Goal: Task Accomplishment & Management: Use online tool/utility

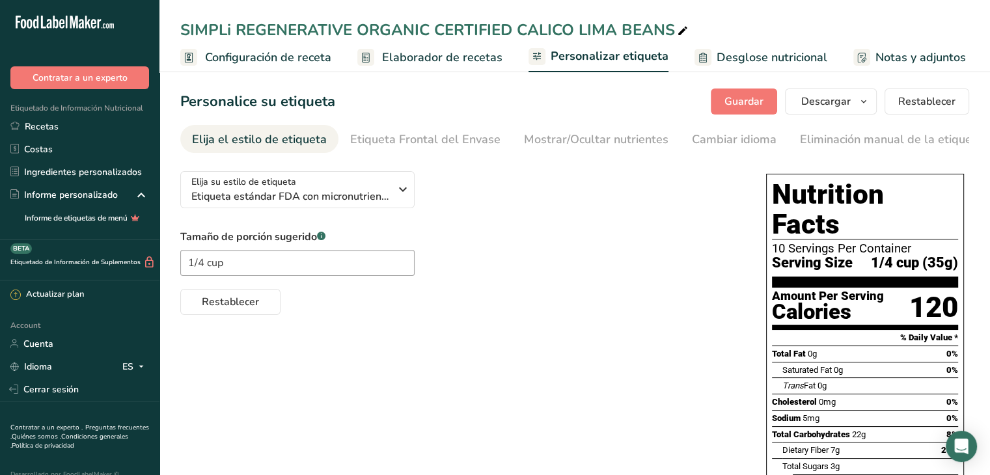
scroll to position [0, 145]
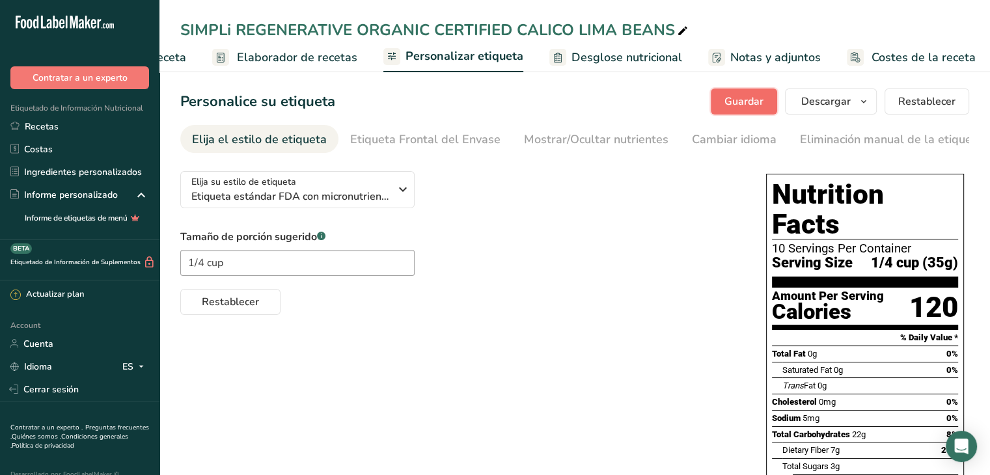
click at [742, 98] on span "Guardar" at bounding box center [743, 102] width 39 height 16
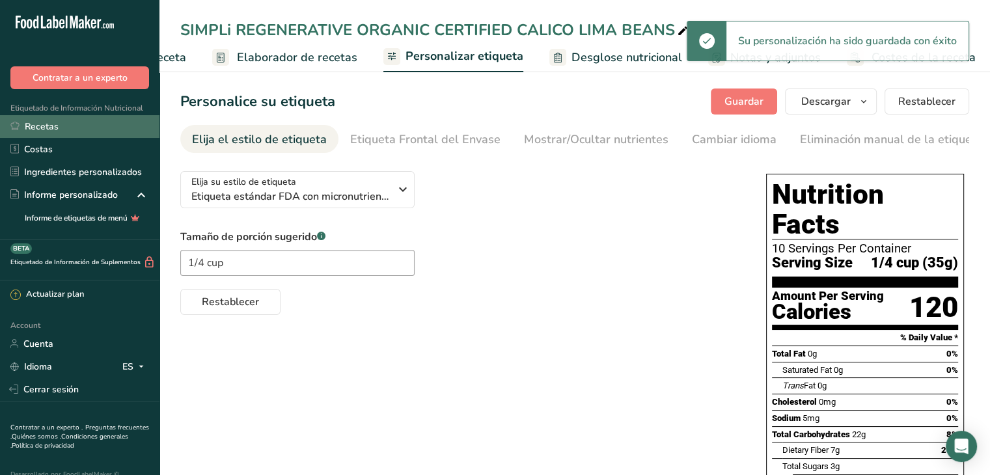
click at [51, 129] on link "Recetas" at bounding box center [79, 126] width 159 height 23
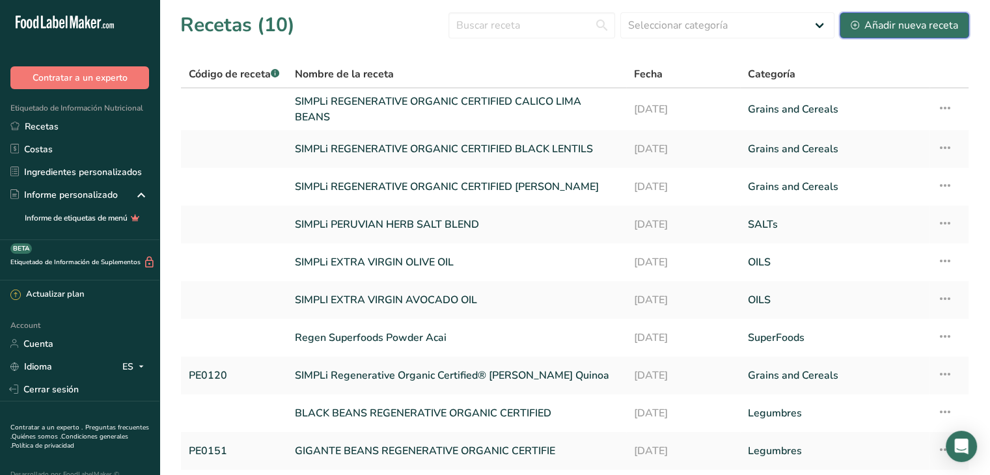
click at [923, 25] on div "Añadir nueva receta" at bounding box center [903, 26] width 107 height 16
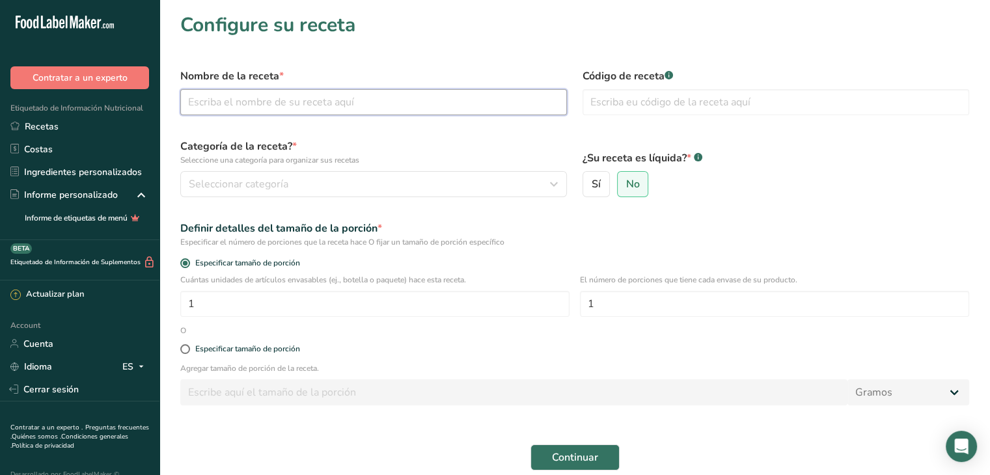
click at [326, 104] on input "text" at bounding box center [373, 102] width 386 height 26
drag, startPoint x: 471, startPoint y: 103, endPoint x: 407, endPoint y: 100, distance: 64.5
click at [407, 100] on input "SIMPLi REGENERATIVE ORGANIC CERTIFIED CALICO LIMA BEANS" at bounding box center [373, 102] width 386 height 26
type input "SIMPLi REGENERATIVE ORGANIC CERTIFIED [PERSON_NAME] BEANS"
click at [515, 144] on label "Categoría de la receta? * Seleccione una categoría para organizar sus recetas" at bounding box center [373, 152] width 386 height 27
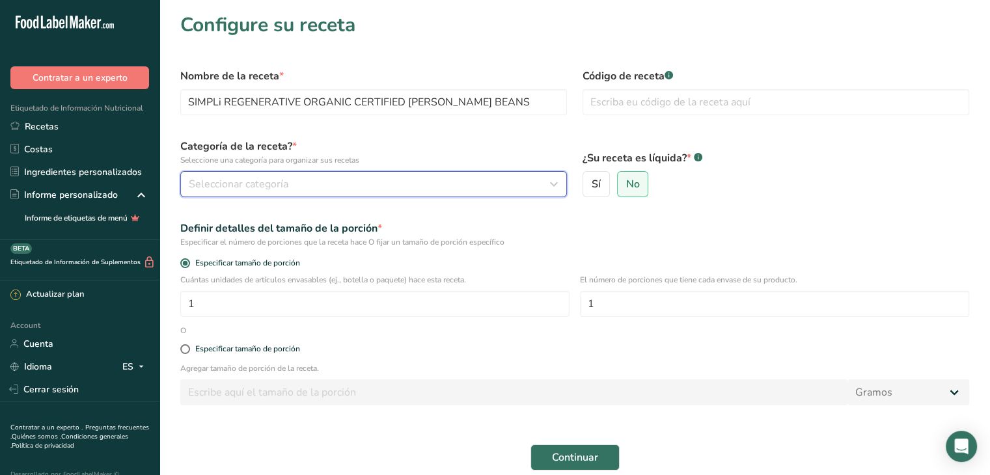
click at [437, 183] on div "Seleccionar categoría" at bounding box center [370, 184] width 362 height 16
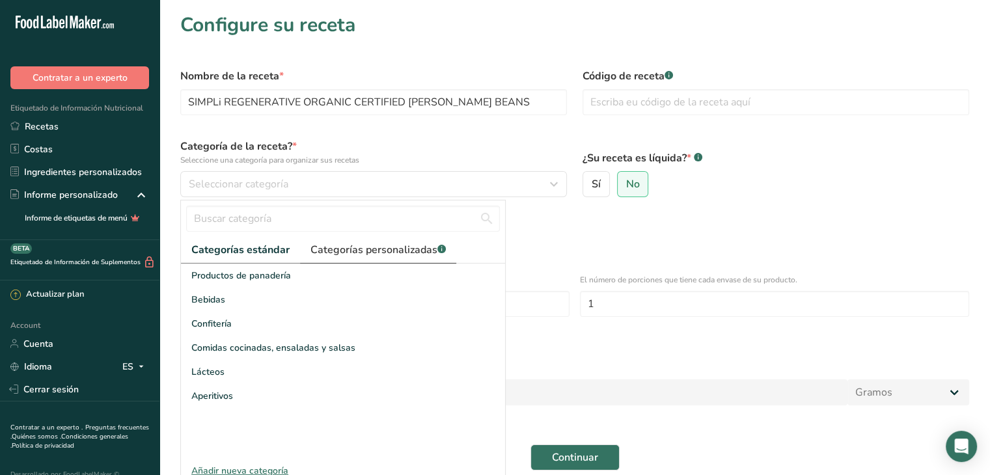
click at [385, 248] on span "Categorías personalizadas .a-a{fill:#347362;}.b-a{fill:#fff;}" at bounding box center [377, 250] width 135 height 16
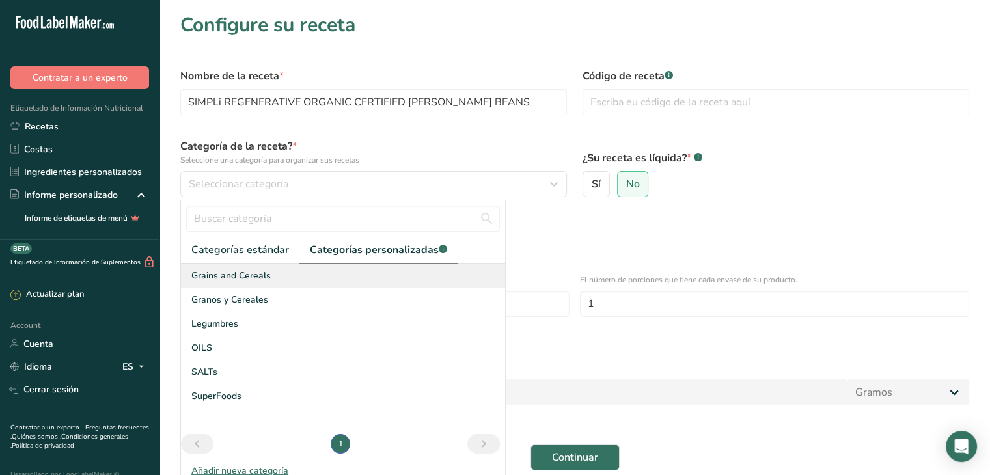
click at [275, 275] on div "Grains and Cereals" at bounding box center [343, 275] width 324 height 24
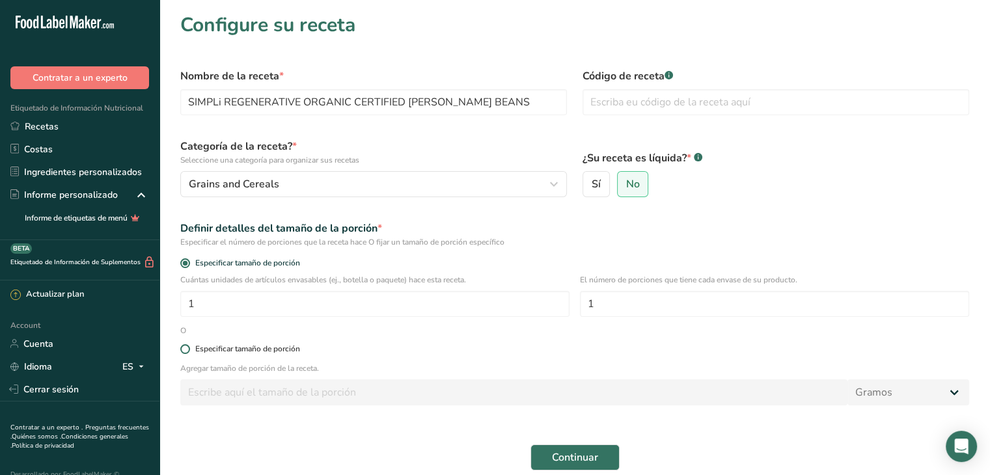
click at [216, 348] on div "Especificar tamaño de porción" at bounding box center [247, 349] width 105 height 10
click at [189, 348] on input "Especificar tamaño de porción" at bounding box center [184, 349] width 8 height 8
radio input "true"
radio input "false"
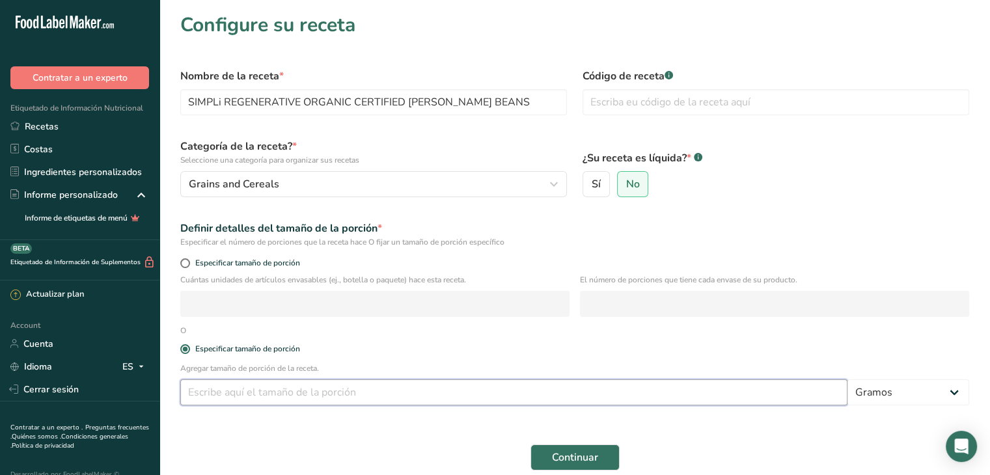
click at [270, 393] on input "number" at bounding box center [513, 392] width 667 height 26
type input "35"
click at [583, 452] on span "Continuar" at bounding box center [575, 458] width 46 height 16
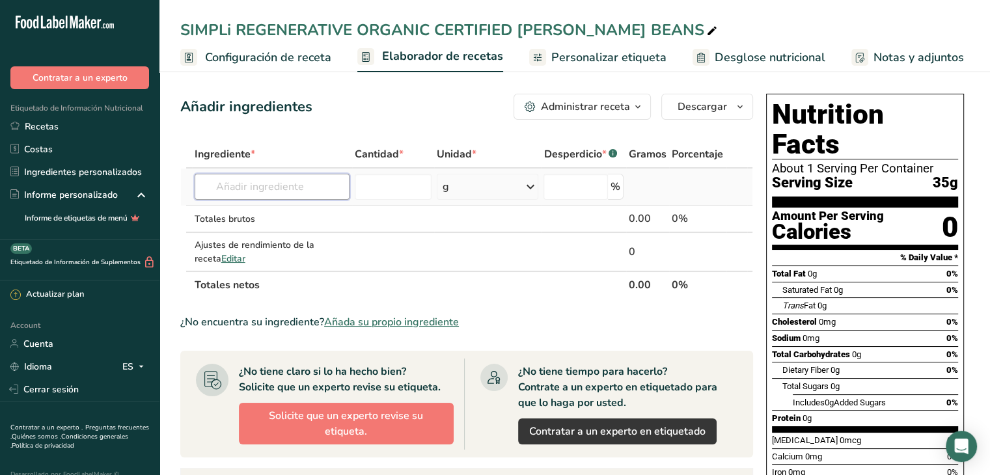
click at [294, 189] on input "text" at bounding box center [272, 187] width 155 height 26
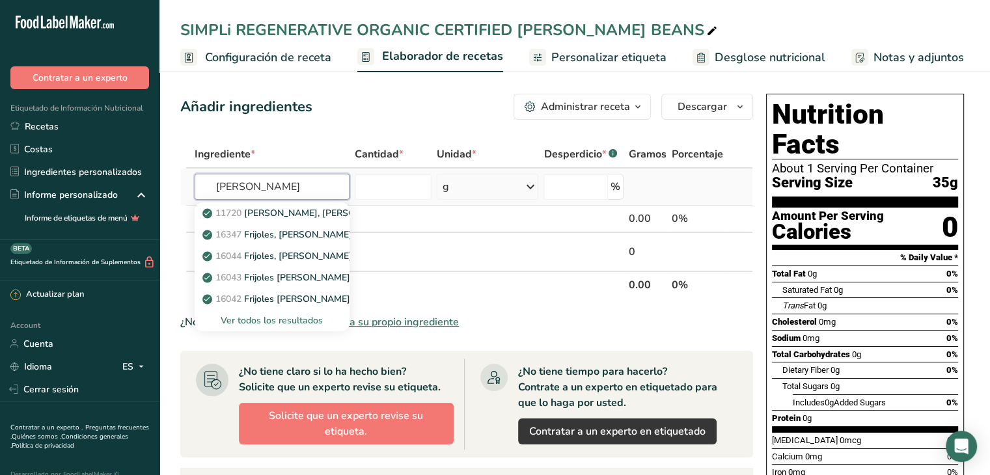
type input "[PERSON_NAME]"
click at [294, 316] on div "Ver todos los resultados" at bounding box center [272, 321] width 134 height 14
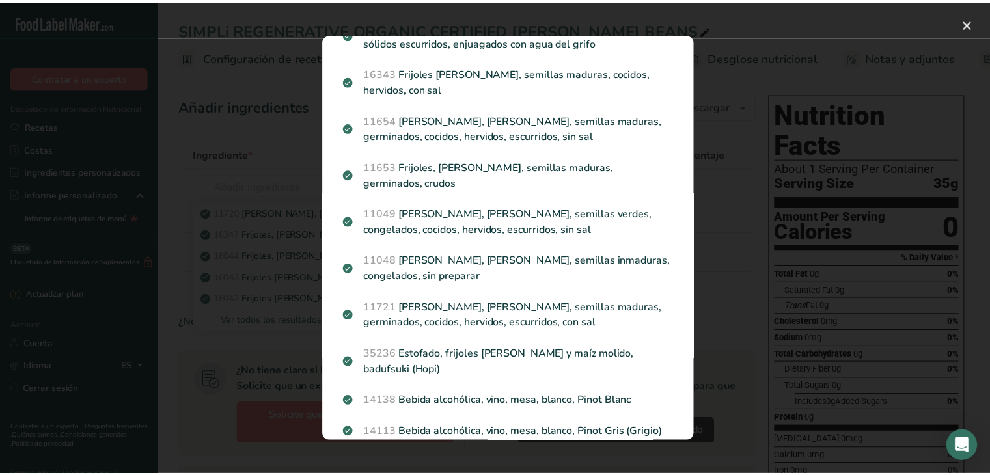
scroll to position [341, 0]
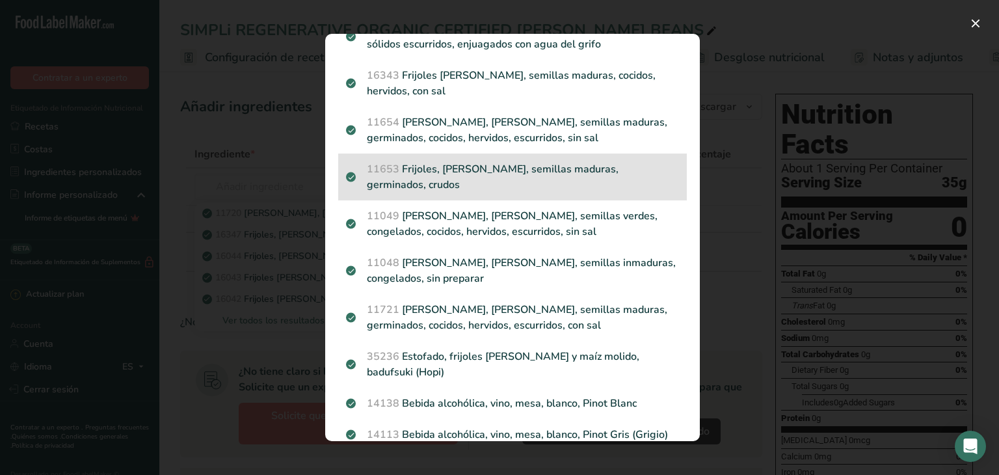
click at [643, 172] on p "11653 Frijoles, [PERSON_NAME], semillas maduras, germinados, crudos" at bounding box center [512, 176] width 333 height 31
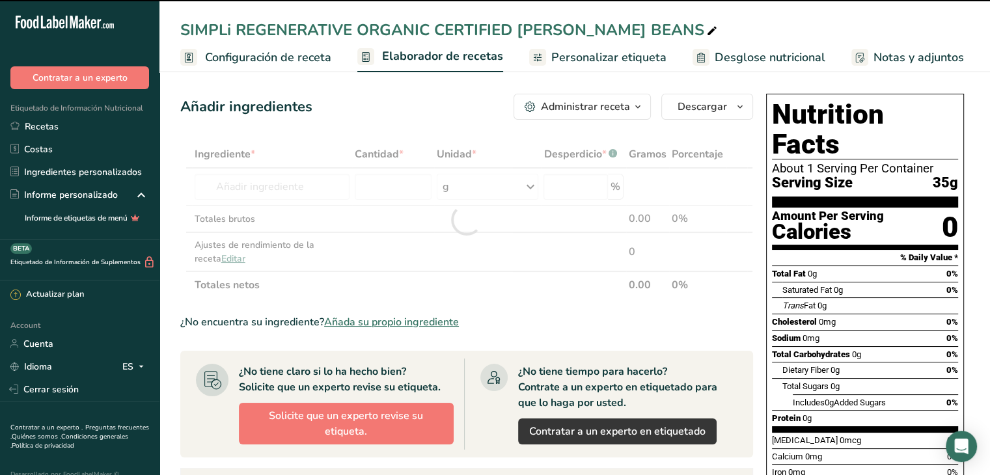
type input "0"
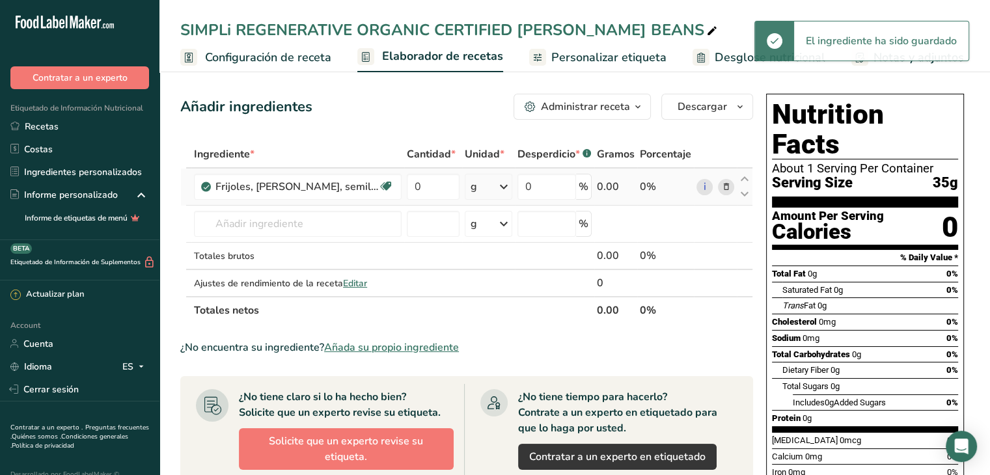
click at [506, 191] on icon at bounding box center [504, 186] width 16 height 23
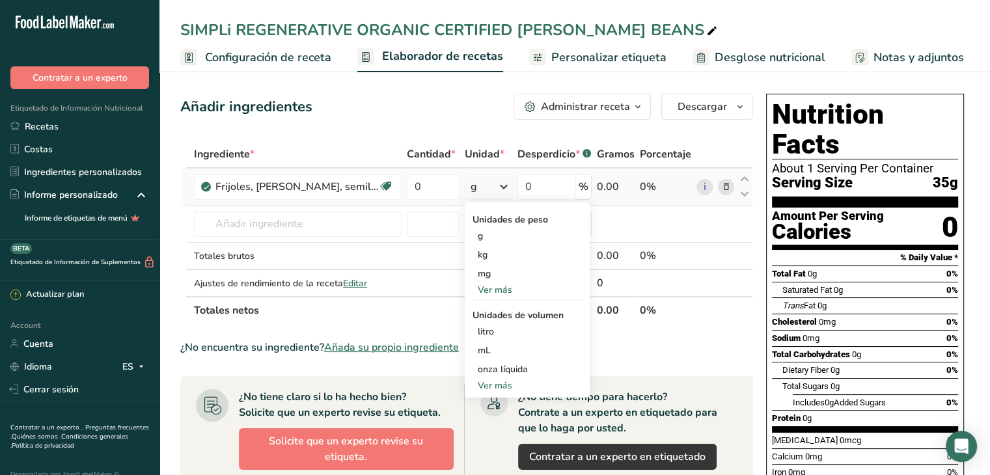
click at [500, 292] on div "Ver más" at bounding box center [526, 290] width 109 height 14
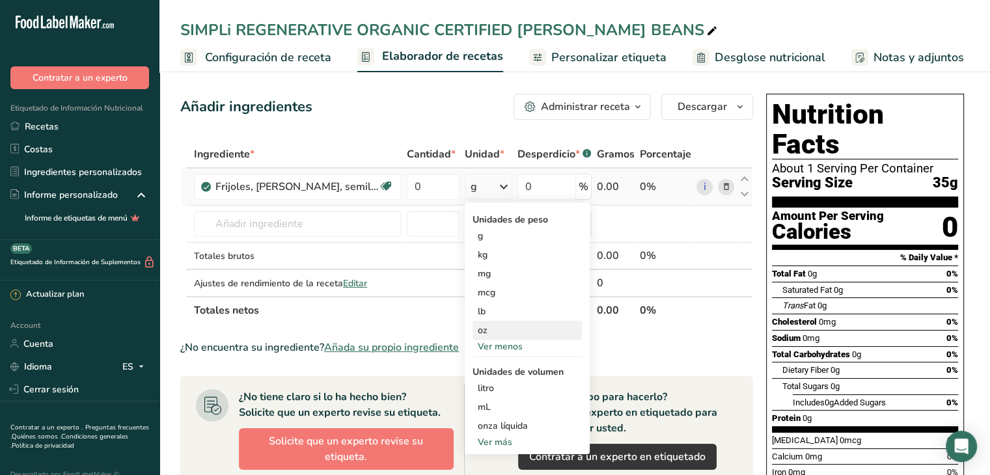
click at [504, 334] on div "oz" at bounding box center [526, 330] width 109 height 19
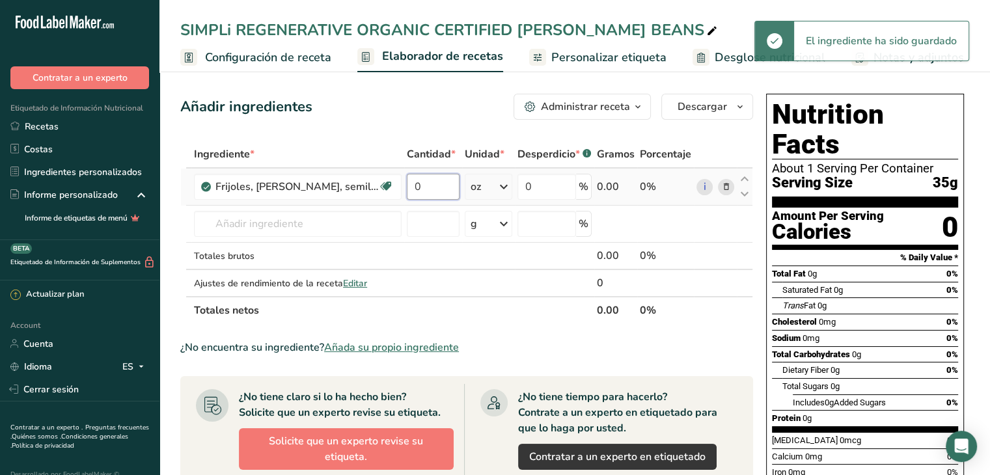
click at [432, 190] on input "0" at bounding box center [433, 187] width 53 height 26
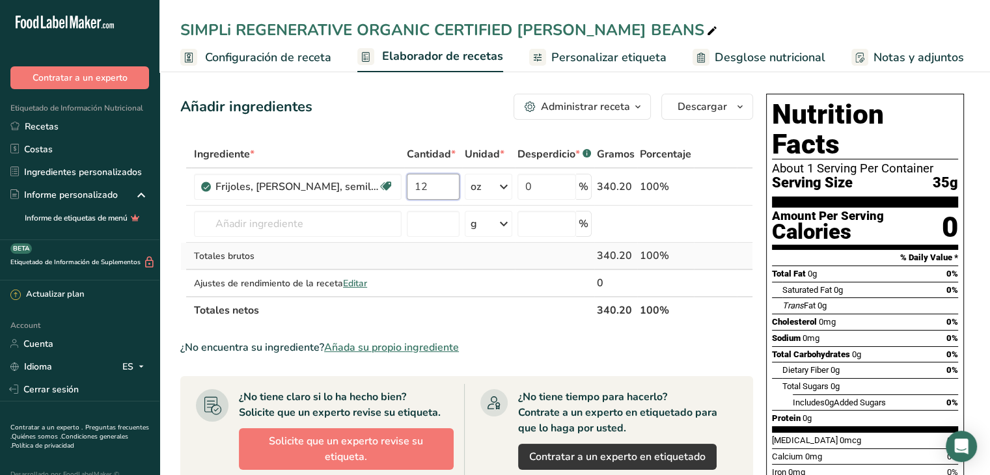
type input "12"
click at [420, 250] on div "Ingrediente * Cantidad * Unidad * Desperdicio * .a-a{fill:#347362;}.b-a{fill:#f…" at bounding box center [466, 232] width 573 height 183
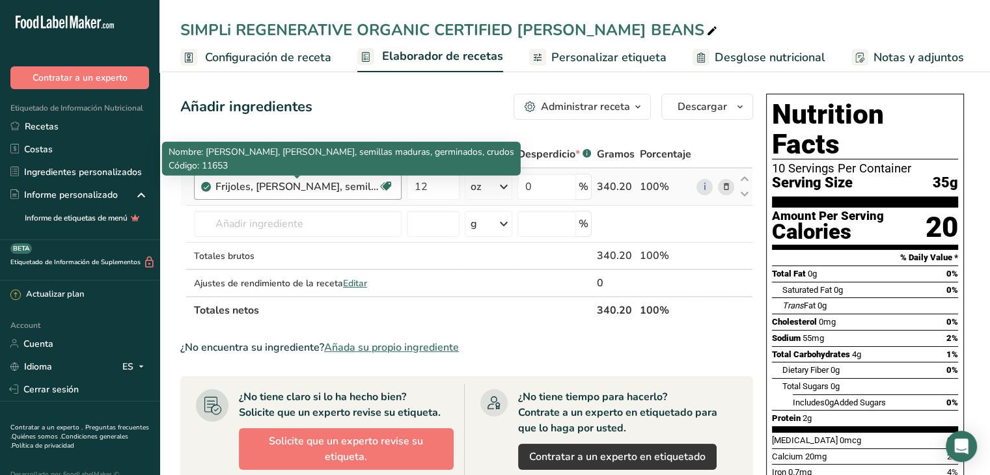
click at [359, 185] on div "Frijoles, [PERSON_NAME], semillas maduras, germinados, crudos" at bounding box center [296, 187] width 163 height 16
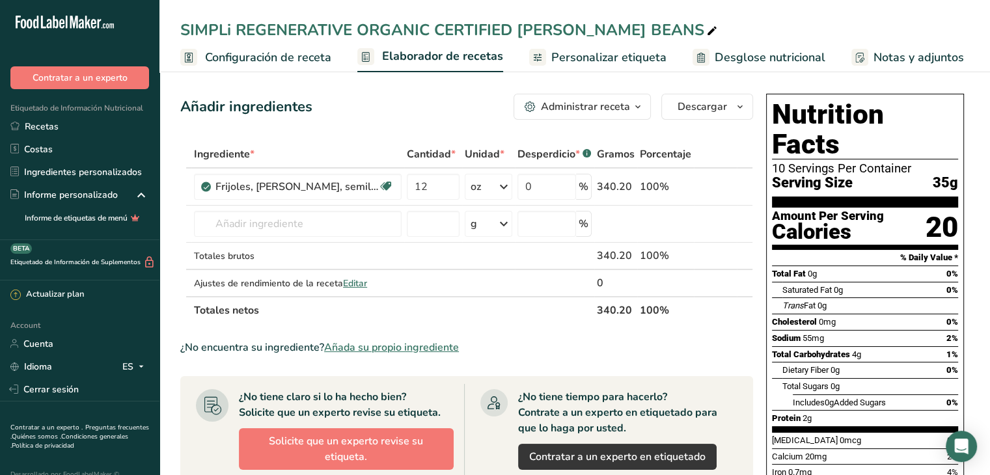
click at [634, 107] on icon "button" at bounding box center [637, 107] width 10 height 16
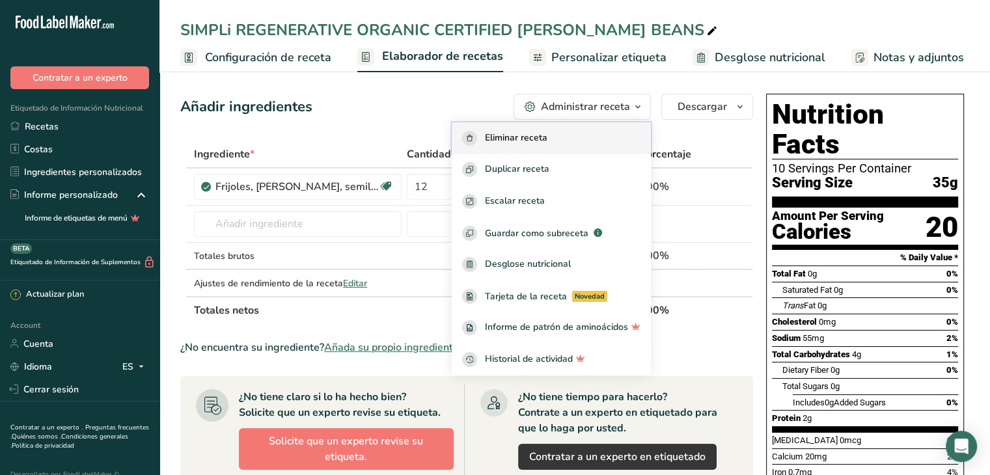
click at [567, 135] on div "Eliminar receta" at bounding box center [551, 138] width 178 height 15
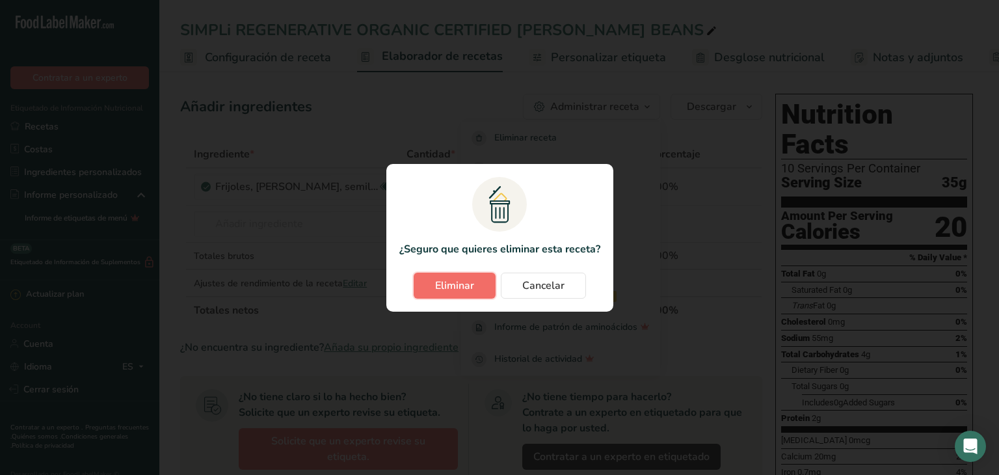
click at [455, 278] on span "Eliminar" at bounding box center [454, 286] width 39 height 16
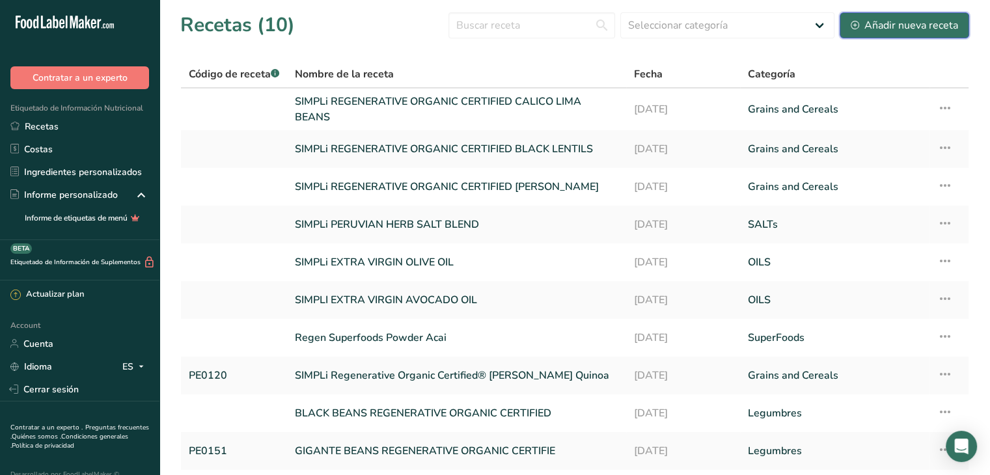
click at [900, 20] on div "Añadir nueva receta" at bounding box center [903, 26] width 107 height 16
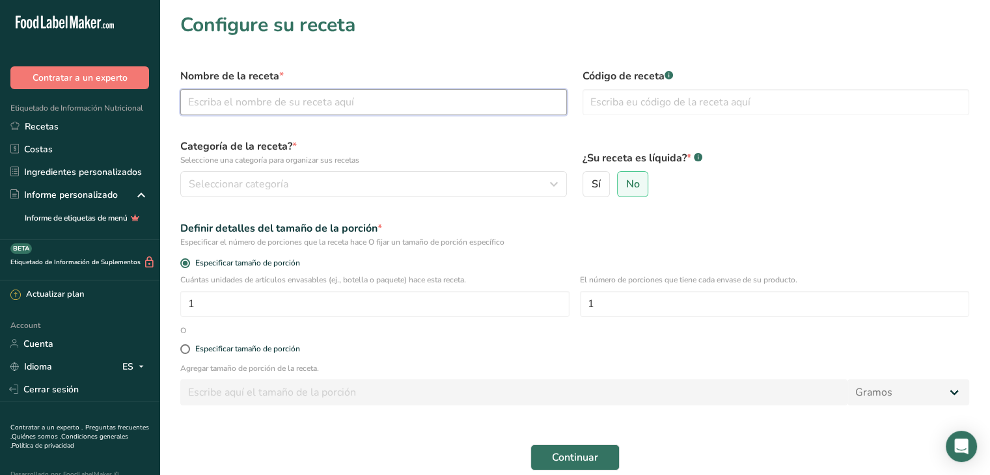
click at [296, 105] on input "text" at bounding box center [373, 102] width 386 height 26
drag, startPoint x: 409, startPoint y: 100, endPoint x: 468, endPoint y: 100, distance: 59.9
click at [468, 100] on input "SIMPLi REGENERATIVE ORGANIC CERTIFIED CALICO LIMA BEANS" at bounding box center [373, 102] width 386 height 26
type input "SIMPLi REGENERATIVE ORGANIC CERTIFIED [PERSON_NAME] BEANS"
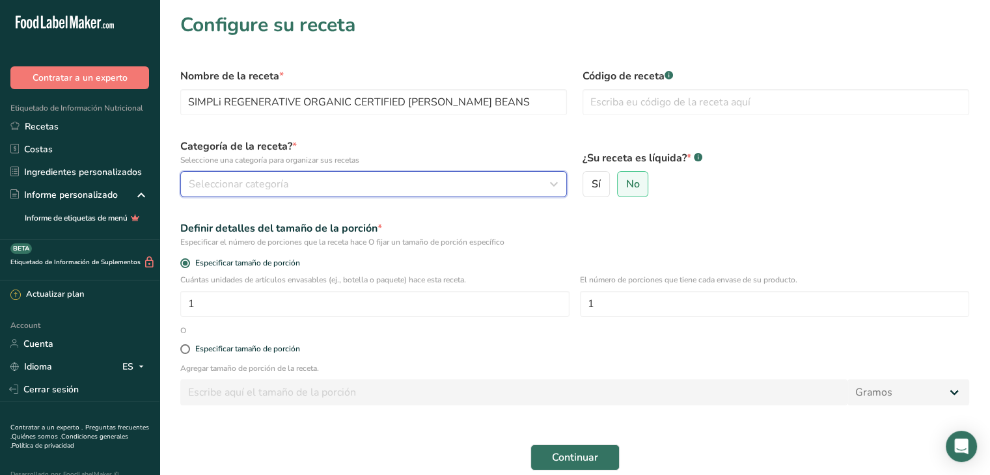
click at [296, 183] on div "Seleccionar categoría" at bounding box center [370, 184] width 362 height 16
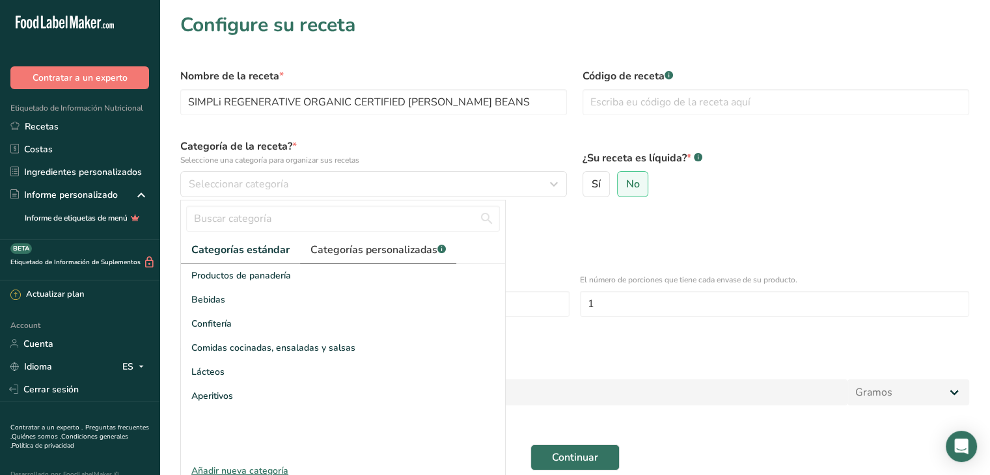
click at [377, 251] on span "Categorías personalizadas .a-a{fill:#347362;}.b-a{fill:#fff;}" at bounding box center [377, 250] width 135 height 16
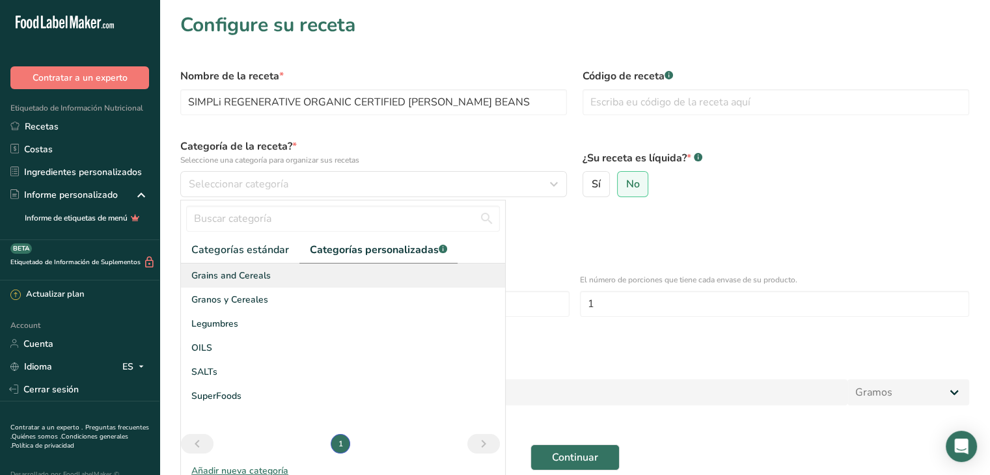
click at [274, 282] on div "Grains and Cereals" at bounding box center [343, 275] width 324 height 24
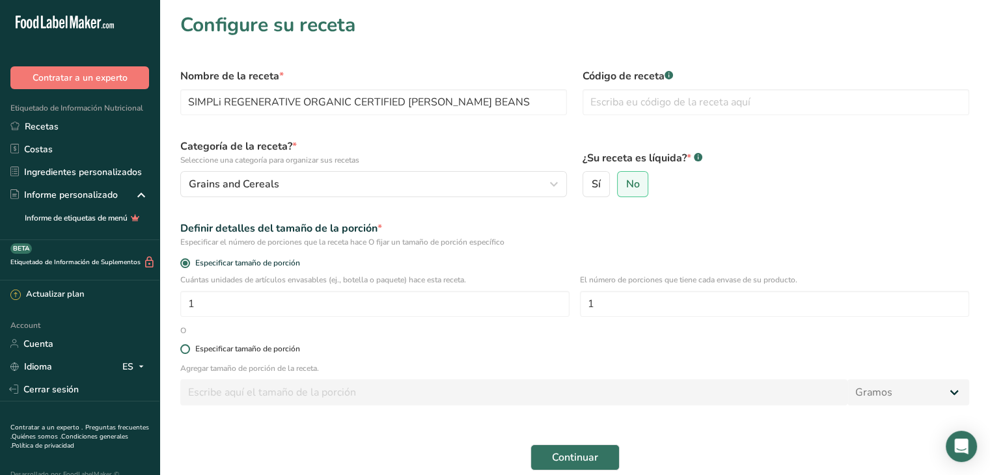
click at [218, 346] on div "Especificar tamaño de porción" at bounding box center [247, 349] width 105 height 10
click at [189, 346] on input "Especificar tamaño de porción" at bounding box center [184, 349] width 8 height 8
radio input "true"
radio input "false"
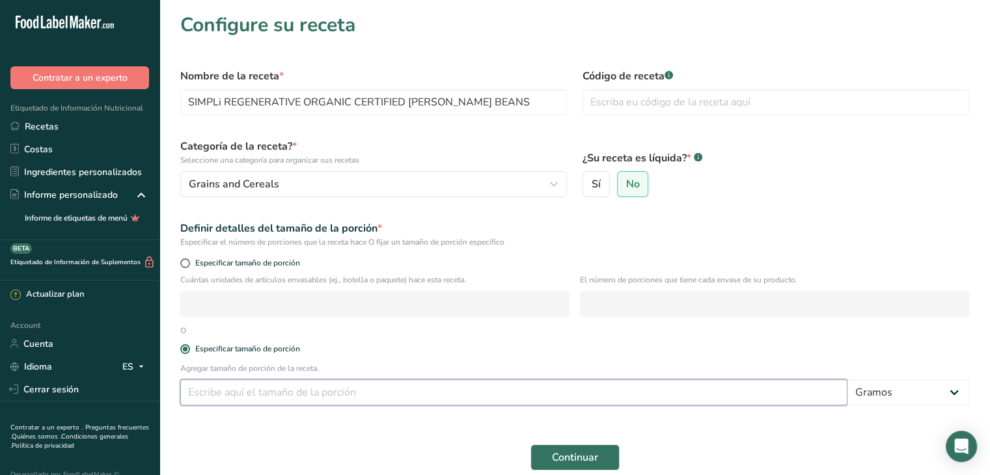
click at [243, 385] on input "number" at bounding box center [513, 392] width 667 height 26
type input "35"
click at [562, 448] on button "Continuar" at bounding box center [574, 457] width 89 height 26
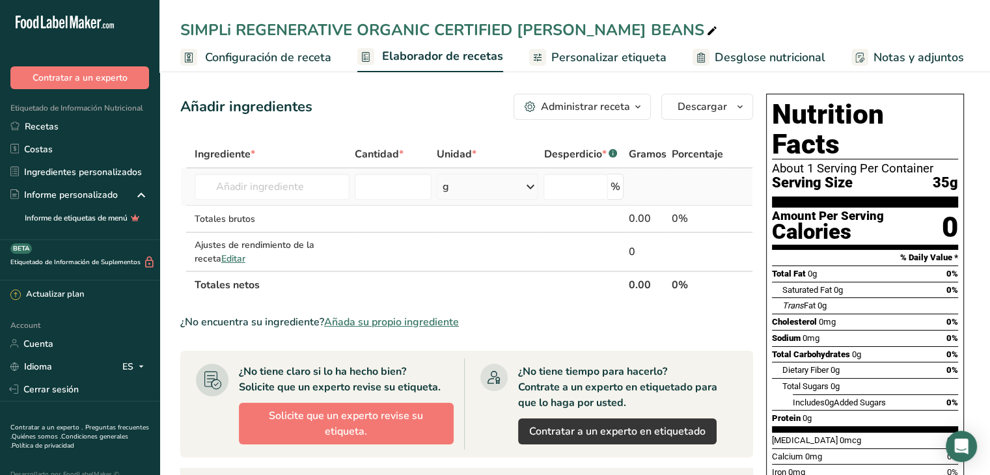
click at [528, 186] on icon at bounding box center [530, 186] width 16 height 23
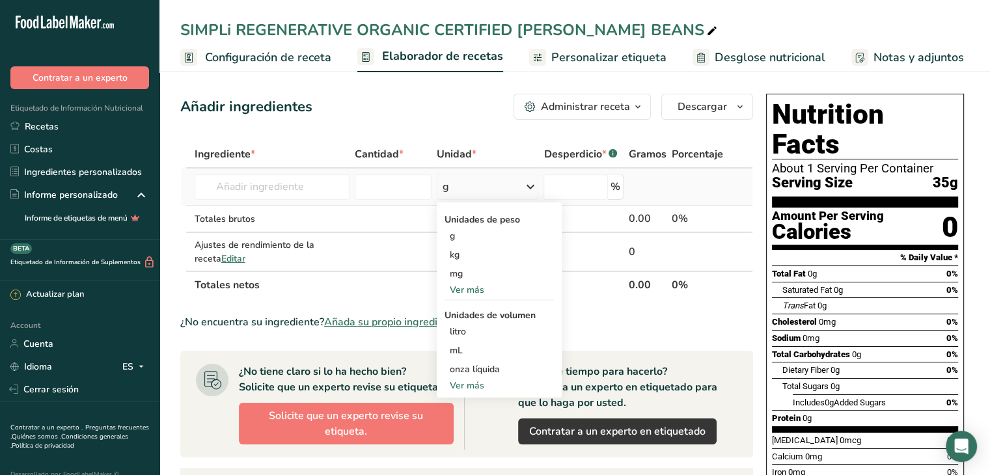
click at [476, 290] on div "Ver más" at bounding box center [498, 290] width 109 height 14
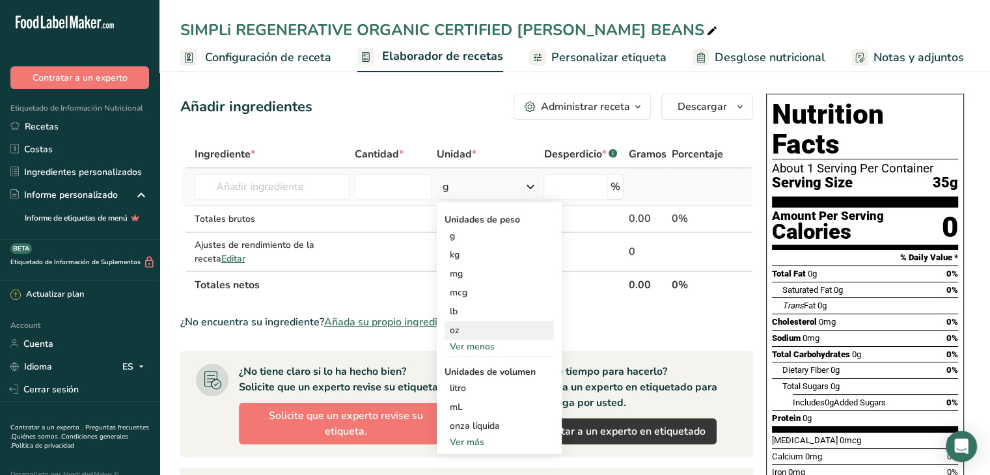
click at [468, 334] on div "oz" at bounding box center [498, 330] width 109 height 19
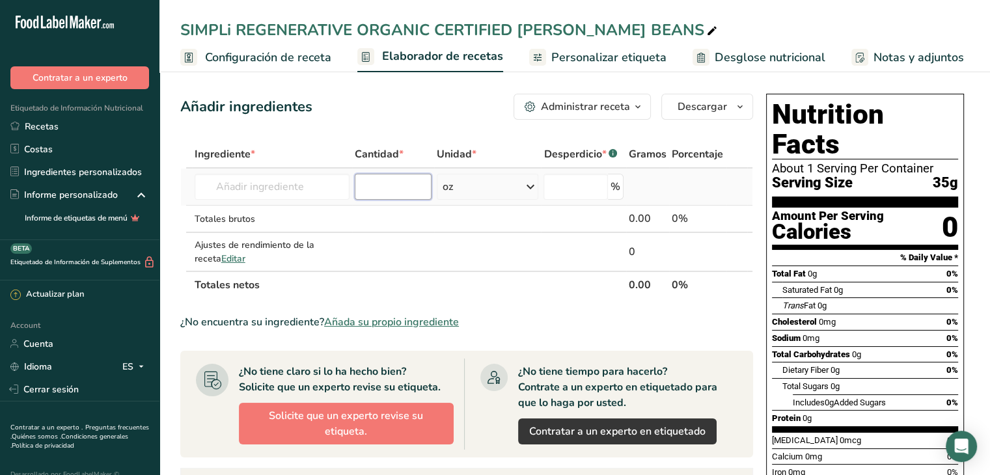
click at [396, 191] on input "number" at bounding box center [393, 187] width 77 height 26
type input "12"
click at [319, 193] on input "text" at bounding box center [272, 187] width 155 height 26
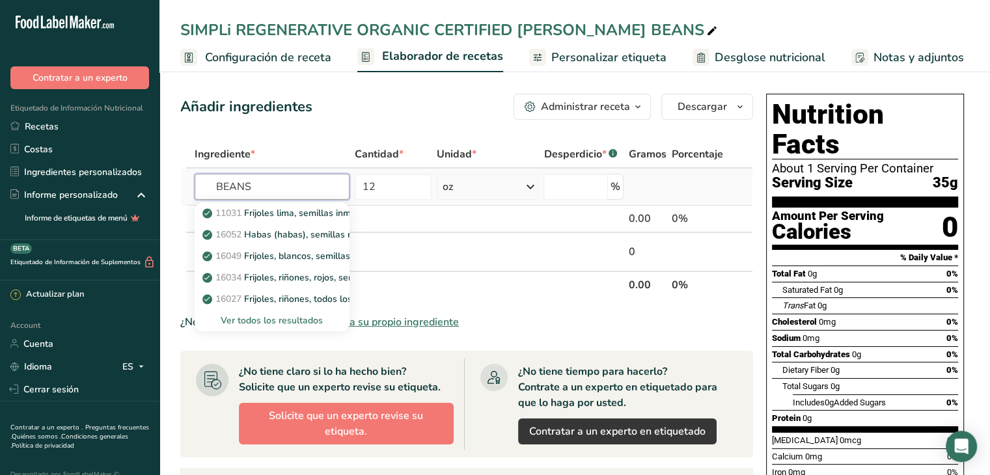
type input "BEANS"
click at [265, 319] on div "Ver todos los resultados" at bounding box center [272, 321] width 134 height 14
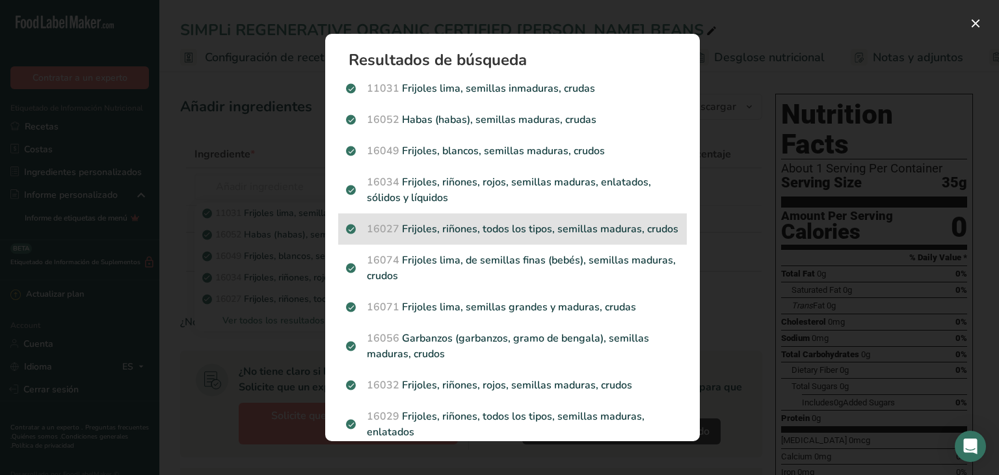
click at [514, 237] on p "16027 Frijoles, riñones, todos los tipos, semillas maduras, crudos" at bounding box center [512, 229] width 333 height 16
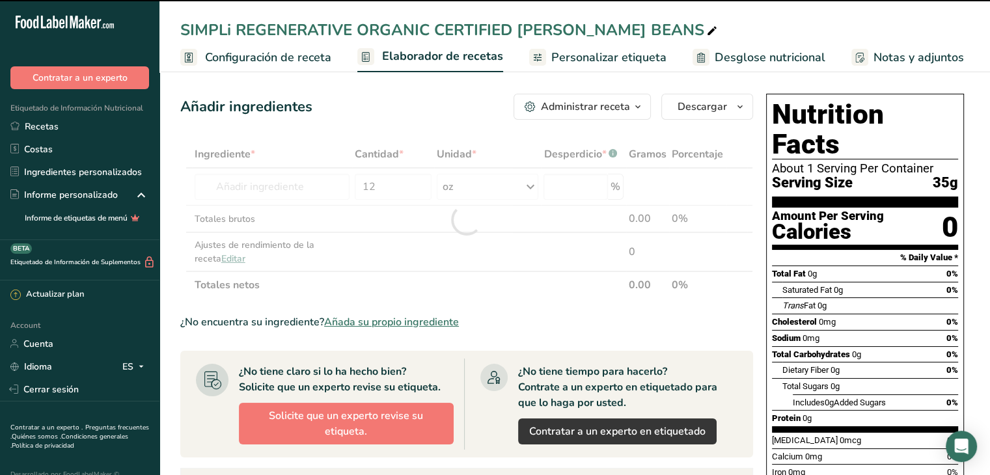
type input "0"
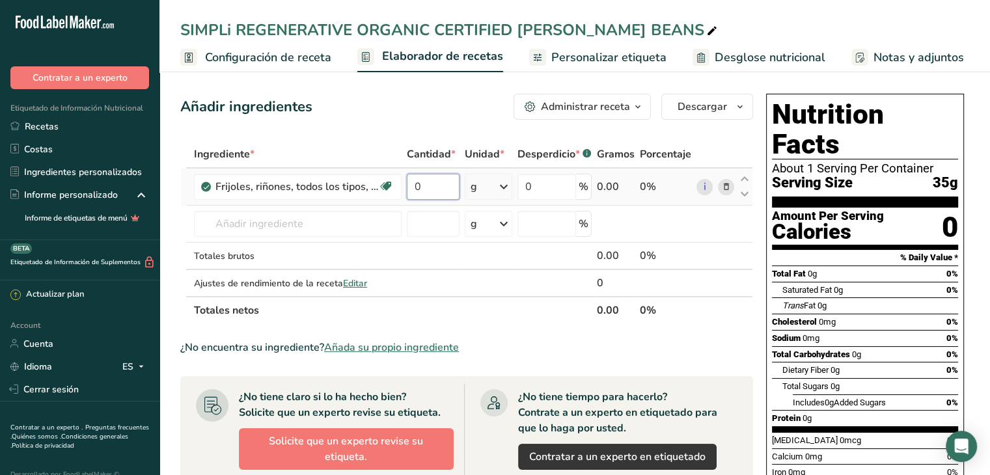
click at [440, 189] on input "0" at bounding box center [433, 187] width 53 height 26
type input "12"
click at [503, 190] on div "Ingrediente * Cantidad * Unidad * Desperdicio * .a-a{fill:#347362;}.b-a{fill:#f…" at bounding box center [466, 232] width 573 height 183
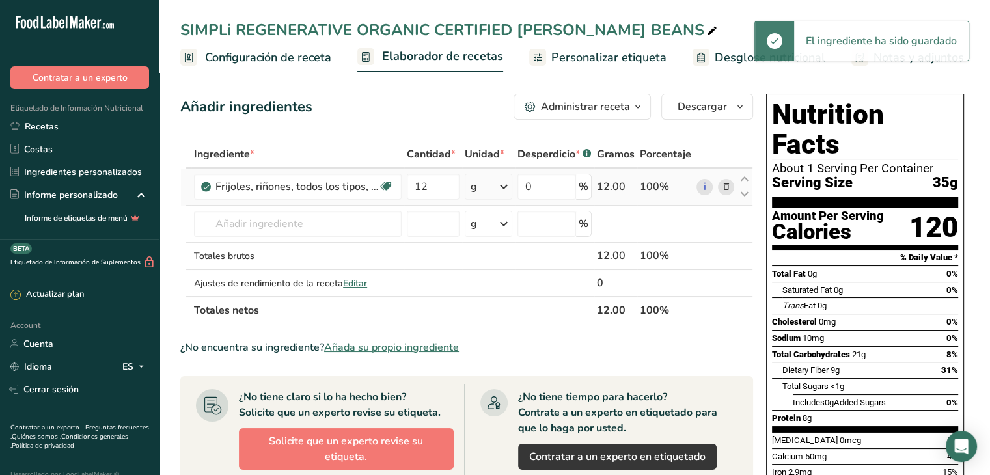
click at [503, 189] on icon at bounding box center [504, 186] width 16 height 23
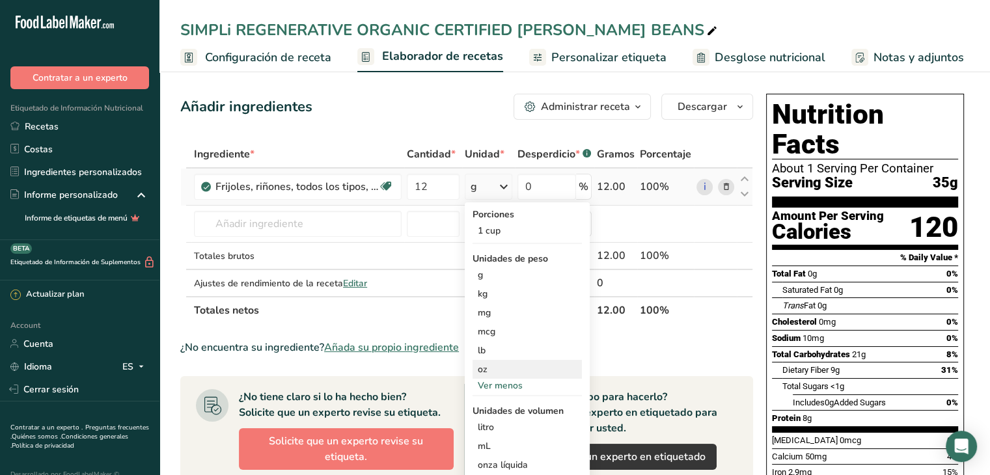
click at [491, 370] on div "oz" at bounding box center [526, 369] width 109 height 19
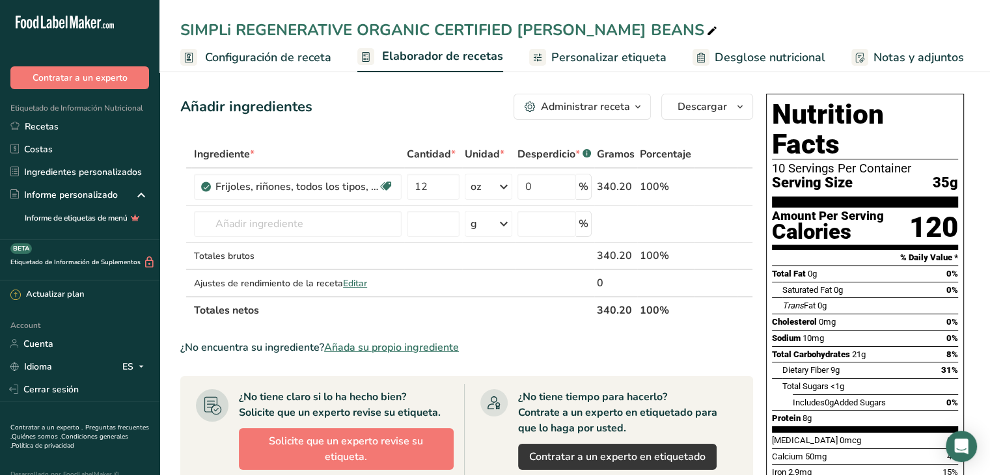
click at [623, 58] on span "Personalizar etiqueta" at bounding box center [608, 58] width 115 height 18
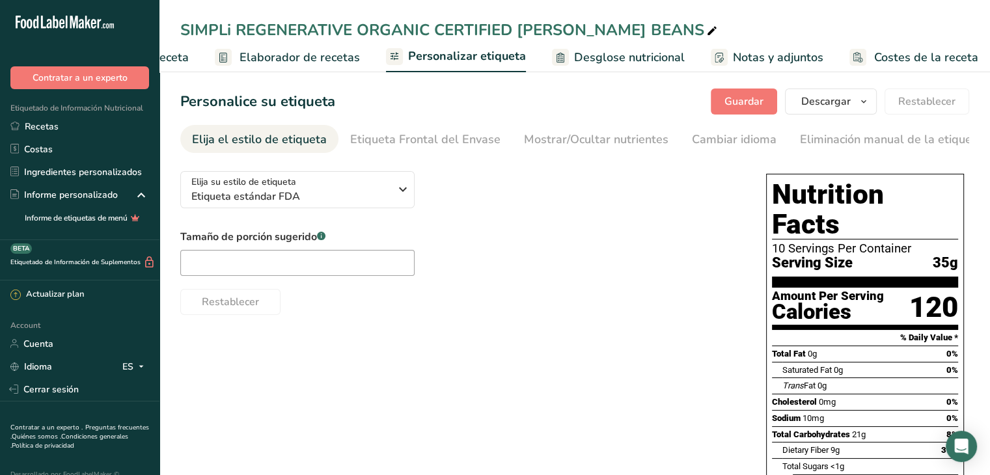
scroll to position [0, 145]
click at [367, 263] on input "text" at bounding box center [297, 263] width 234 height 26
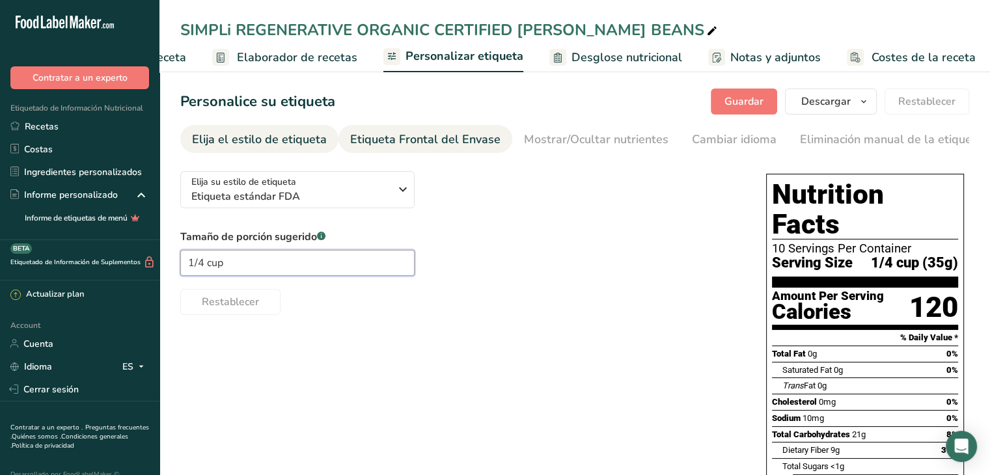
type input "1/4 cup"
click at [447, 133] on div "Etiqueta Frontal del Envase" at bounding box center [425, 140] width 150 height 18
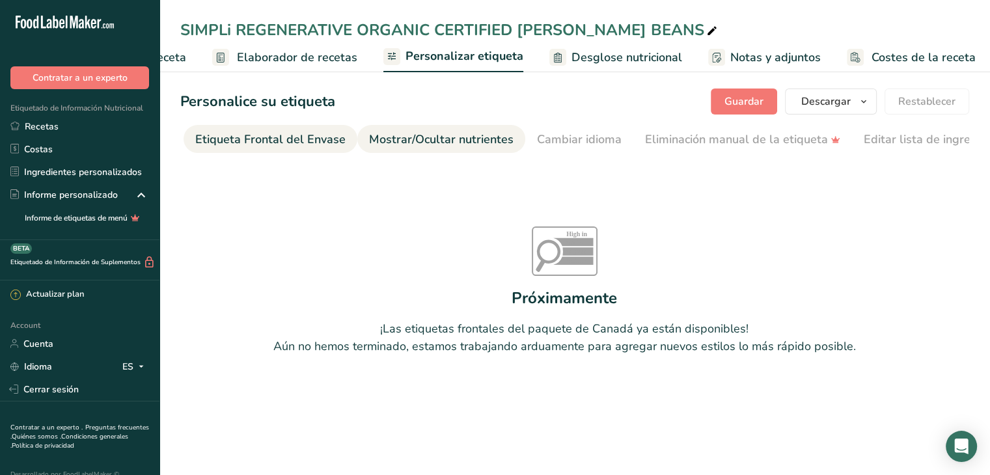
click at [449, 141] on div "Mostrar/Ocultar nutrientes" at bounding box center [441, 140] width 144 height 18
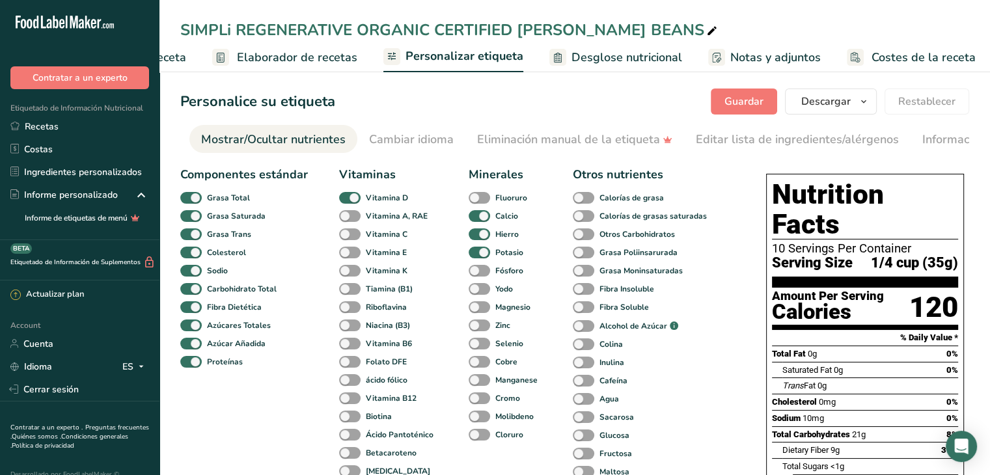
scroll to position [0, 325]
click at [533, 137] on div "Eliminación manual de la etiqueta" at bounding box center [572, 140] width 195 height 18
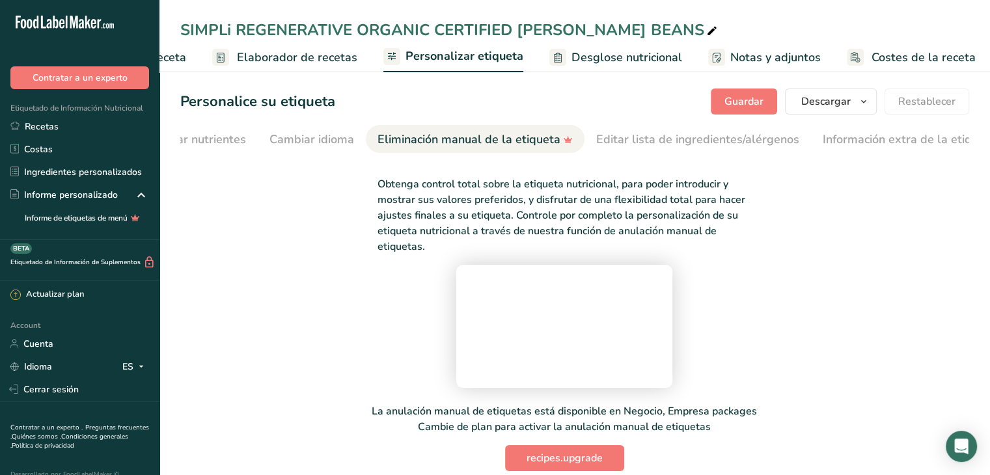
scroll to position [0, 441]
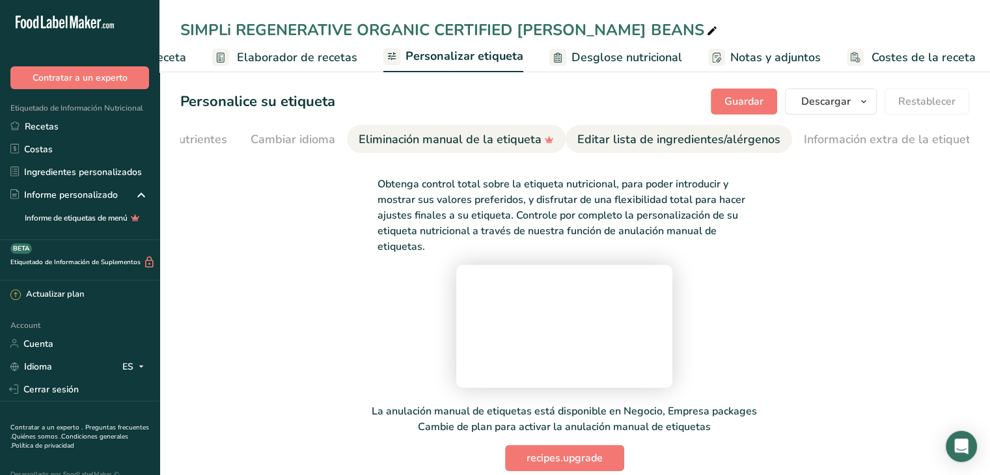
click at [632, 142] on div "Editar lista de ingredientes/alérgenos" at bounding box center [678, 140] width 203 height 18
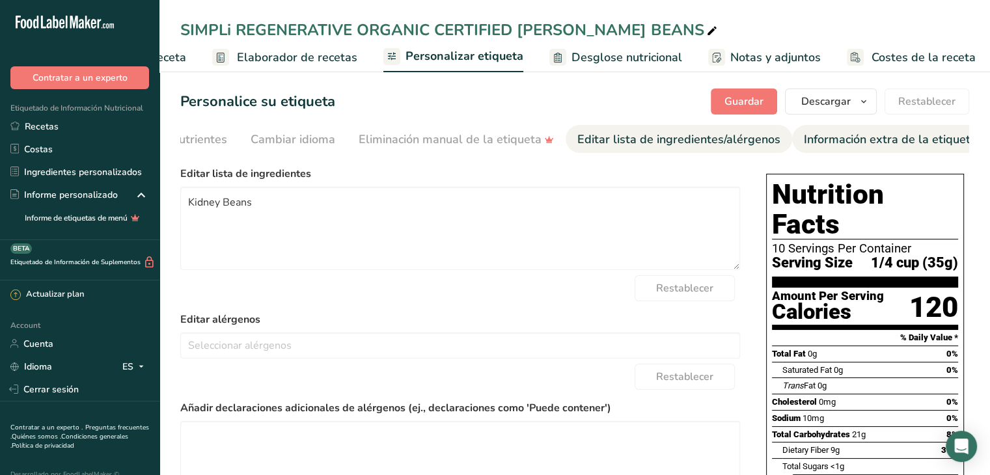
click at [824, 139] on div "Información extra de la etiqueta" at bounding box center [890, 140] width 173 height 18
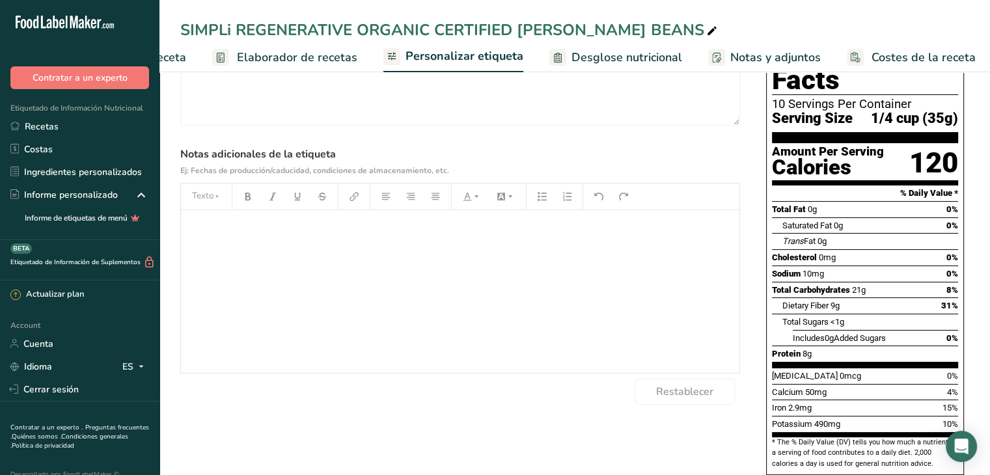
scroll to position [65, 0]
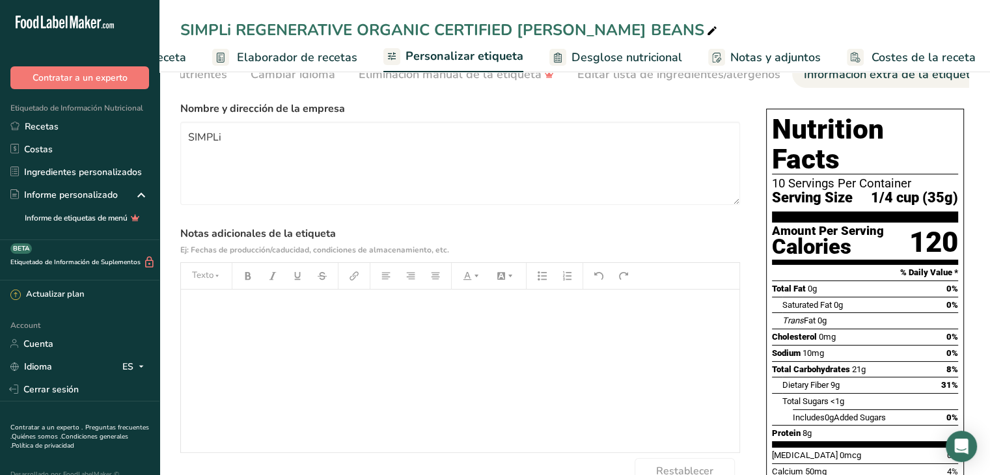
click at [310, 306] on p "﻿" at bounding box center [459, 308] width 545 height 16
click at [410, 359] on div "NET WT. 12oz (340g)" at bounding box center [460, 371] width 558 height 163
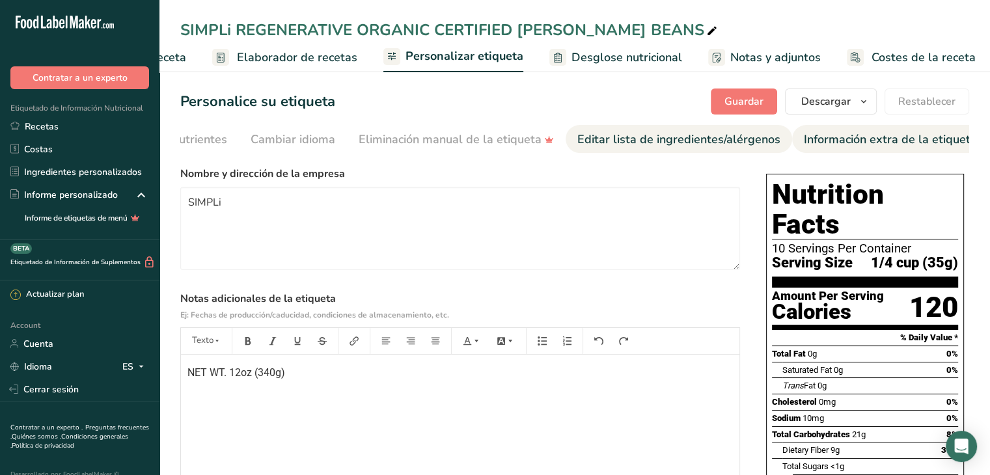
click at [675, 140] on div "Editar lista de ingredientes/alérgenos" at bounding box center [678, 140] width 203 height 18
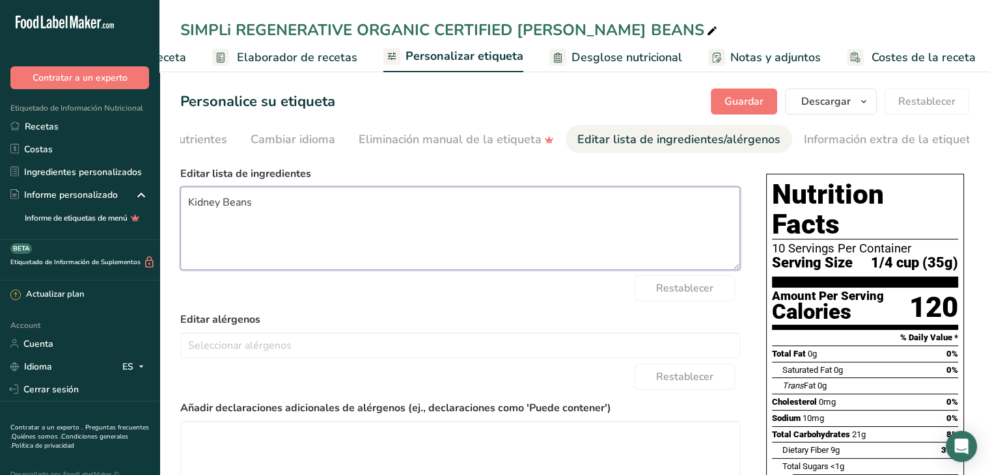
drag, startPoint x: 272, startPoint y: 209, endPoint x: 176, endPoint y: 202, distance: 96.6
click at [176, 202] on section "Personalice su etiqueta [GEOGRAPHIC_DATA] [GEOGRAPHIC_DATA] [PERSON_NAME] qué m…" at bounding box center [574, 377] width 830 height 619
click at [206, 206] on textarea "Kidney Beans" at bounding box center [460, 228] width 560 height 83
type textarea "[PERSON_NAME] Beans"
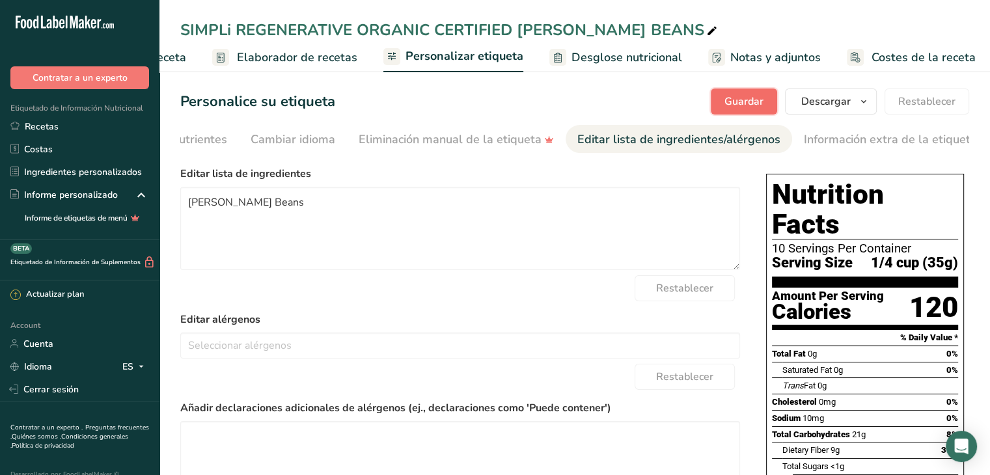
click at [731, 105] on span "Guardar" at bounding box center [743, 102] width 39 height 16
drag, startPoint x: 591, startPoint y: 157, endPoint x: 540, endPoint y: 154, distance: 51.5
click at [540, 154] on section "Personalice su etiqueta [GEOGRAPHIC_DATA] [GEOGRAPHIC_DATA] [PERSON_NAME] qué m…" at bounding box center [574, 389] width 830 height 642
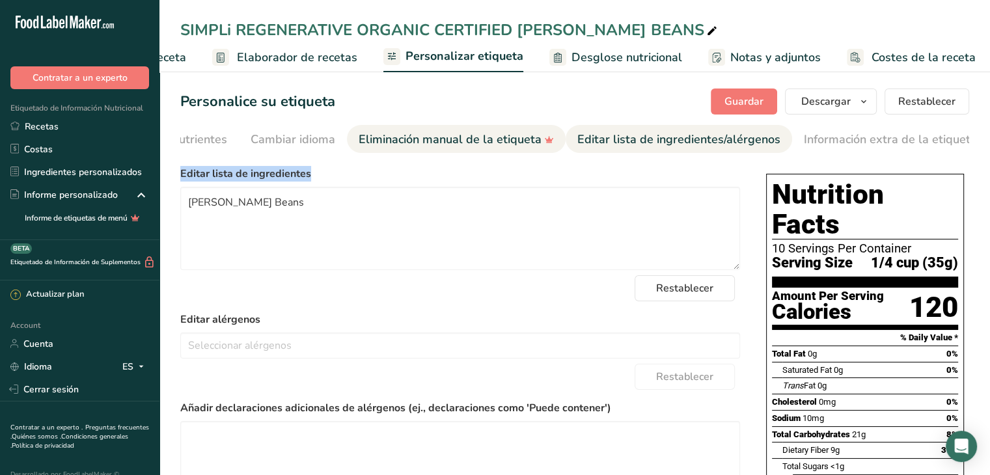
drag, startPoint x: 539, startPoint y: 152, endPoint x: 489, endPoint y: 152, distance: 49.5
click at [489, 152] on link "Eliminación manual de la etiqueta" at bounding box center [455, 139] width 195 height 29
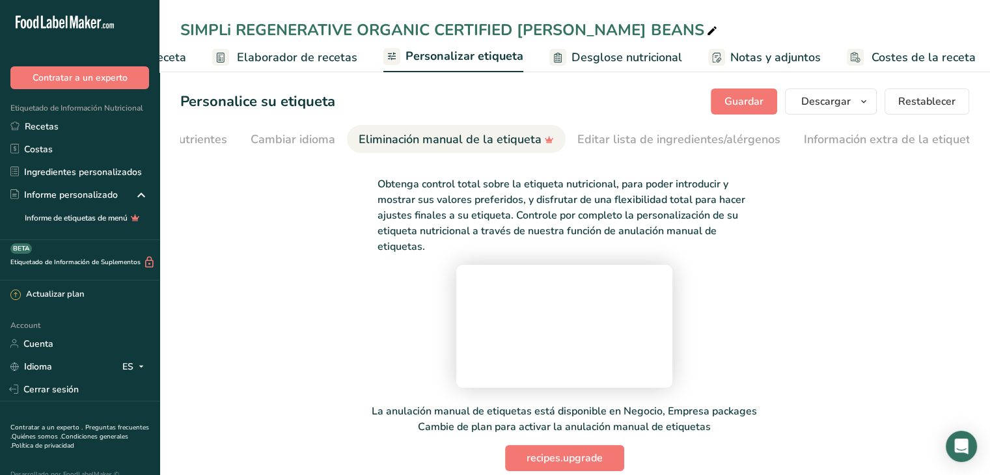
drag, startPoint x: 489, startPoint y: 152, endPoint x: 450, endPoint y: 151, distance: 38.4
click at [450, 151] on link "Eliminación manual de la etiqueta" at bounding box center [455, 139] width 195 height 29
click at [294, 140] on div "Cambiar idioma" at bounding box center [292, 140] width 85 height 18
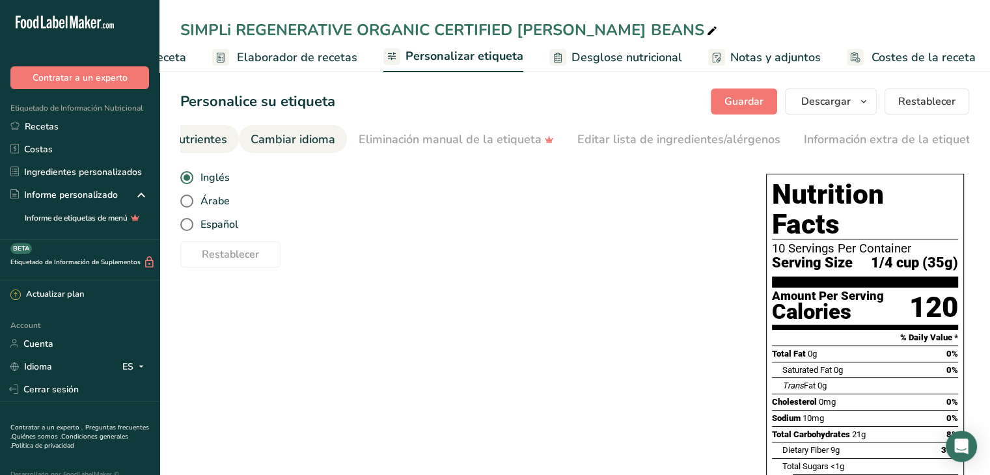
click at [200, 141] on div "Mostrar/Ocultar nutrientes" at bounding box center [155, 140] width 144 height 18
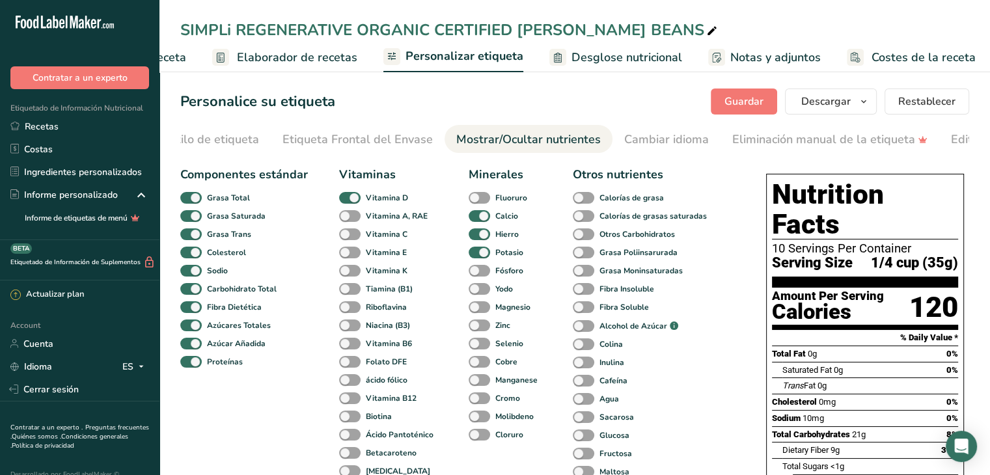
scroll to position [0, 23]
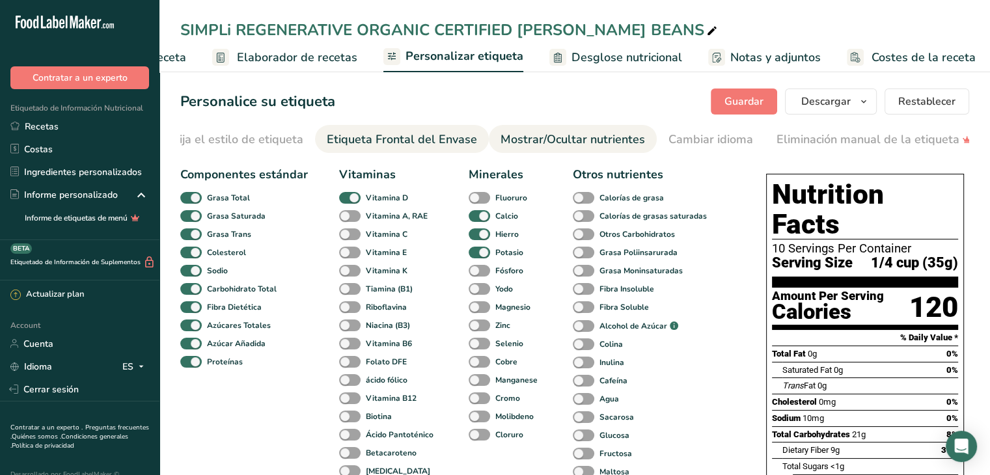
click at [385, 146] on div "Etiqueta Frontal del Envase" at bounding box center [402, 140] width 150 height 18
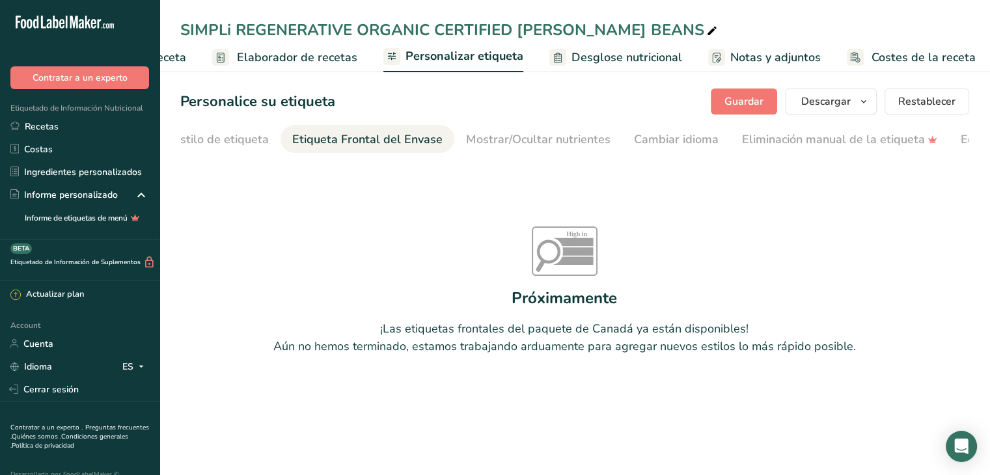
scroll to position [0, 0]
click at [269, 140] on div "Elija el estilo de etiqueta" at bounding box center [259, 140] width 135 height 18
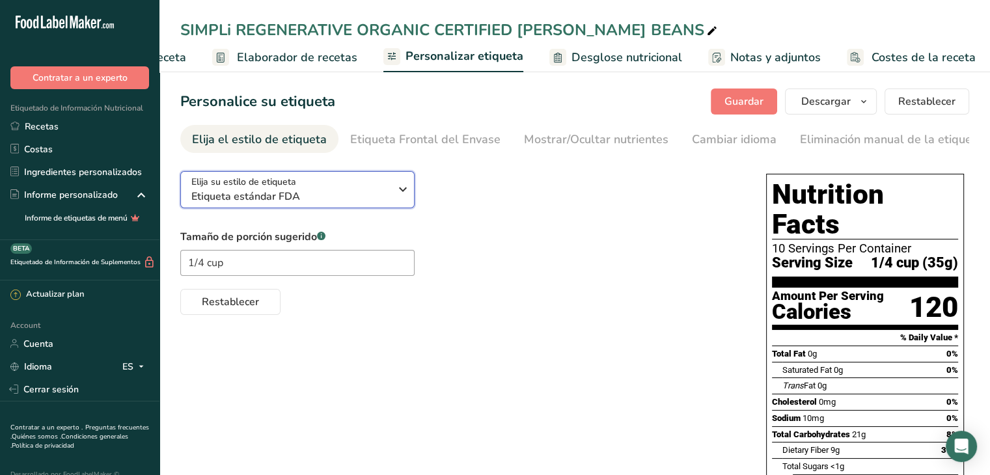
click at [398, 188] on icon "button" at bounding box center [403, 189] width 16 height 23
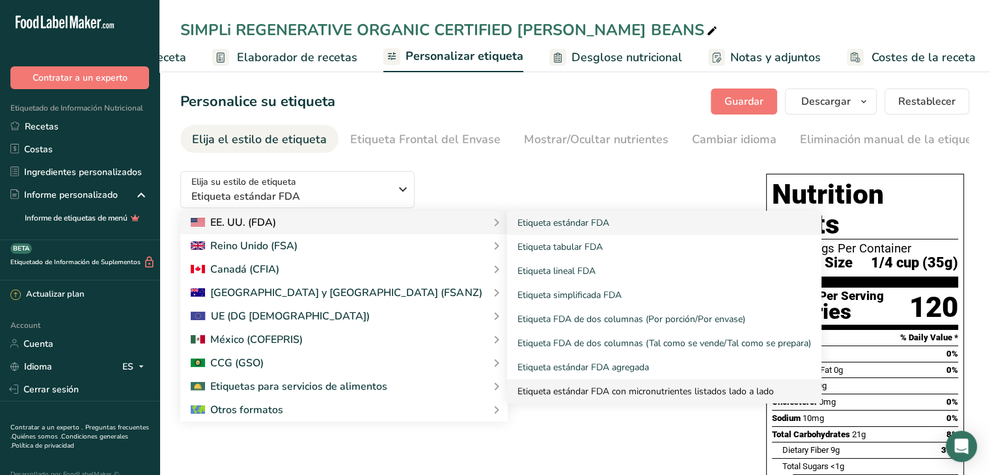
click at [507, 391] on link "Etiqueta estándar FDA con micronutrientes listados lado a lado" at bounding box center [664, 391] width 314 height 24
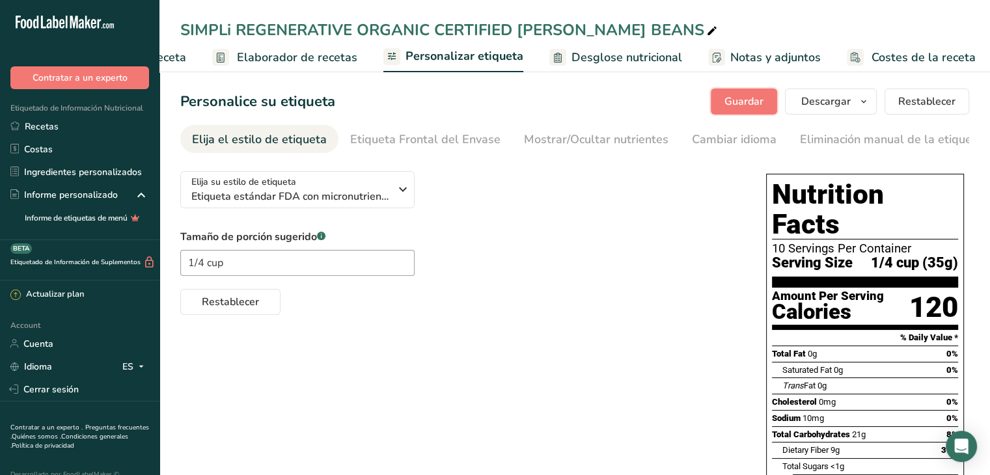
click at [766, 104] on button "Guardar" at bounding box center [743, 101] width 66 height 26
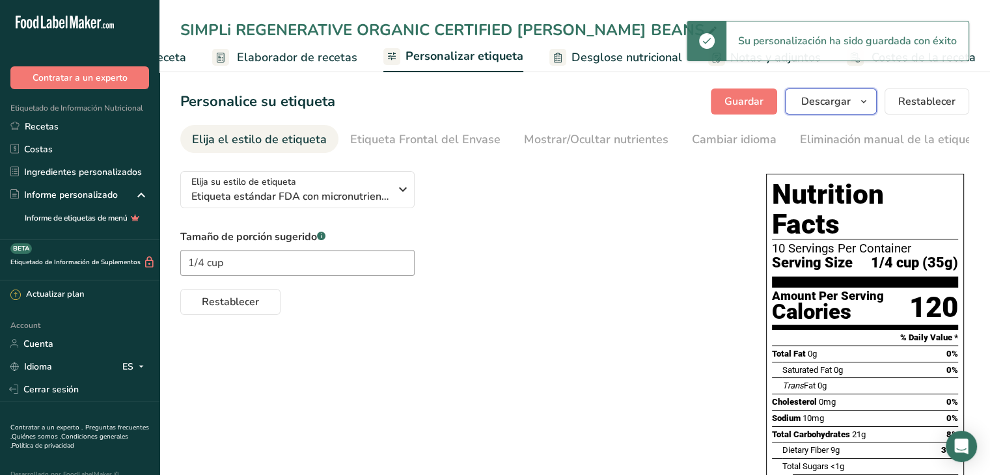
click at [856, 102] on button "Descargar" at bounding box center [831, 101] width 92 height 26
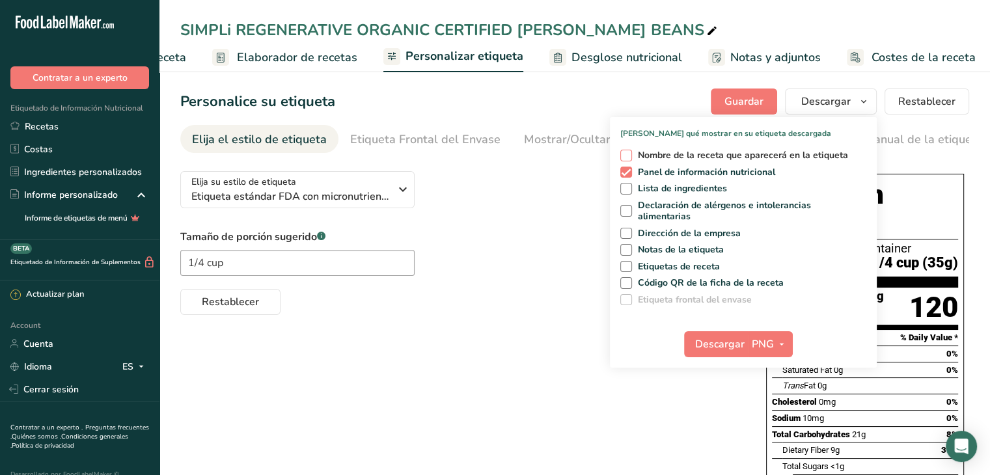
click at [625, 156] on span at bounding box center [626, 156] width 12 height 12
click at [625, 156] on input "Nombre de la receta que aparecerá en la etiqueta" at bounding box center [624, 155] width 8 height 8
checkbox input "true"
click at [625, 187] on span at bounding box center [626, 189] width 12 height 12
click at [625, 187] on input "Lista de ingredientes" at bounding box center [624, 188] width 8 height 8
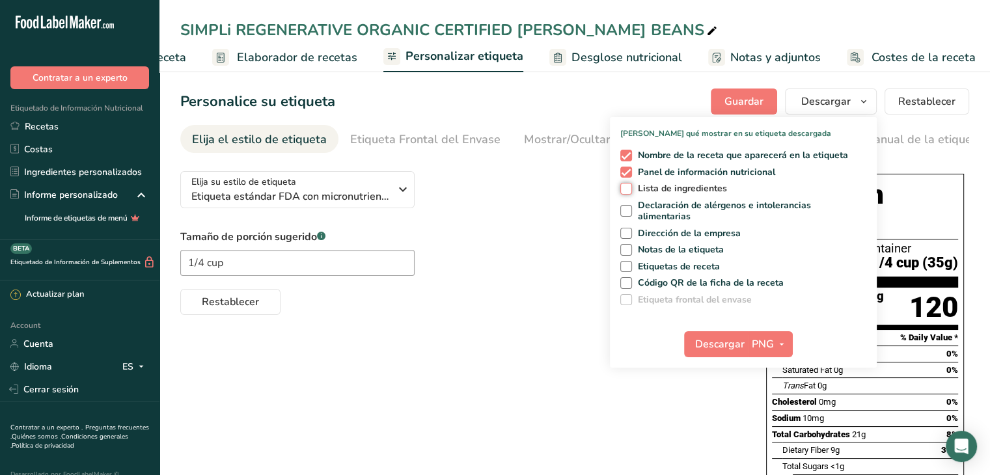
checkbox input "true"
click at [627, 209] on span at bounding box center [626, 211] width 12 height 12
click at [627, 209] on input "Declaración de alérgenos e intolerancias alimentarias" at bounding box center [624, 211] width 8 height 8
checkbox input "true"
click at [628, 234] on span at bounding box center [626, 234] width 12 height 12
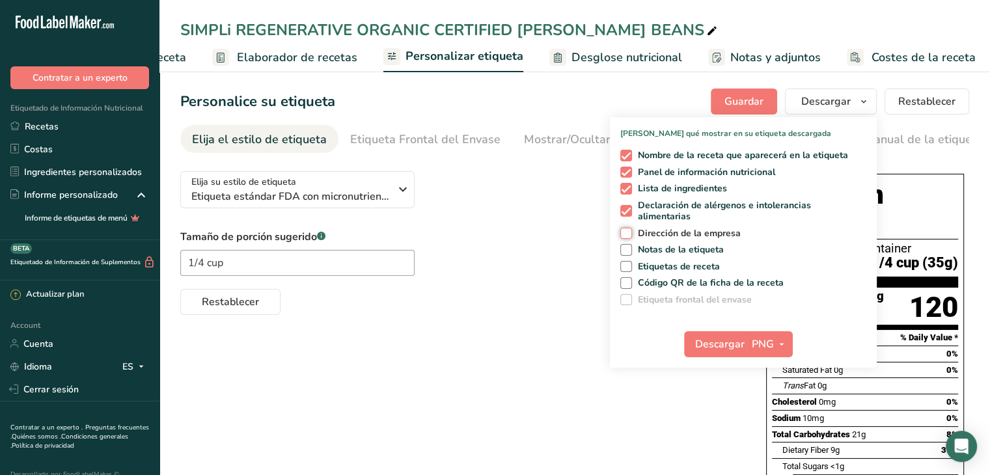
click at [628, 234] on input "Dirección de la empresa" at bounding box center [624, 233] width 8 height 8
checkbox input "true"
click at [626, 249] on span at bounding box center [626, 250] width 12 height 12
click at [626, 249] on input "Notas de la etiqueta" at bounding box center [624, 249] width 8 height 8
checkbox input "true"
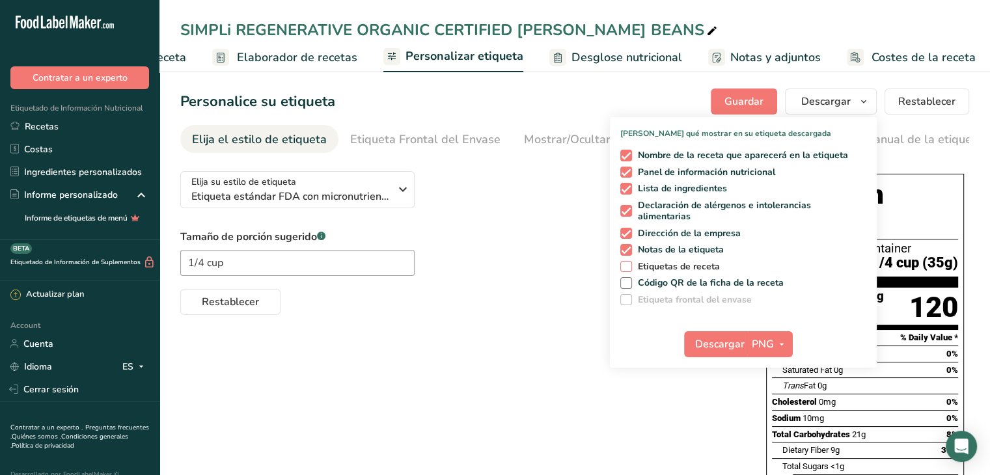
click at [627, 266] on span at bounding box center [626, 267] width 12 height 12
click at [627, 266] on input "Etiquetas de receta" at bounding box center [624, 266] width 8 height 8
checkbox input "true"
click at [775, 346] on span "button" at bounding box center [782, 344] width 16 height 16
click at [778, 438] on link "PDF" at bounding box center [772, 434] width 42 height 21
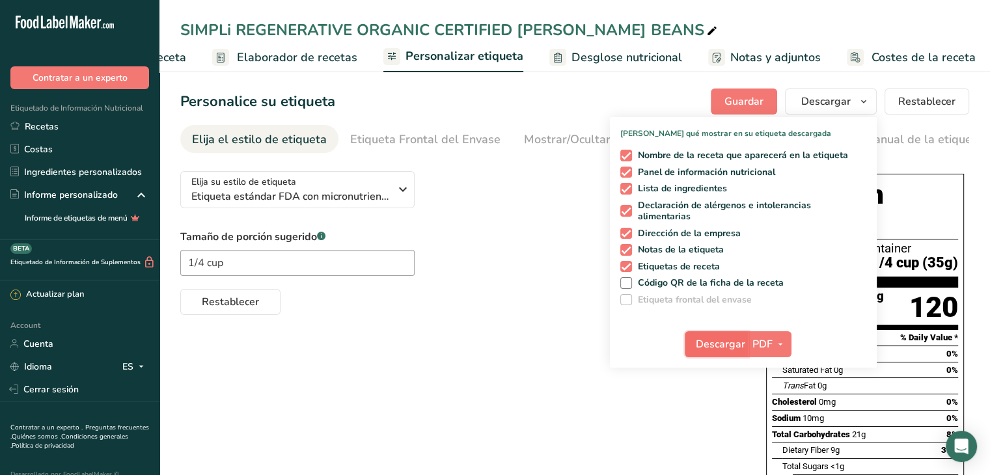
click at [723, 347] on span "Descargar" at bounding box center [719, 344] width 49 height 16
click at [561, 256] on div "Tamaño de porción sugerido .a-a{fill:#347362;}.b-a{fill:#fff;} 1/4 cup Restable…" at bounding box center [460, 272] width 560 height 86
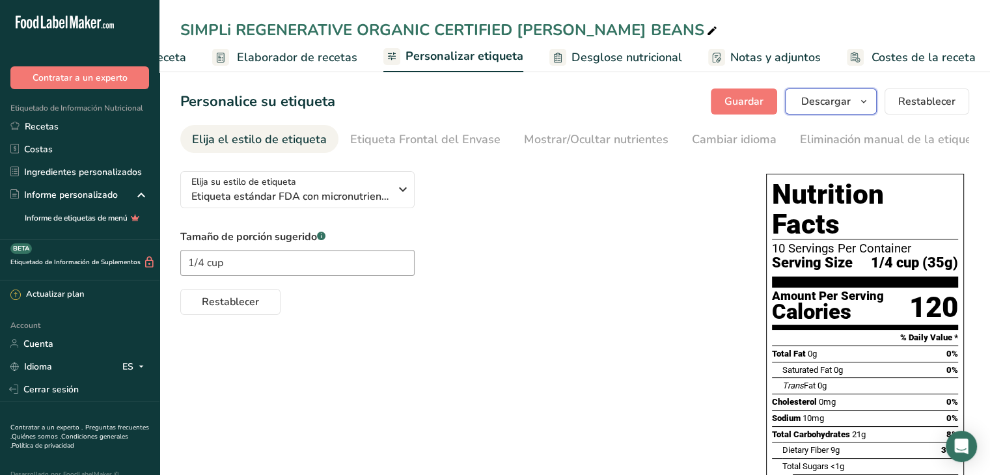
click at [857, 102] on span "button" at bounding box center [864, 102] width 16 height 16
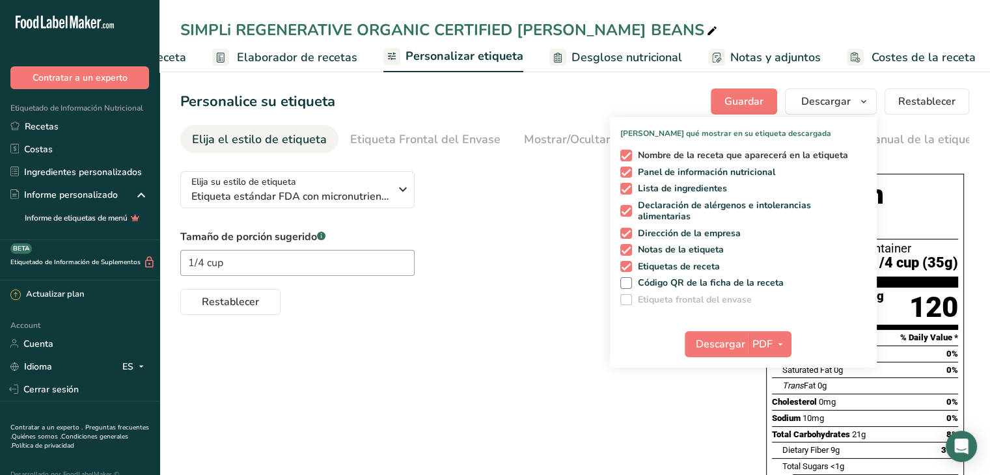
click at [630, 157] on span at bounding box center [626, 156] width 12 height 12
click at [628, 157] on input "Nombre de la receta que aparecerá en la etiqueta" at bounding box center [624, 155] width 8 height 8
checkbox input "false"
click at [625, 185] on span at bounding box center [626, 189] width 12 height 12
click at [625, 185] on input "Lista de ingredientes" at bounding box center [624, 188] width 8 height 8
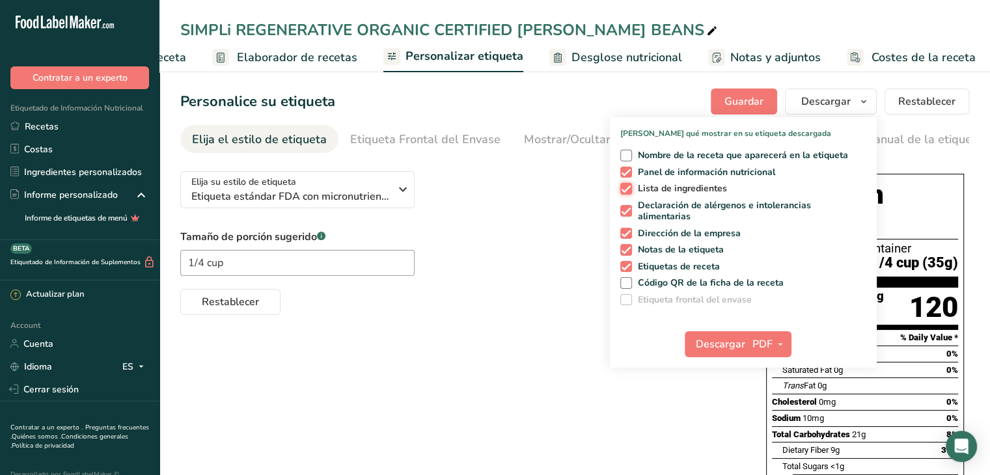
checkbox input "false"
click at [627, 213] on span at bounding box center [626, 211] width 12 height 12
click at [627, 213] on input "Declaración de alérgenos e intolerancias alimentarias" at bounding box center [624, 211] width 8 height 8
checkbox input "false"
click at [625, 239] on div "Nombre de la receta que aparecerá en la etiqueta Panel de información nutricion…" at bounding box center [743, 224] width 267 height 161
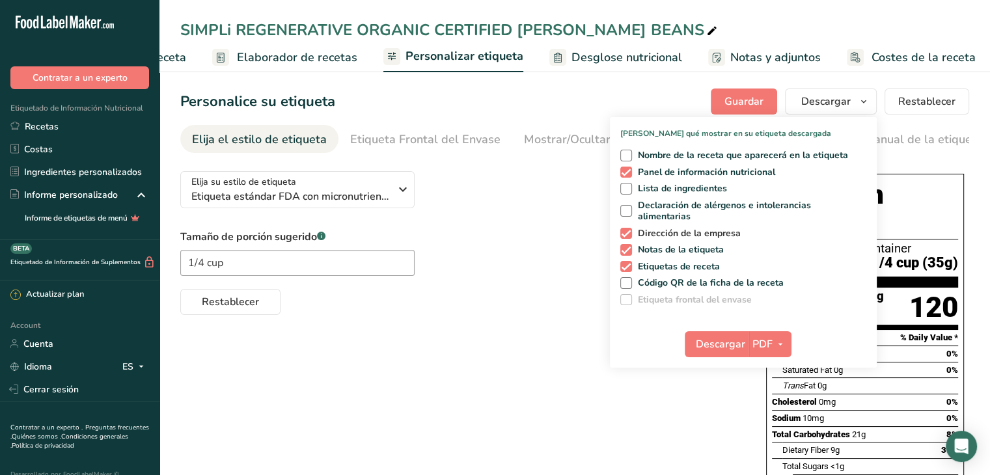
click at [630, 234] on span at bounding box center [626, 234] width 12 height 12
click at [628, 234] on input "Dirección de la empresa" at bounding box center [624, 233] width 8 height 8
checkbox input "false"
click at [627, 252] on span at bounding box center [626, 250] width 12 height 12
click at [627, 252] on input "Notas de la etiqueta" at bounding box center [624, 249] width 8 height 8
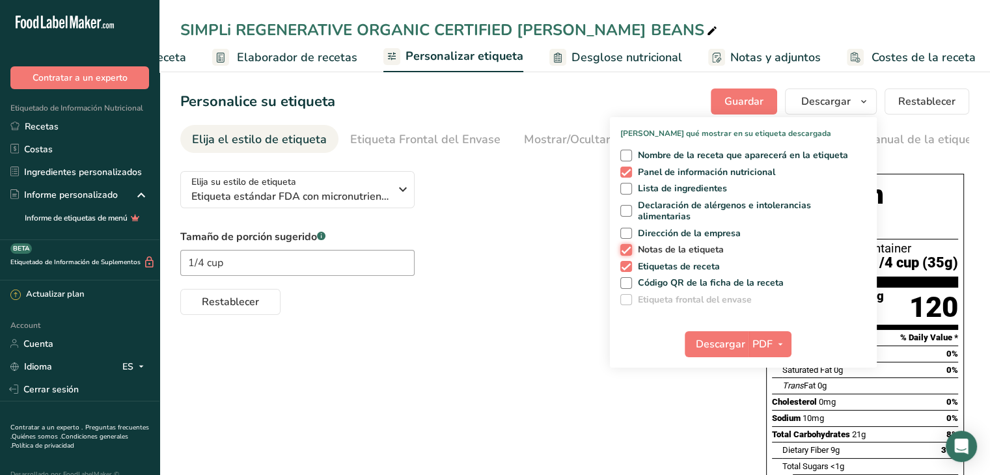
checkbox input "false"
click at [627, 265] on span at bounding box center [626, 267] width 12 height 12
click at [627, 265] on input "Etiquetas de receta" at bounding box center [624, 266] width 8 height 8
checkbox input "false"
click at [779, 347] on icon "button" at bounding box center [780, 344] width 10 height 16
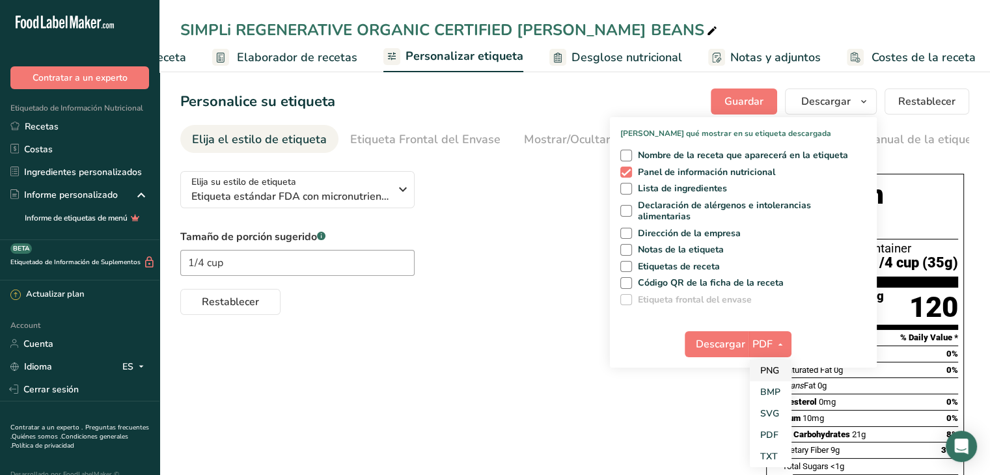
click at [773, 370] on link "PNG" at bounding box center [770, 370] width 42 height 21
click at [727, 351] on span "Descargar" at bounding box center [719, 344] width 49 height 16
click at [591, 349] on div "Elija su estilo de etiqueta Etiqueta estándar FDA con micronutrientes listados …" at bounding box center [574, 409] width 789 height 496
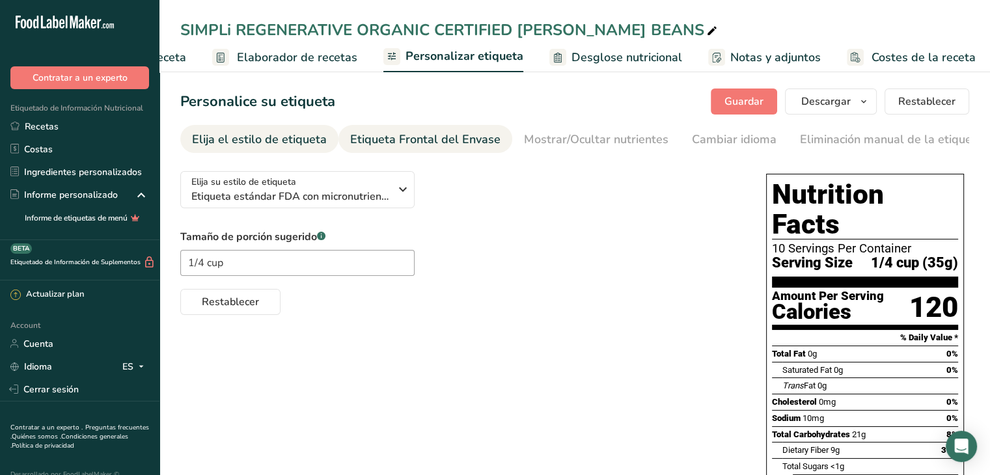
click at [435, 141] on div "Etiqueta Frontal del Envase" at bounding box center [425, 140] width 150 height 18
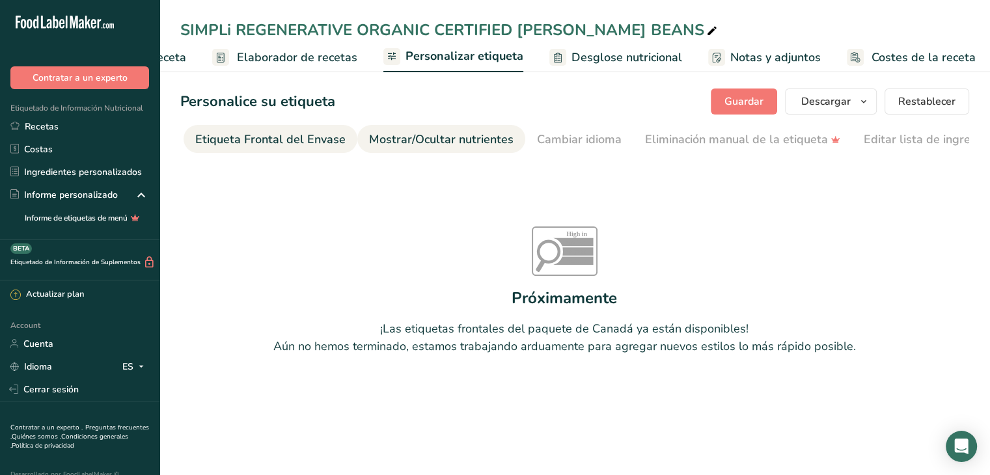
click at [478, 144] on div "Mostrar/Ocultar nutrientes" at bounding box center [441, 140] width 144 height 18
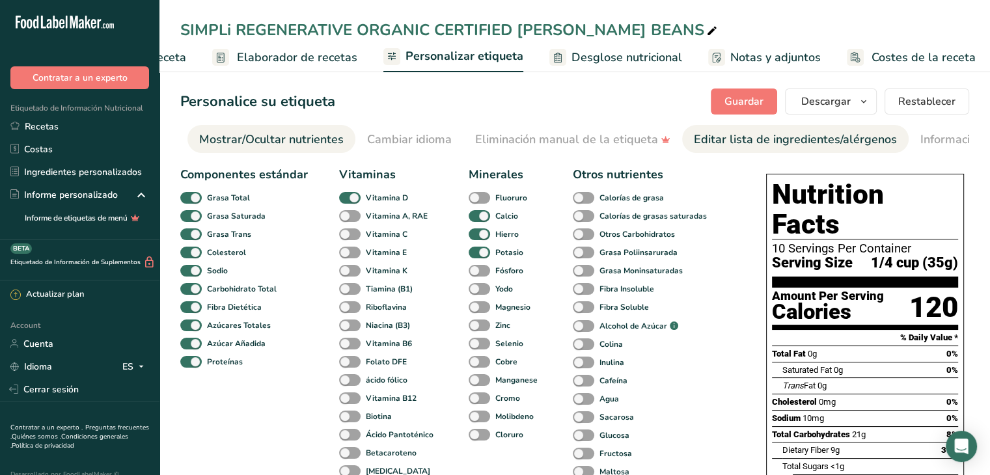
click at [704, 142] on div "Editar lista de ingredientes/alérgenos" at bounding box center [795, 140] width 203 height 18
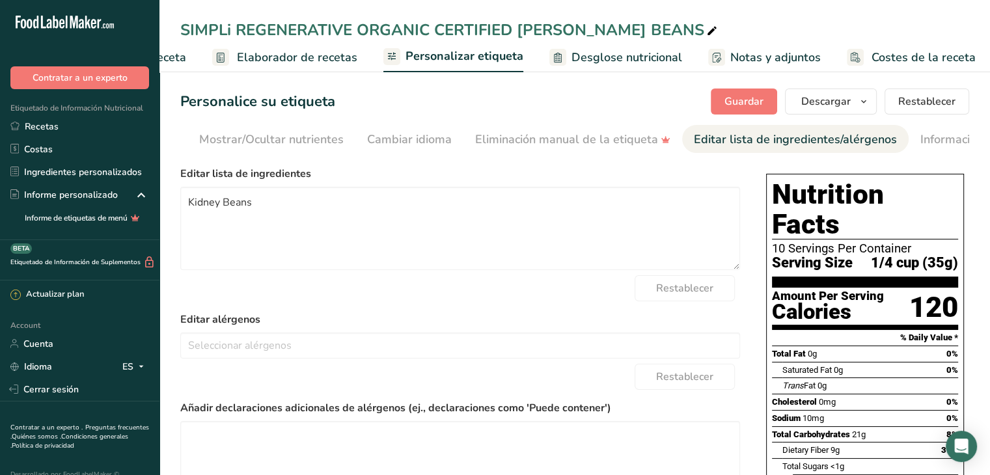
scroll to position [0, 441]
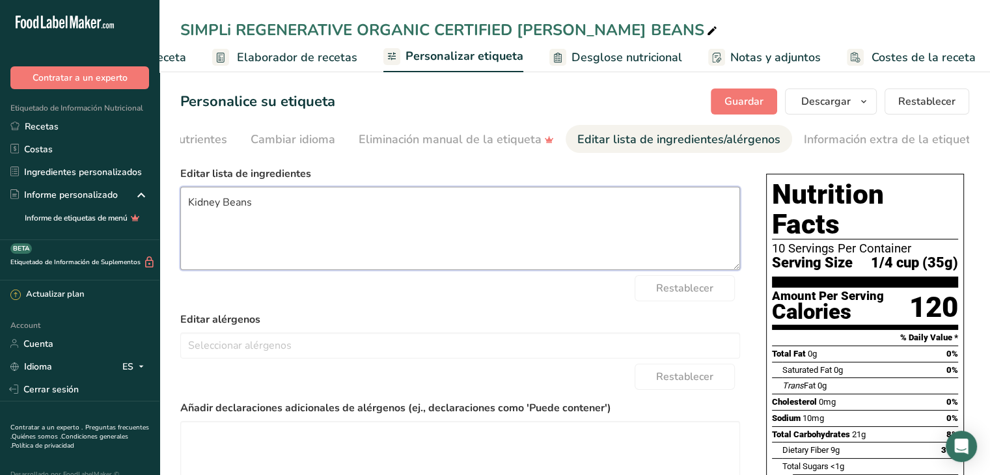
click at [205, 207] on textarea "Kidney Beans" at bounding box center [460, 228] width 560 height 83
type textarea "[PERSON_NAME] Beans"
click at [747, 98] on span "Guardar" at bounding box center [743, 102] width 39 height 16
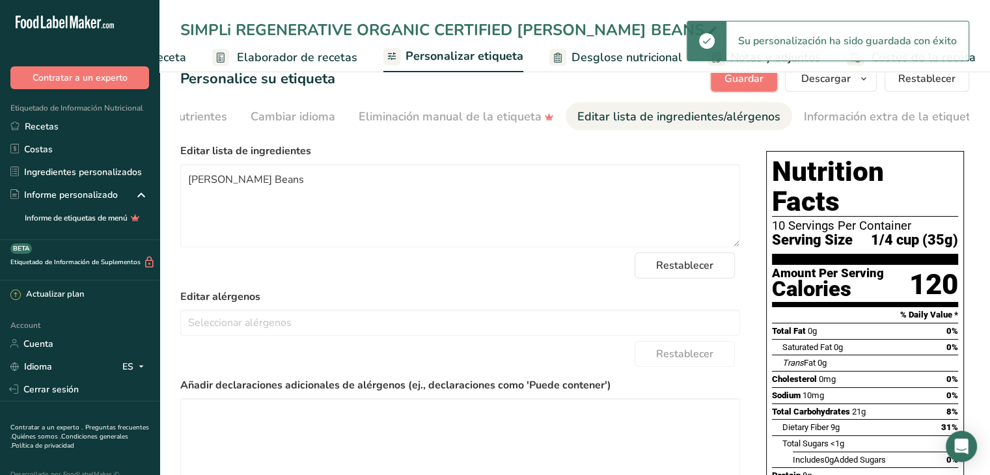
scroll to position [0, 0]
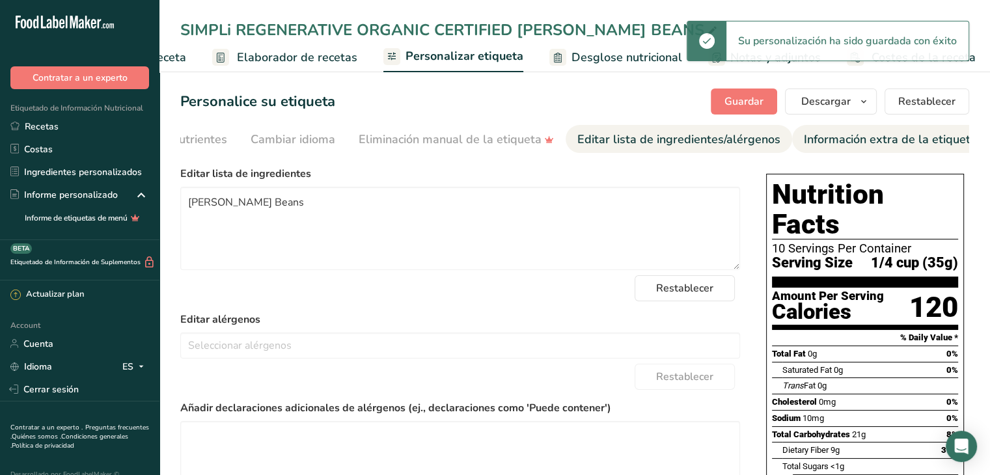
click at [845, 144] on div "Información extra de la etiqueta" at bounding box center [890, 140] width 173 height 18
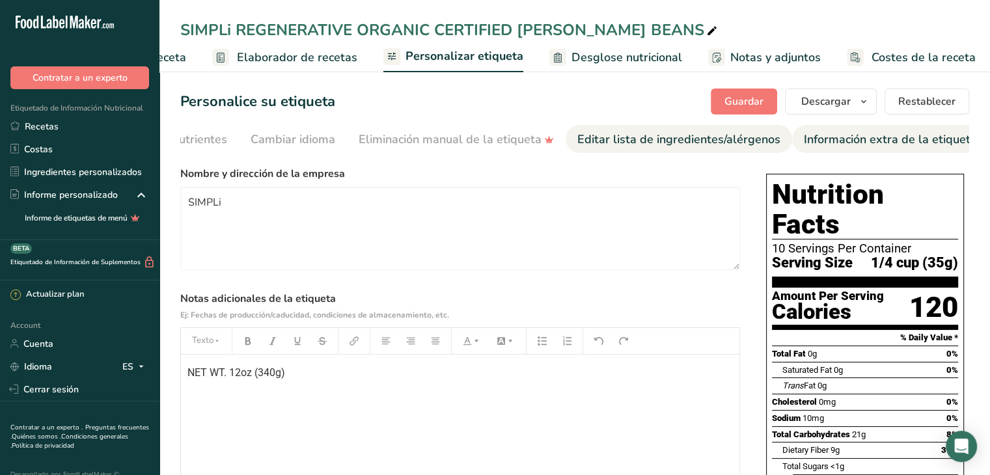
click at [636, 135] on div "Editar lista de ingredientes/alérgenos" at bounding box center [678, 140] width 203 height 18
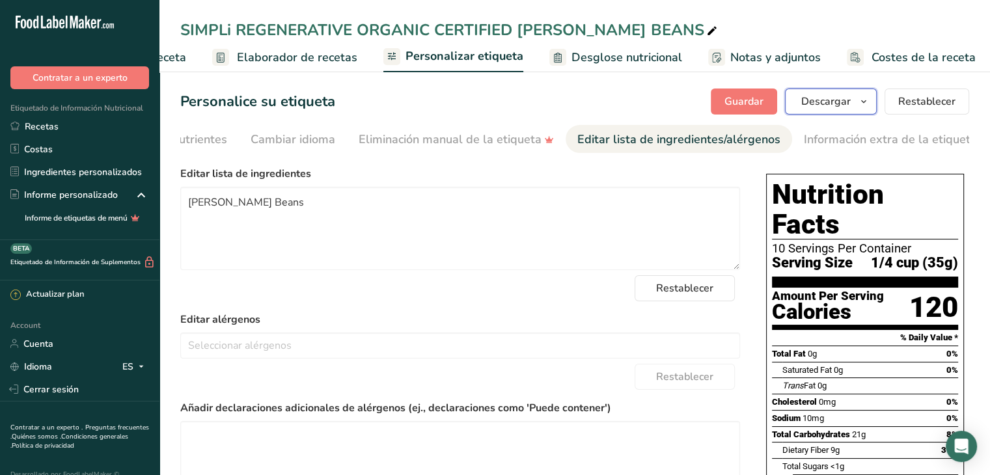
click at [859, 101] on icon "button" at bounding box center [863, 102] width 10 height 16
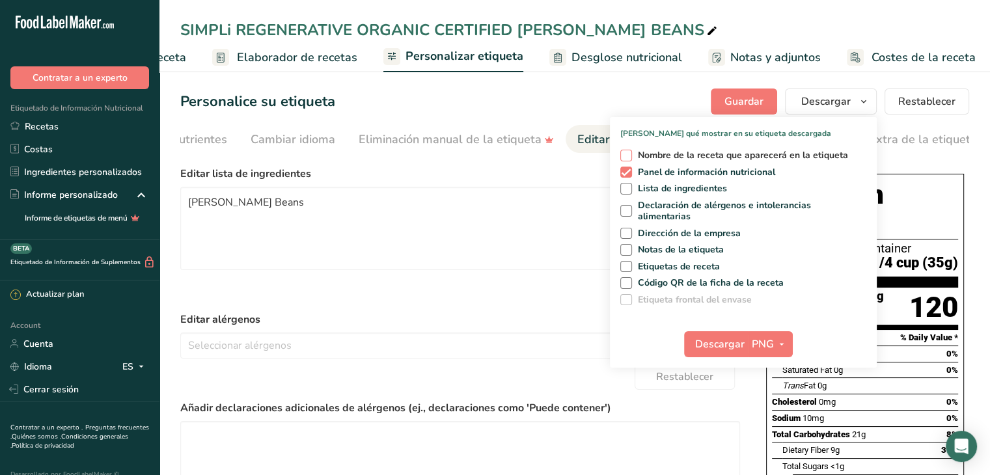
click at [656, 157] on span "Nombre de la receta que aparecerá en la etiqueta" at bounding box center [740, 156] width 217 height 12
click at [628, 157] on input "Nombre de la receta que aparecerá en la etiqueta" at bounding box center [624, 155] width 8 height 8
checkbox input "true"
click at [653, 190] on span "Lista de ingredientes" at bounding box center [680, 189] width 96 height 12
click at [628, 190] on input "Lista de ingredientes" at bounding box center [624, 188] width 8 height 8
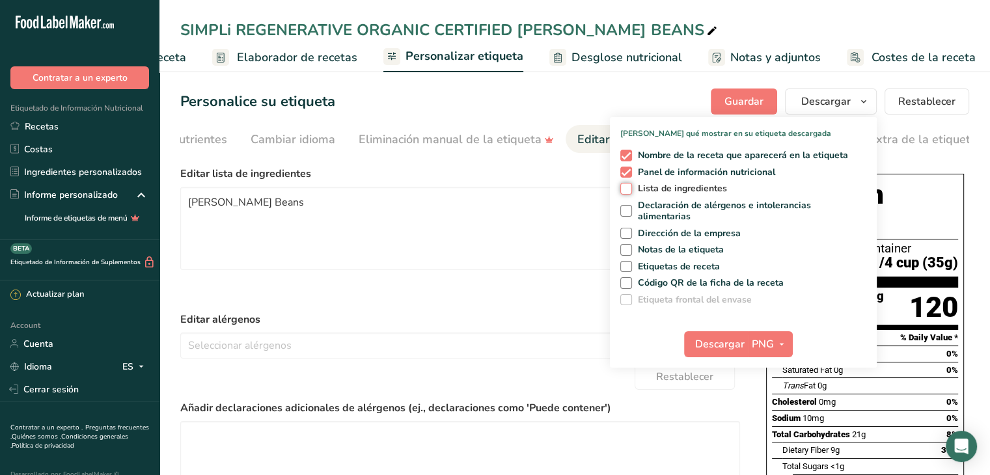
checkbox input "true"
click at [666, 209] on span "Declaración de alérgenos e intolerancias alimentarias" at bounding box center [747, 211] width 230 height 23
click at [628, 209] on input "Declaración de alérgenos e intolerancias alimentarias" at bounding box center [624, 211] width 8 height 8
checkbox input "true"
click at [660, 229] on span "Dirección de la empresa" at bounding box center [686, 234] width 109 height 12
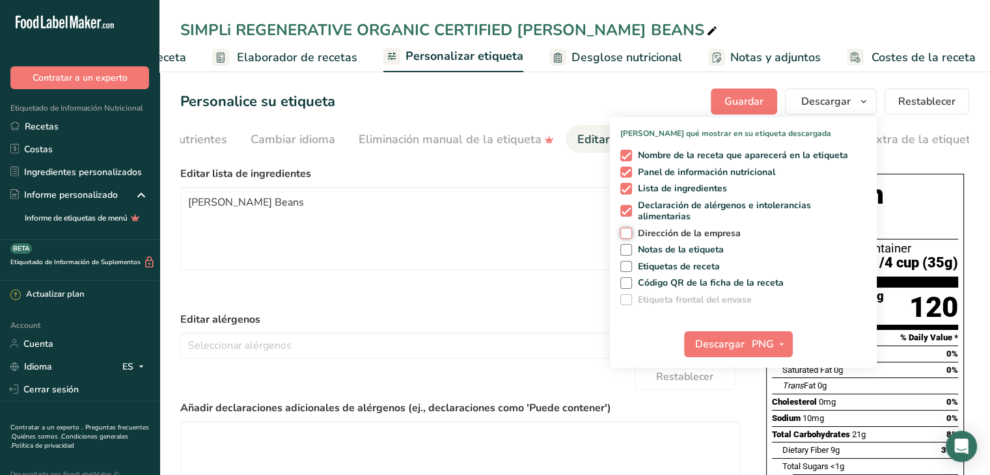
click at [628, 229] on input "Dirección de la empresa" at bounding box center [624, 233] width 8 height 8
checkbox input "true"
click at [655, 249] on span "Notas de la etiqueta" at bounding box center [678, 250] width 92 height 12
click at [628, 249] on input "Notas de la etiqueta" at bounding box center [624, 249] width 8 height 8
checkbox input "true"
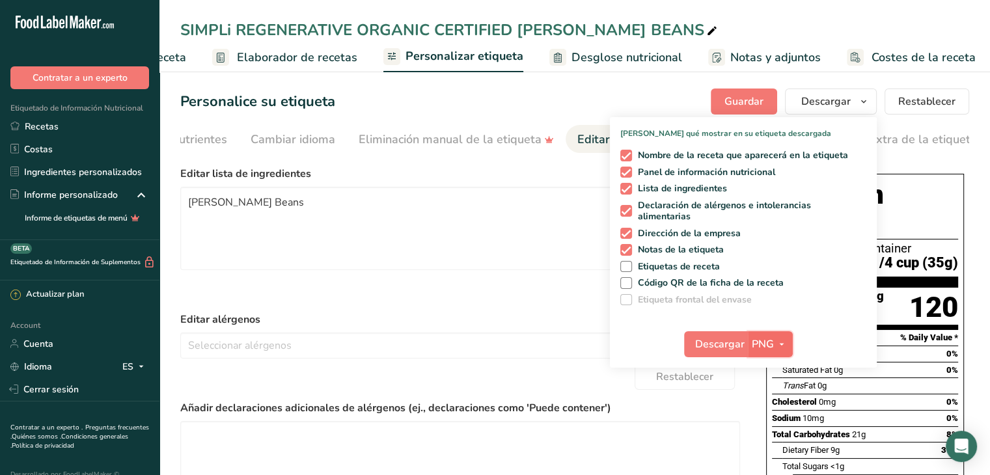
click at [787, 347] on span "button" at bounding box center [782, 344] width 16 height 16
click at [773, 433] on link "PDF" at bounding box center [772, 434] width 42 height 21
click at [728, 349] on span "Descargar" at bounding box center [719, 344] width 49 height 16
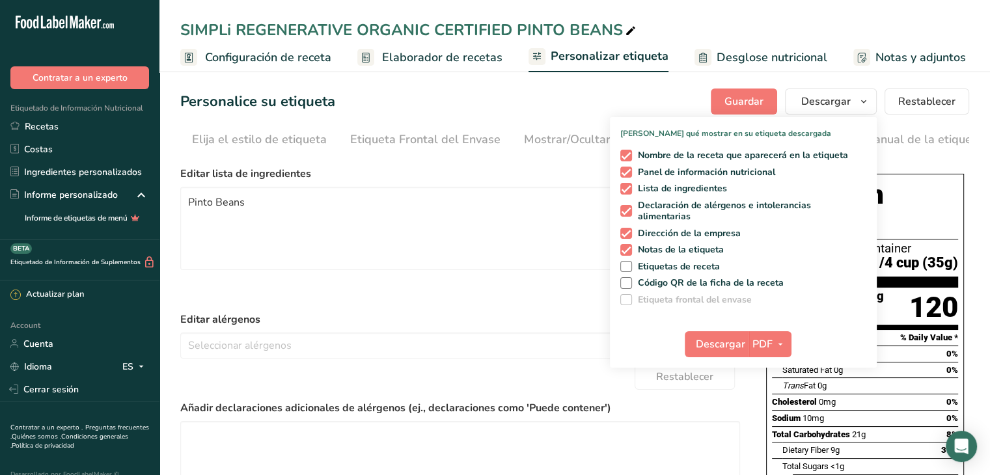
scroll to position [0, 441]
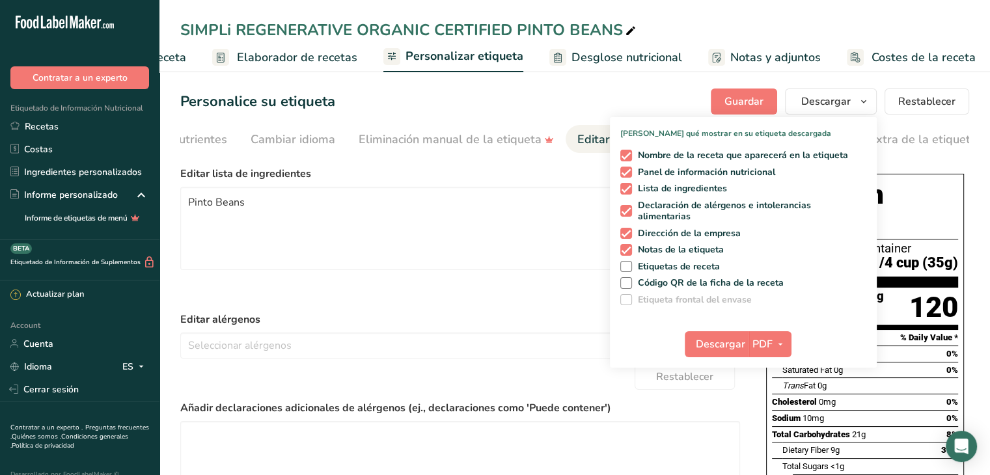
click at [570, 304] on form "Editar lista de ingredientes Pinto Beans Restablecer Editar alérgenos Soja Frut…" at bounding box center [460, 374] width 560 height 416
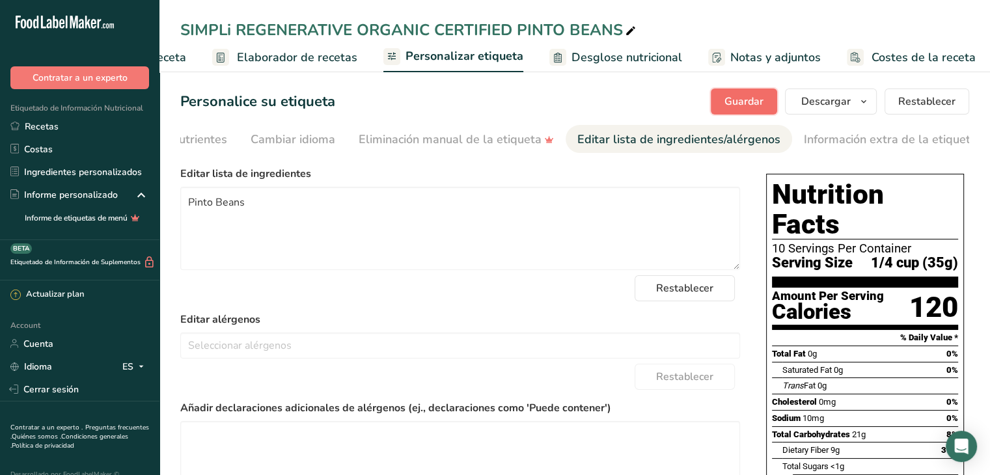
click at [740, 92] on button "Guardar" at bounding box center [743, 101] width 66 height 26
click at [68, 122] on link "Recetas" at bounding box center [79, 126] width 159 height 23
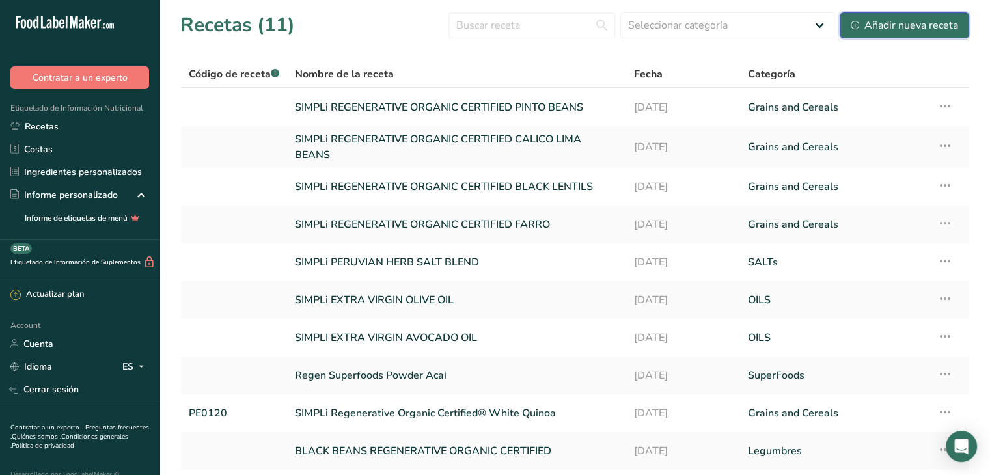
click at [913, 25] on div "Añadir nueva receta" at bounding box center [903, 26] width 107 height 16
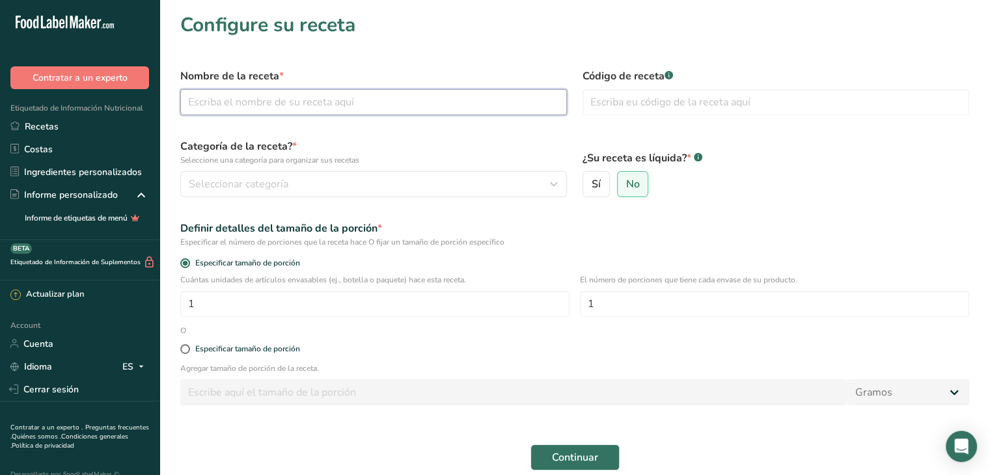
click at [397, 109] on input "text" at bounding box center [373, 102] width 386 height 26
drag, startPoint x: 529, startPoint y: 97, endPoint x: 407, endPoint y: 100, distance: 122.3
click at [407, 100] on input "SIMPLi REGENERATIVE ORGANIC CERTIFIED CALICO LIMA BEANS" at bounding box center [373, 102] width 386 height 26
type input "SIMPLi REGENERATIVE ORGANIC CERTIFIED RED LENTILS"
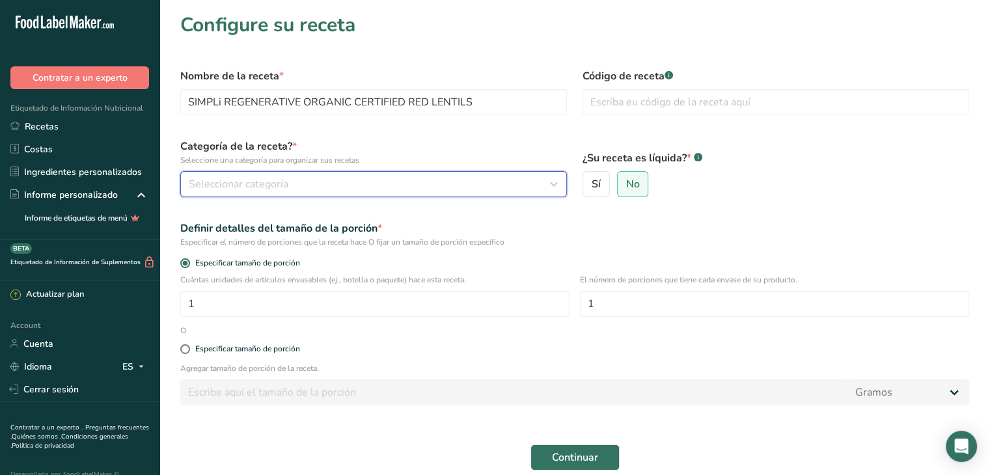
click at [452, 191] on div "Seleccionar categoría" at bounding box center [370, 184] width 362 height 16
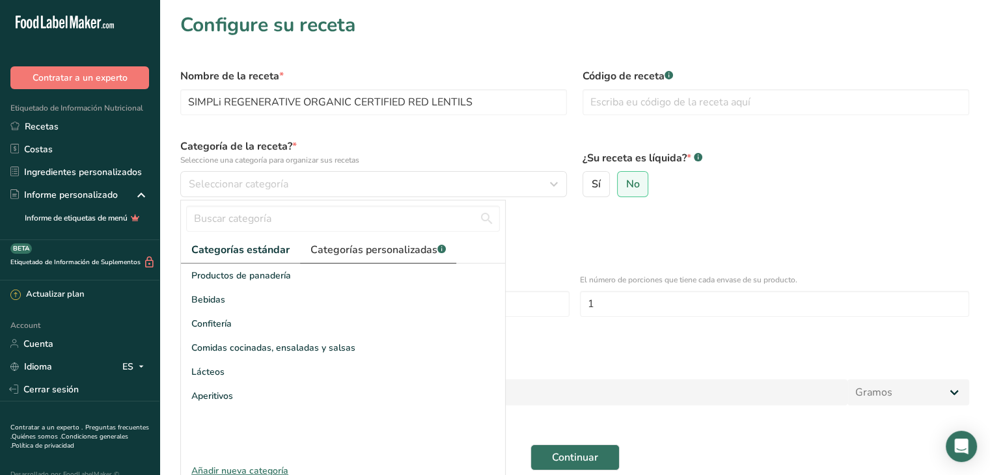
click at [405, 240] on link "Categorías personalizadas .a-a{fill:#347362;}.b-a{fill:#fff;}" at bounding box center [378, 250] width 156 height 27
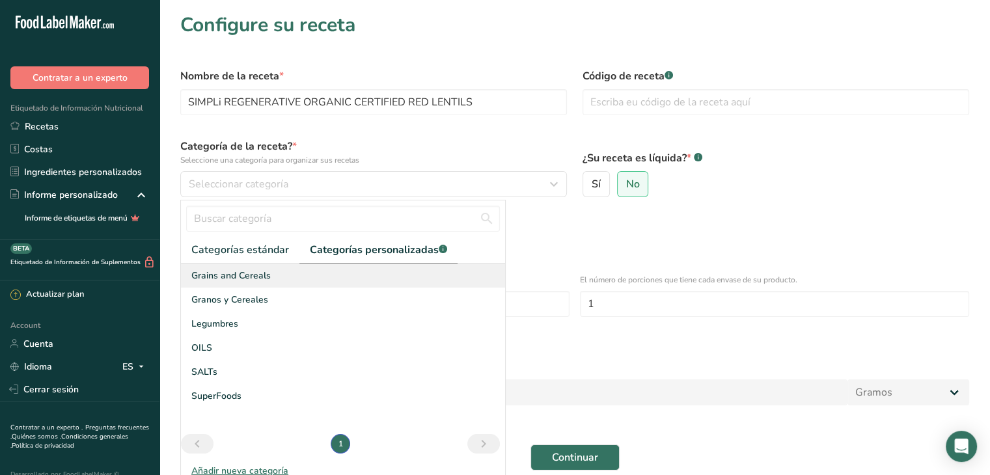
click at [314, 278] on div "Grains and Cereals" at bounding box center [343, 275] width 324 height 24
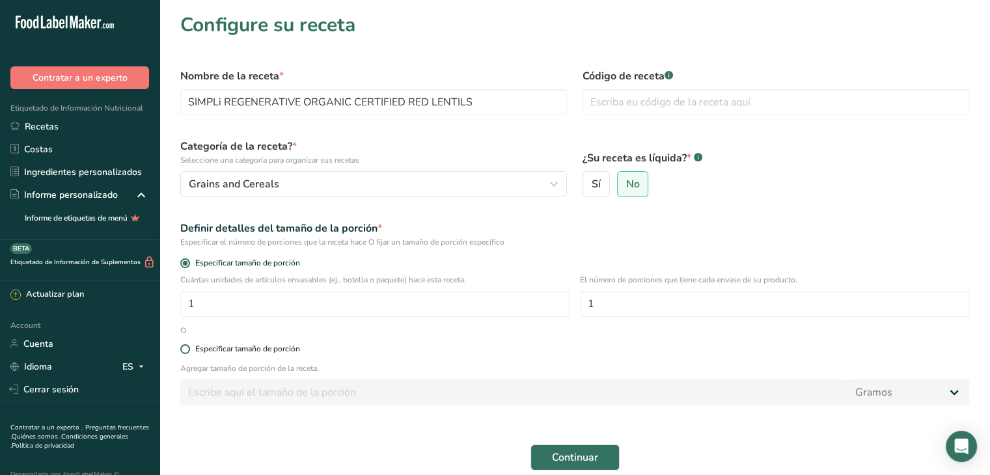
click at [252, 345] on div "Especificar tamaño de porción" at bounding box center [247, 349] width 105 height 10
click at [189, 345] on input "Especificar tamaño de porción" at bounding box center [184, 349] width 8 height 8
radio input "true"
radio input "false"
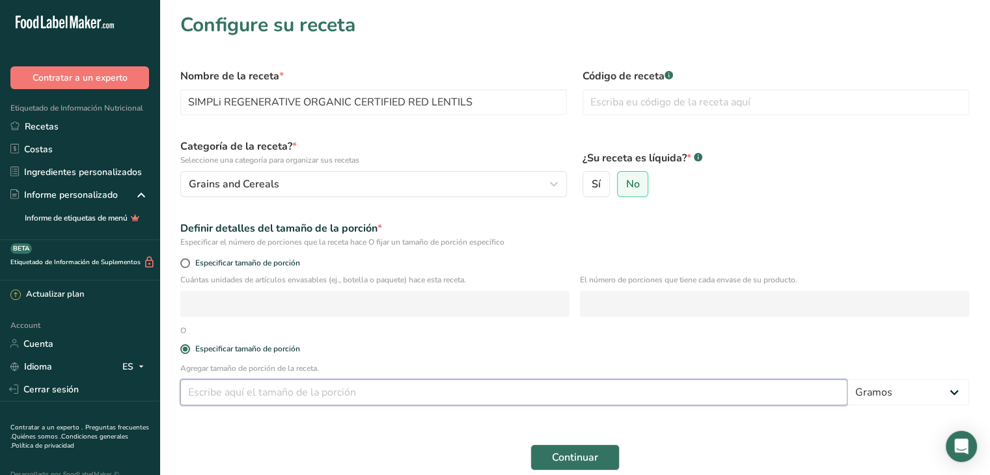
click at [248, 388] on input "number" at bounding box center [513, 392] width 667 height 26
type input "45"
click at [560, 450] on span "Continuar" at bounding box center [575, 458] width 46 height 16
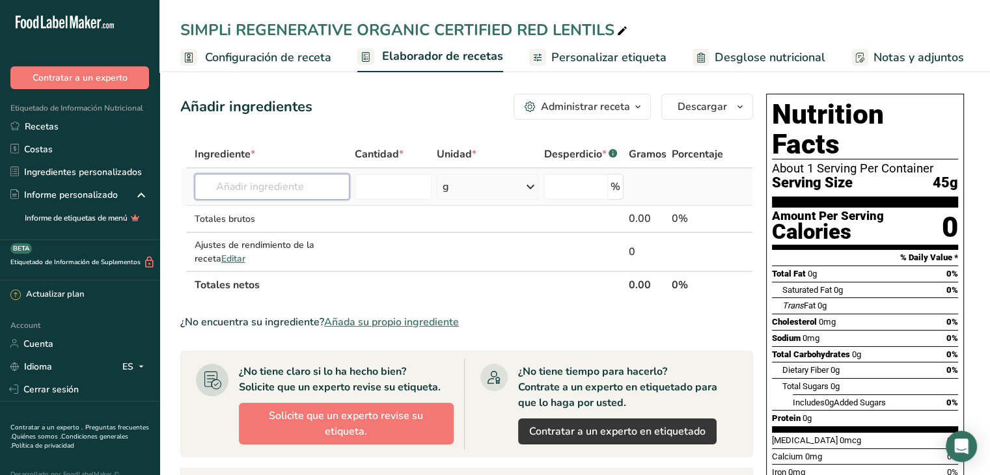
click at [297, 187] on input "text" at bounding box center [272, 187] width 155 height 26
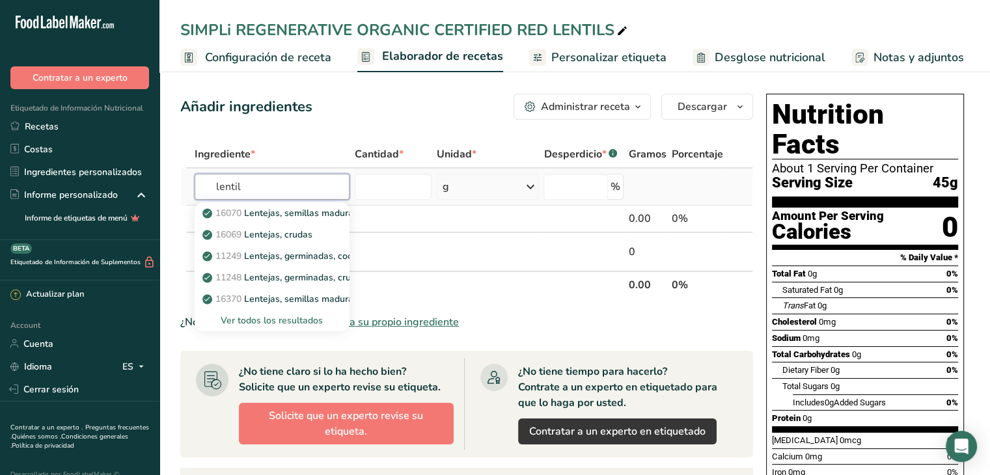
type input "lentil"
click at [265, 321] on div "Ver todos los resultados" at bounding box center [272, 321] width 134 height 14
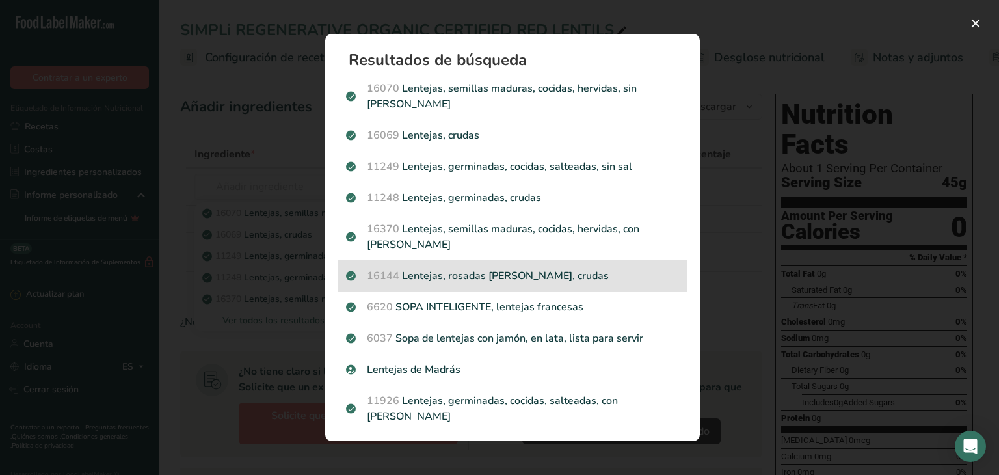
click at [539, 268] on p "16144 Lentejas, rosadas o rojas, crudas" at bounding box center [512, 276] width 333 height 16
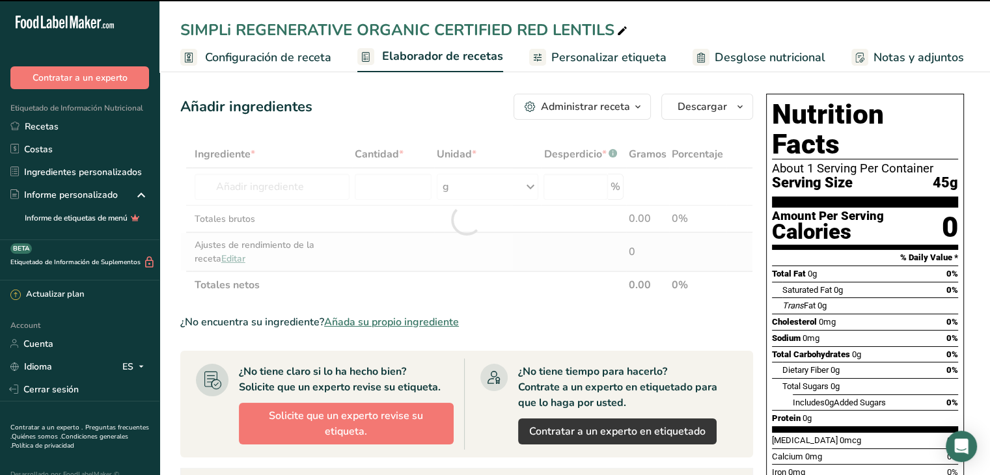
type input "0"
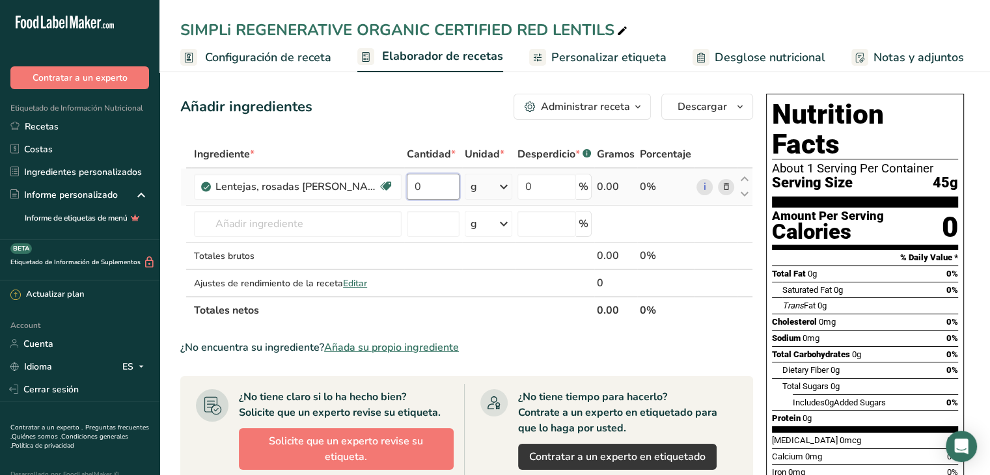
click at [434, 187] on input "0" at bounding box center [433, 187] width 53 height 26
type input "12"
click at [504, 178] on div "Ingrediente * Cantidad * Unidad * Desperdicio * .a-a{fill:#347362;}.b-a{fill:#f…" at bounding box center [466, 232] width 573 height 183
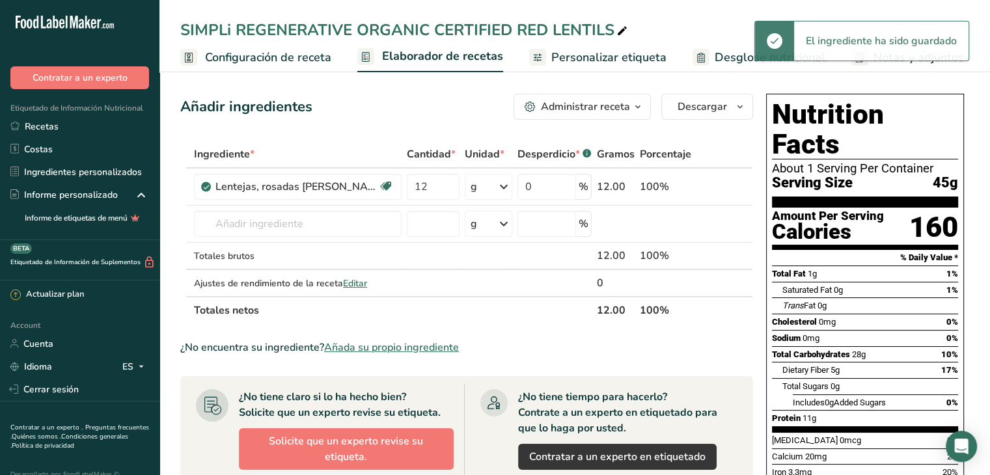
click at [504, 189] on icon at bounding box center [504, 186] width 16 height 23
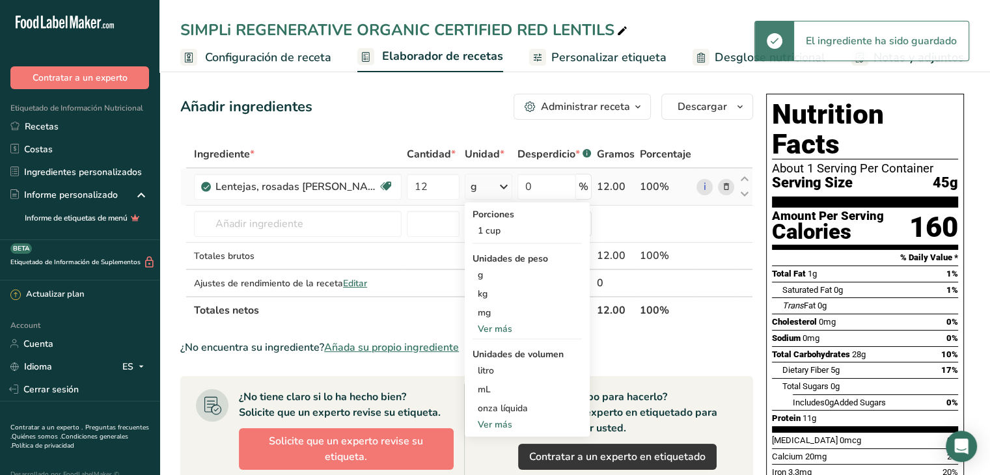
click at [503, 331] on div "Ver más" at bounding box center [526, 329] width 109 height 14
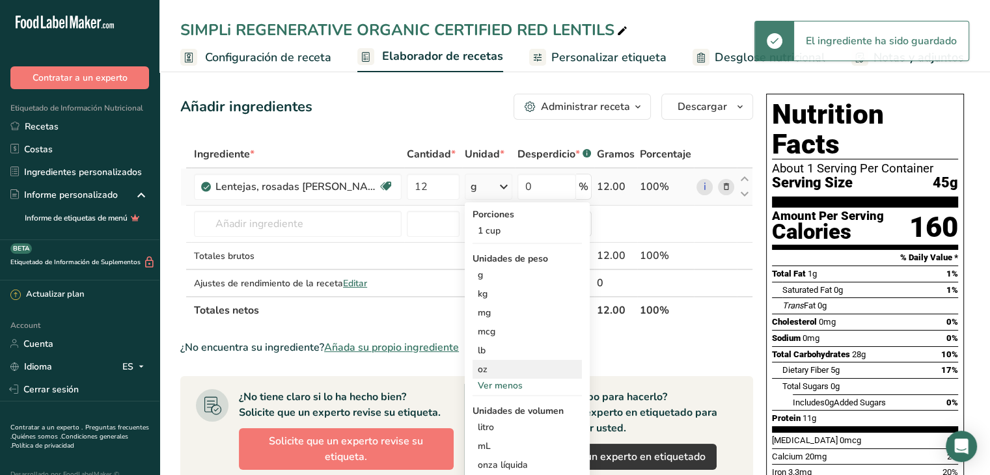
click at [489, 371] on div "oz" at bounding box center [526, 369] width 109 height 19
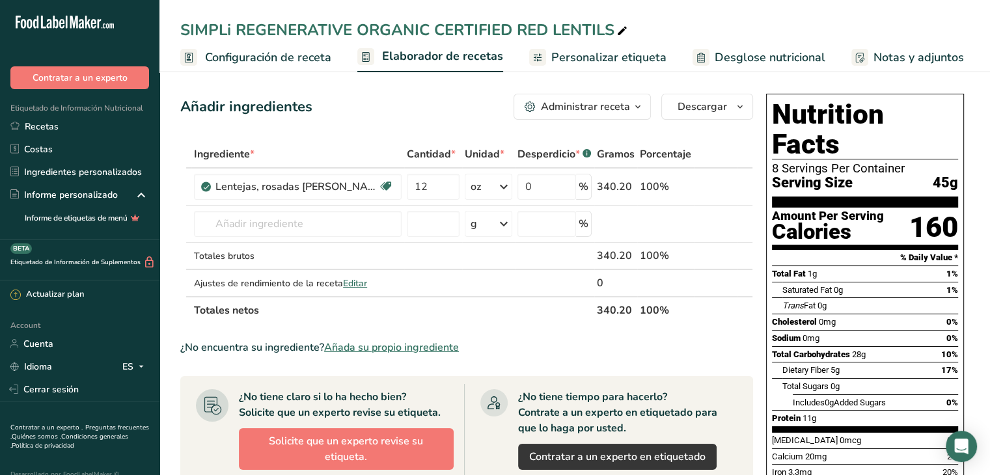
click at [588, 53] on span "Personalizar etiqueta" at bounding box center [608, 58] width 115 height 18
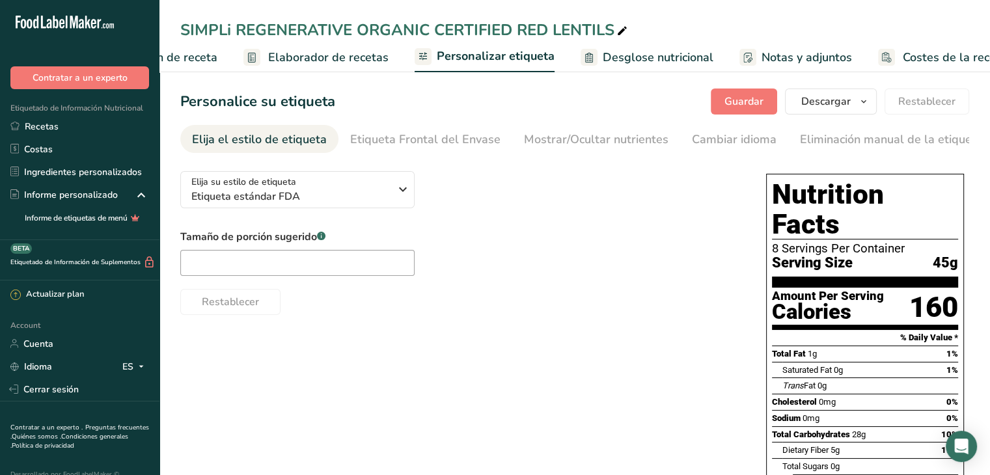
scroll to position [0, 145]
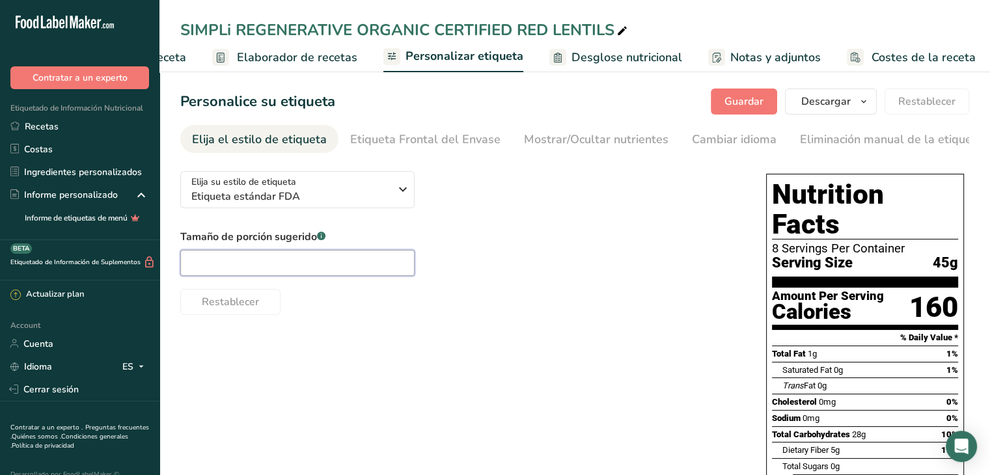
click at [321, 267] on input "text" at bounding box center [297, 263] width 234 height 26
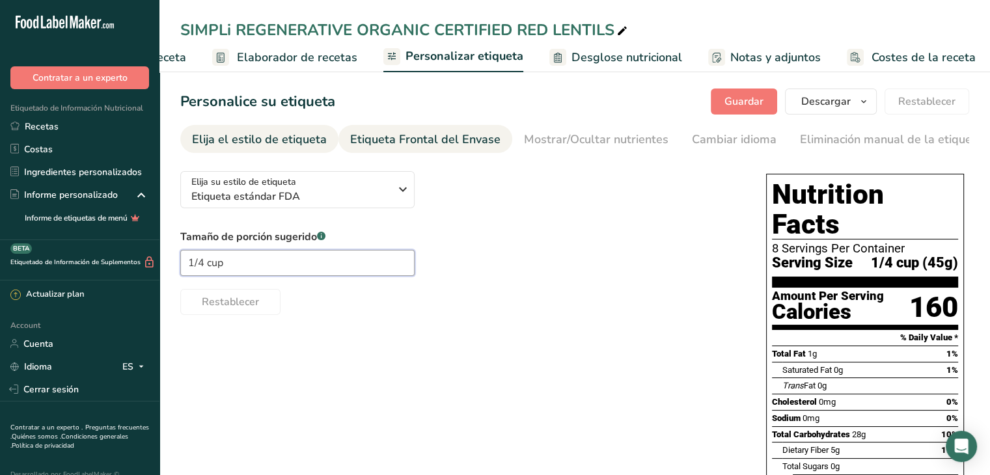
type input "1/4 cup"
click at [392, 146] on div "Etiqueta Frontal del Envase" at bounding box center [425, 140] width 150 height 18
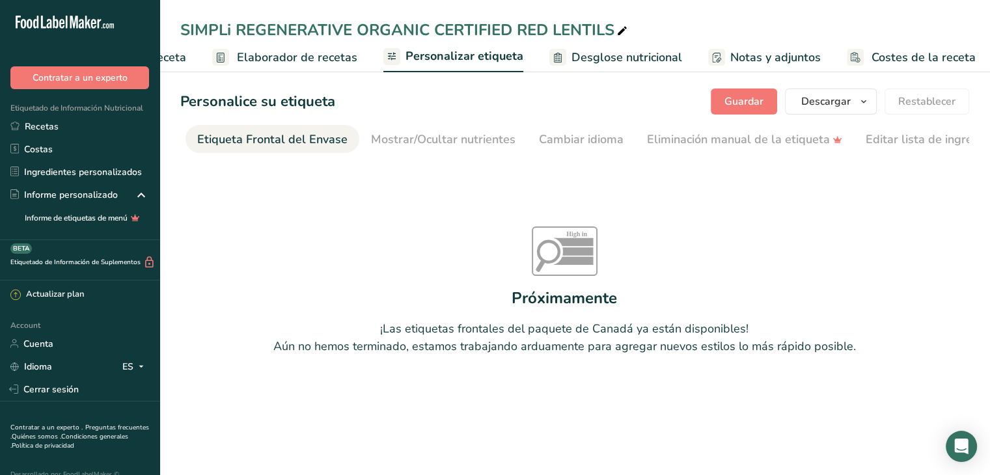
scroll to position [0, 155]
click at [448, 146] on div "Mostrar/Ocultar nutrientes" at bounding box center [441, 140] width 144 height 18
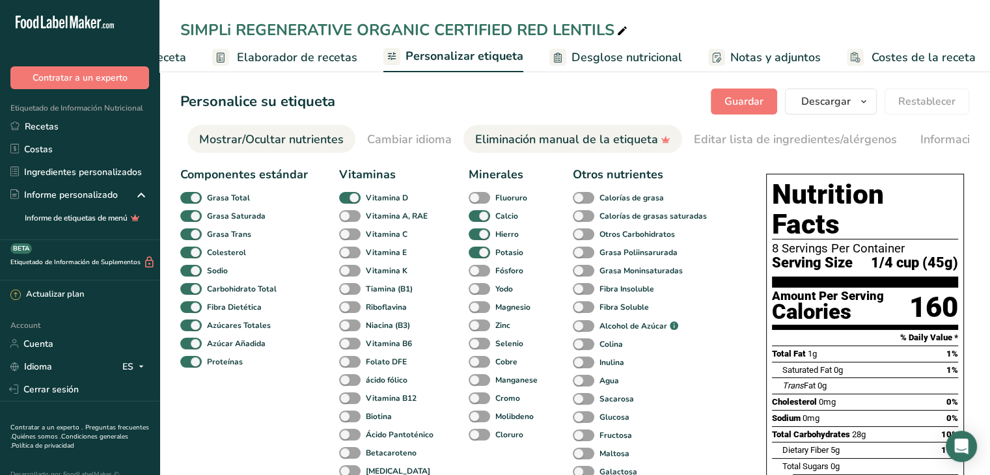
click at [493, 146] on div "Eliminación manual de la etiqueta" at bounding box center [572, 140] width 195 height 18
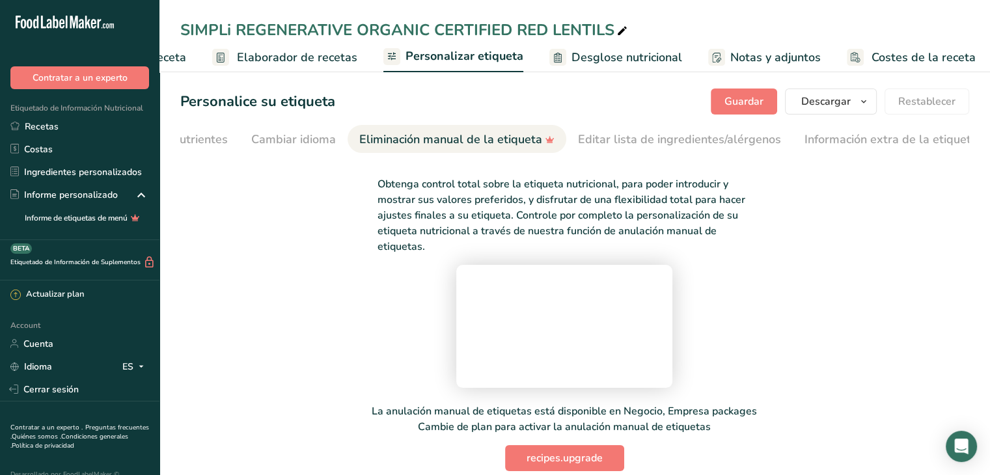
scroll to position [0, 441]
click at [591, 144] on div "Editar lista de ingredientes/alérgenos" at bounding box center [678, 140] width 203 height 18
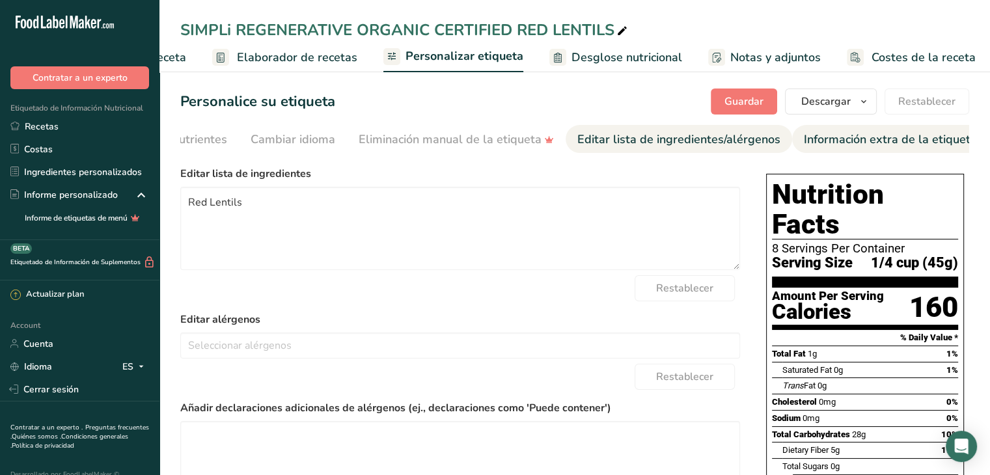
click at [820, 141] on div "Información extra de la etiqueta" at bounding box center [890, 140] width 173 height 18
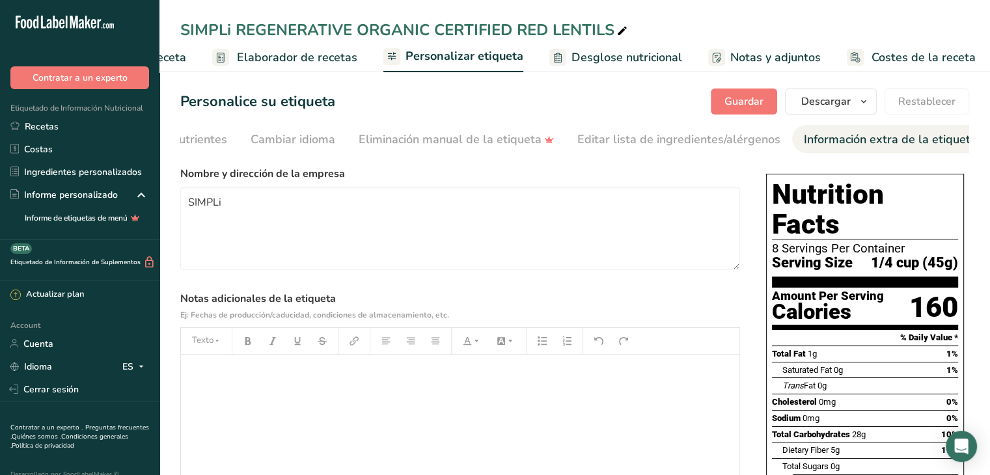
click at [278, 401] on div "﻿" at bounding box center [460, 436] width 558 height 163
click at [745, 94] on span "Guardar" at bounding box center [743, 102] width 39 height 16
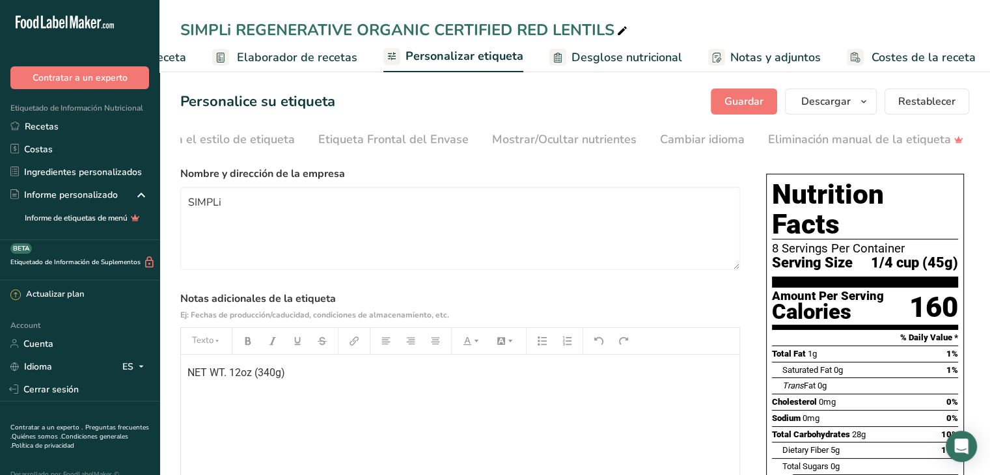
scroll to position [0, 0]
click at [295, 141] on div "Elija el estilo de etiqueta" at bounding box center [259, 140] width 135 height 18
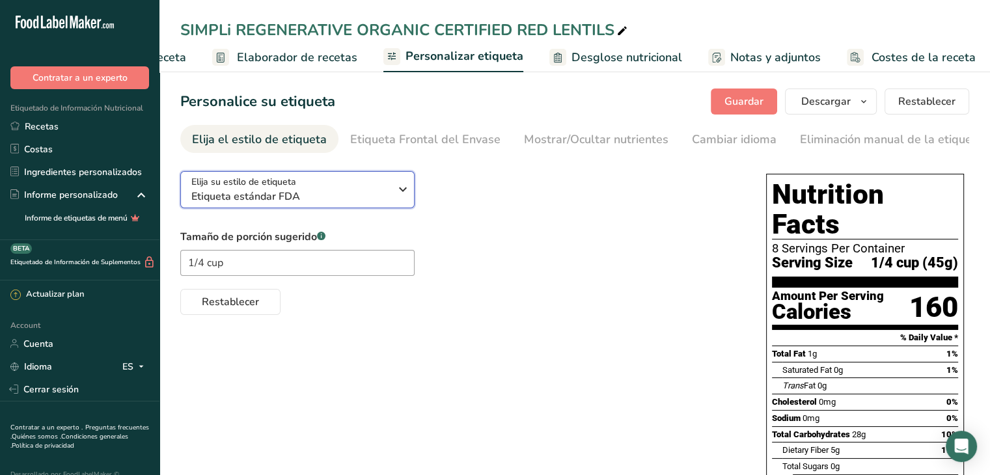
click at [395, 196] on icon "button" at bounding box center [403, 189] width 16 height 23
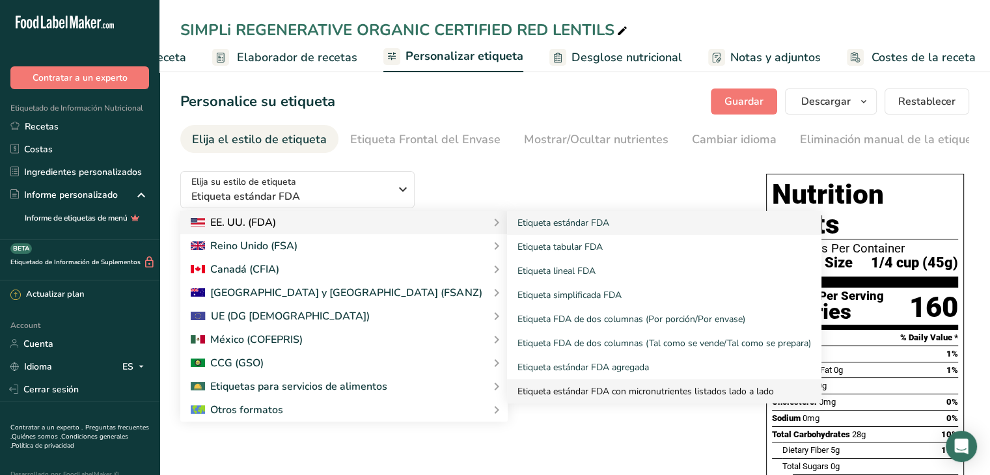
click at [516, 391] on link "Etiqueta estándar FDA con micronutrientes listados lado a lado" at bounding box center [664, 391] width 314 height 24
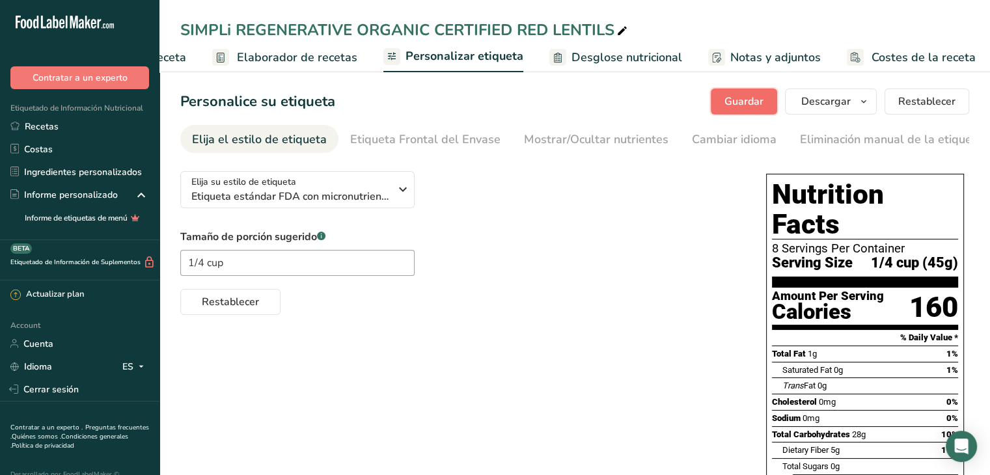
click at [755, 100] on span "Guardar" at bounding box center [743, 102] width 39 height 16
click at [871, 94] on span "button" at bounding box center [864, 102] width 16 height 16
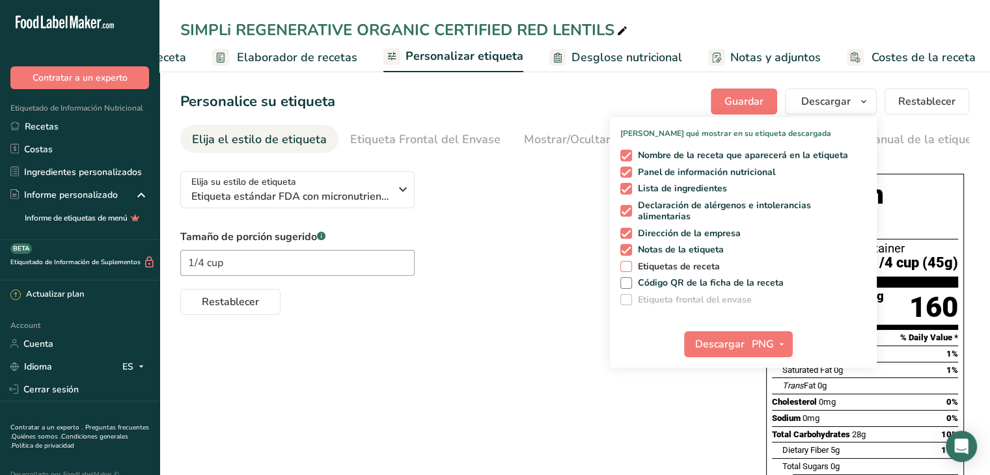
click at [664, 266] on span "Etiquetas de receta" at bounding box center [676, 267] width 88 height 12
click at [628, 266] on input "Etiquetas de receta" at bounding box center [624, 266] width 8 height 8
click at [786, 343] on icon "button" at bounding box center [781, 344] width 10 height 16
click at [774, 433] on link "PDF" at bounding box center [772, 434] width 42 height 21
click at [710, 338] on span "Descargar" at bounding box center [719, 344] width 49 height 16
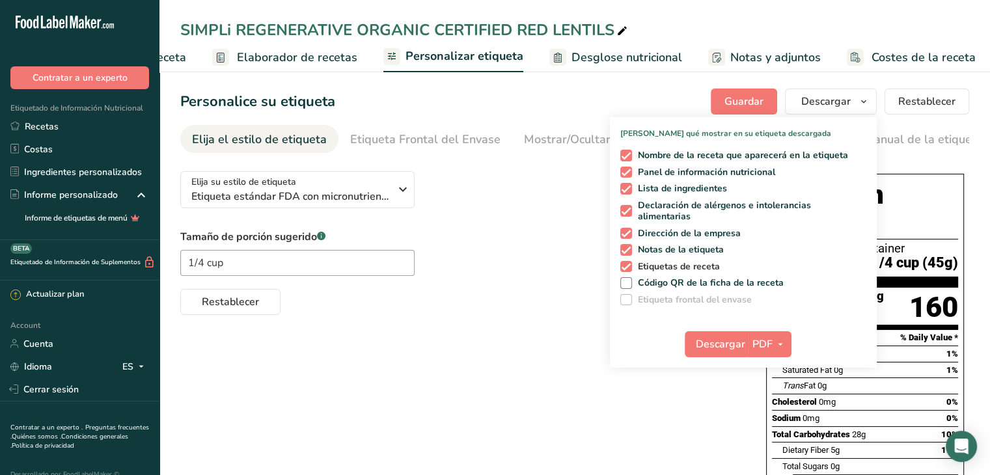
click at [627, 264] on span at bounding box center [626, 267] width 12 height 12
click at [627, 264] on input "Etiquetas de receta" at bounding box center [624, 266] width 8 height 8
checkbox input "false"
click at [630, 245] on span at bounding box center [626, 250] width 12 height 12
click at [628, 245] on input "Notas de la etiqueta" at bounding box center [624, 249] width 8 height 8
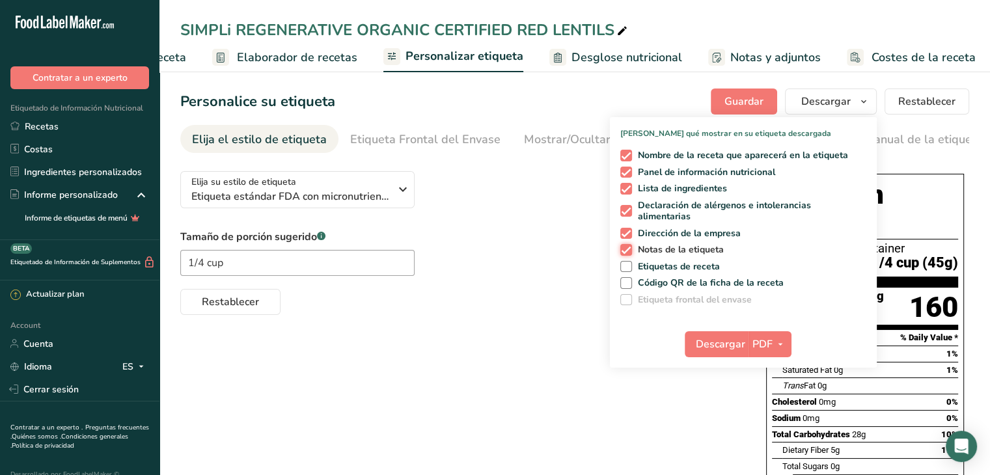
checkbox input "false"
click at [631, 232] on span at bounding box center [626, 234] width 12 height 12
click at [628, 232] on input "Dirección de la empresa" at bounding box center [624, 233] width 8 height 8
checkbox input "false"
click at [631, 213] on span at bounding box center [626, 211] width 12 height 12
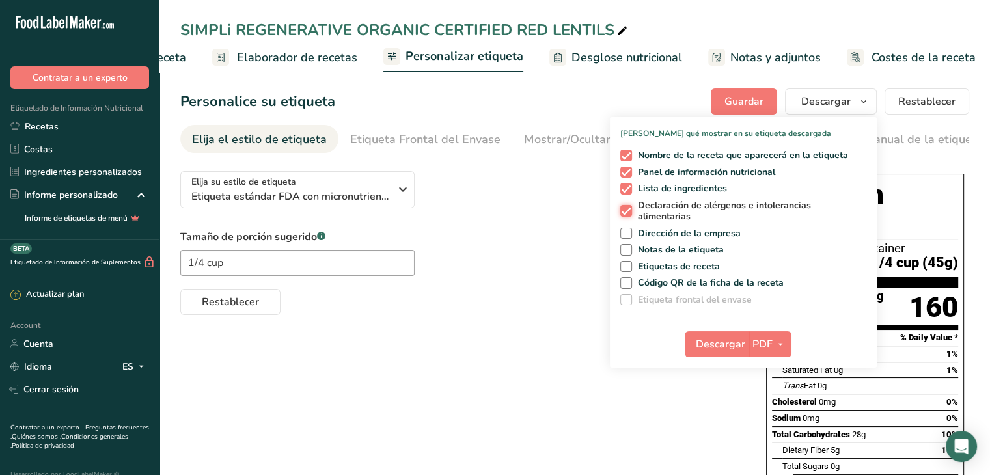
click at [628, 213] on input "Declaración de alérgenos e intolerancias alimentarias" at bounding box center [624, 211] width 8 height 8
checkbox input "false"
click at [632, 191] on span "Lista de ingredientes" at bounding box center [680, 189] width 96 height 12
click at [628, 191] on input "Lista de ingredientes" at bounding box center [624, 188] width 8 height 8
checkbox input "false"
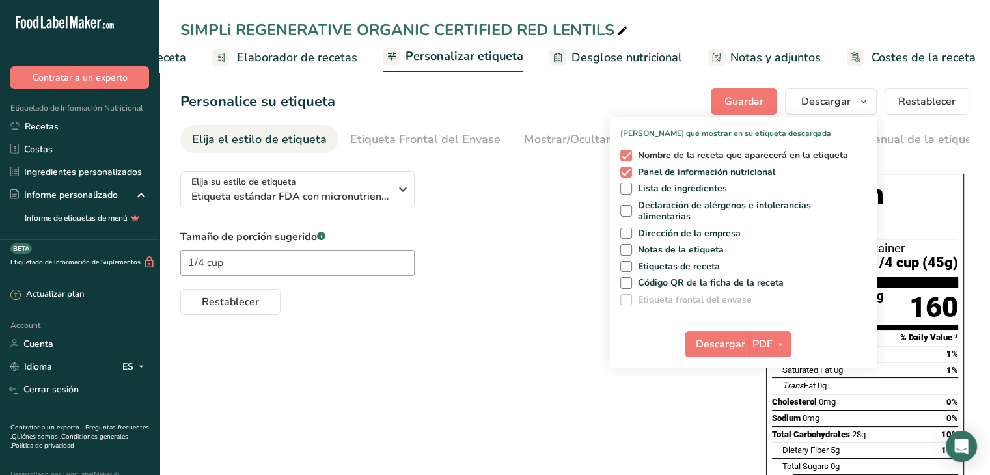
click at [632, 159] on span at bounding box center [626, 156] width 12 height 12
click at [628, 159] on input "Nombre de la receta que aparecerá en la etiqueta" at bounding box center [624, 155] width 8 height 8
click at [778, 339] on icon "button" at bounding box center [780, 344] width 10 height 16
click at [777, 370] on link "PNG" at bounding box center [770, 370] width 42 height 21
click at [722, 348] on span "Descargar" at bounding box center [719, 344] width 49 height 16
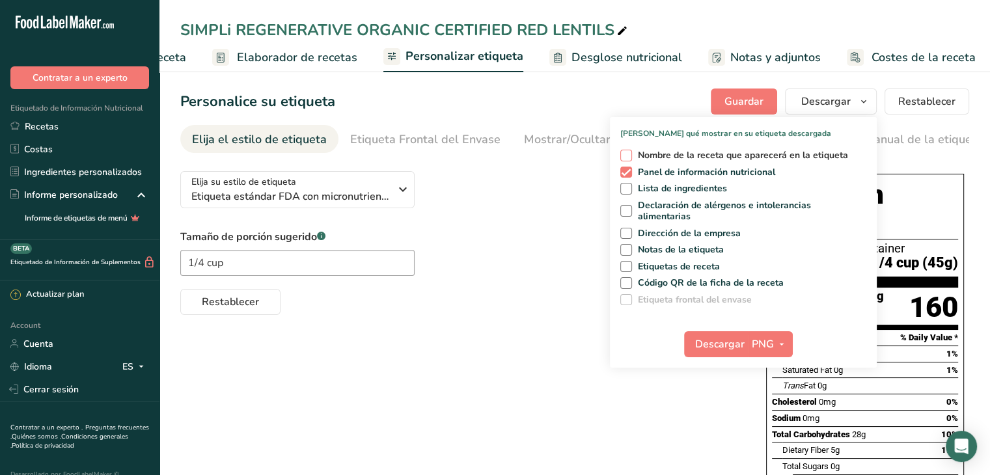
click at [672, 155] on span "Nombre de la receta que aparecerá en la etiqueta" at bounding box center [740, 156] width 217 height 12
click at [628, 155] on input "Nombre de la receta que aparecerá en la etiqueta" at bounding box center [624, 155] width 8 height 8
checkbox input "true"
click at [668, 189] on span "Lista de ingredientes" at bounding box center [680, 189] width 96 height 12
click at [628, 189] on input "Lista de ingredientes" at bounding box center [624, 188] width 8 height 8
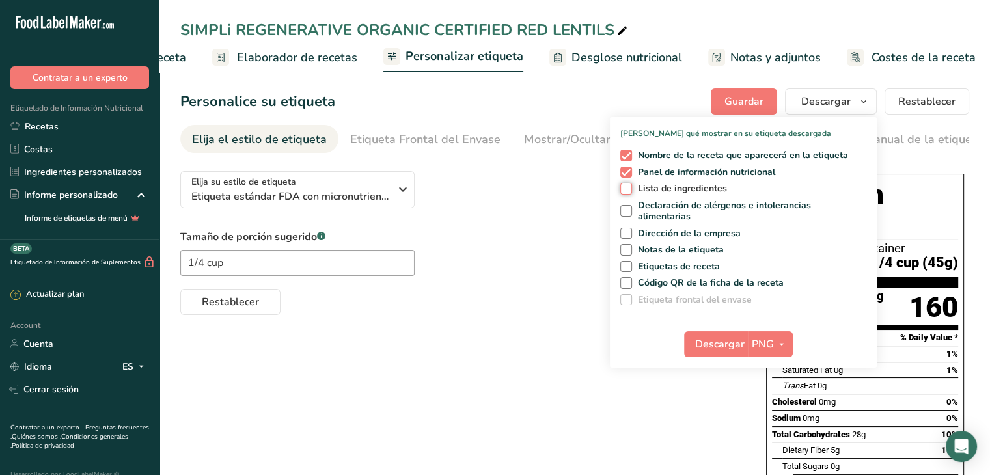
checkbox input "true"
click at [670, 206] on span "Declaración de alérgenos e intolerancias alimentarias" at bounding box center [747, 211] width 230 height 23
click at [628, 207] on input "Declaración de alérgenos e intolerancias alimentarias" at bounding box center [624, 211] width 8 height 8
checkbox input "true"
click at [669, 232] on span "Dirección de la empresa" at bounding box center [686, 234] width 109 height 12
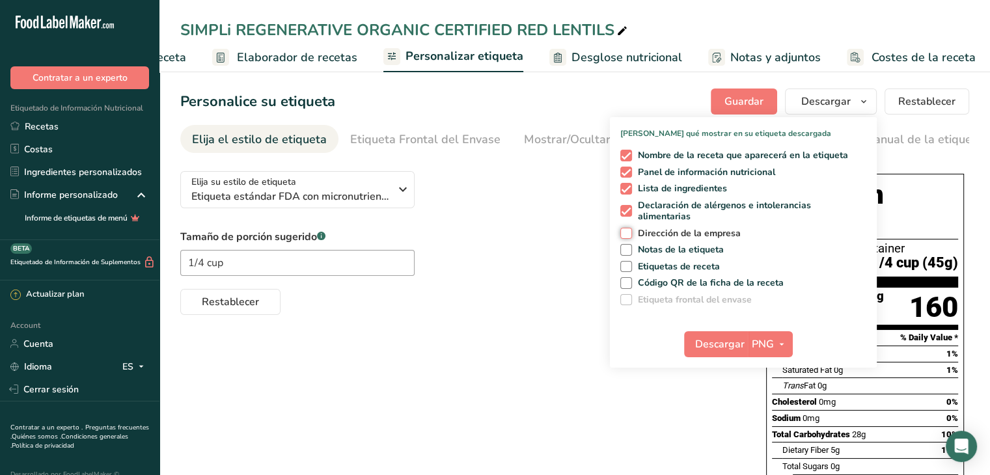
click at [628, 232] on input "Dirección de la empresa" at bounding box center [624, 233] width 8 height 8
checkbox input "true"
click at [759, 111] on button "Guardar" at bounding box center [743, 101] width 66 height 26
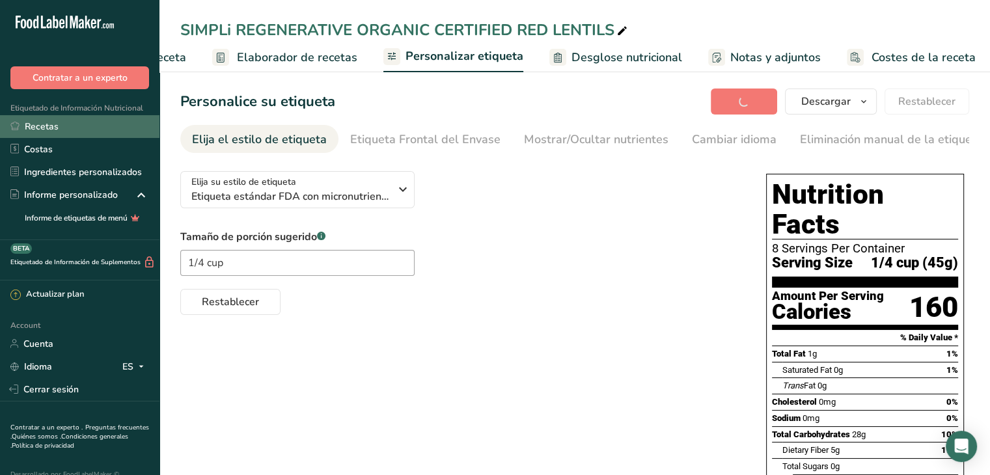
click at [74, 131] on link "Recetas" at bounding box center [79, 126] width 159 height 23
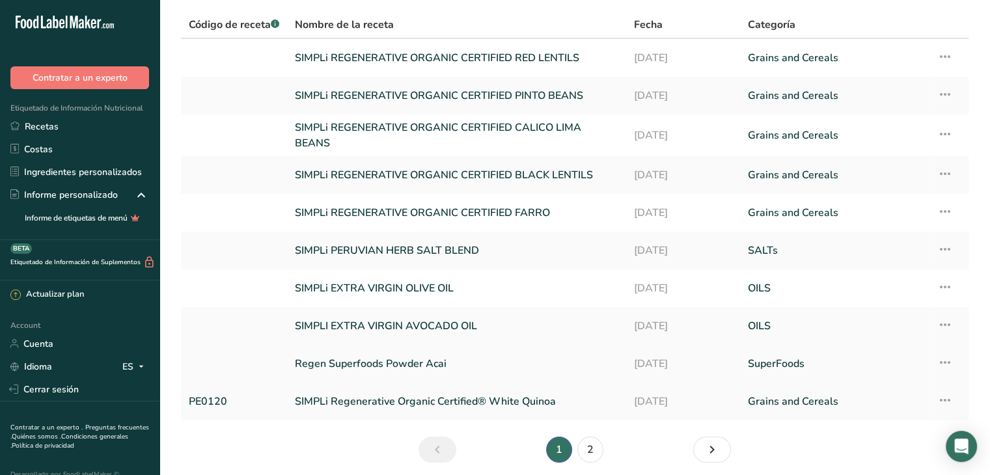
scroll to position [99, 0]
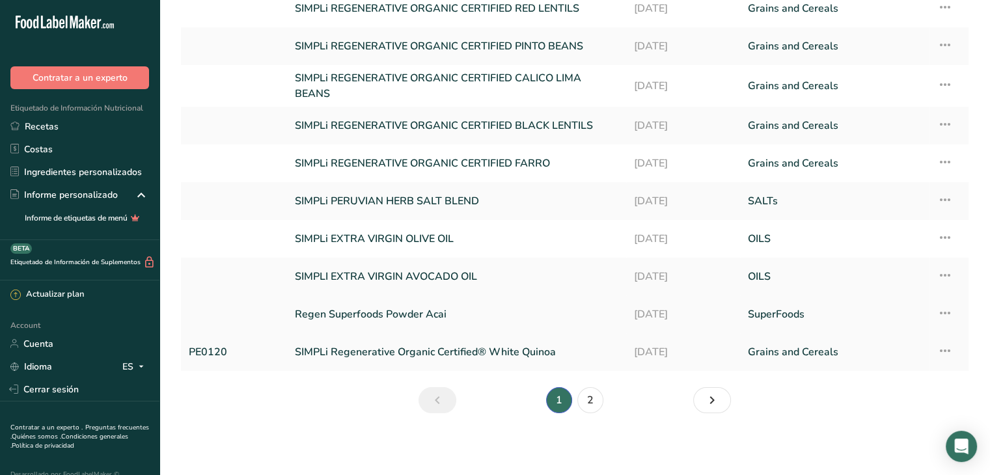
click at [383, 313] on link "Regen Superfoods Powder Acai" at bounding box center [456, 314] width 323 height 27
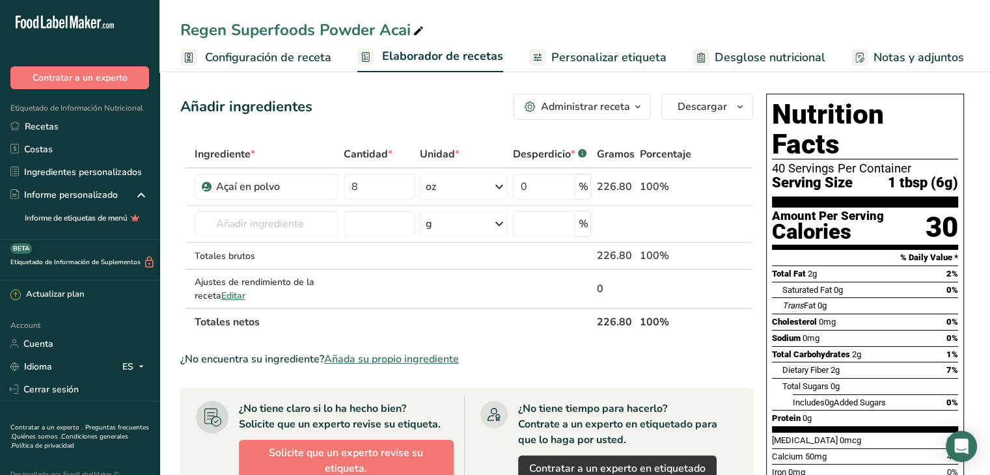
click at [280, 62] on span "Configuración de receta" at bounding box center [268, 58] width 126 height 18
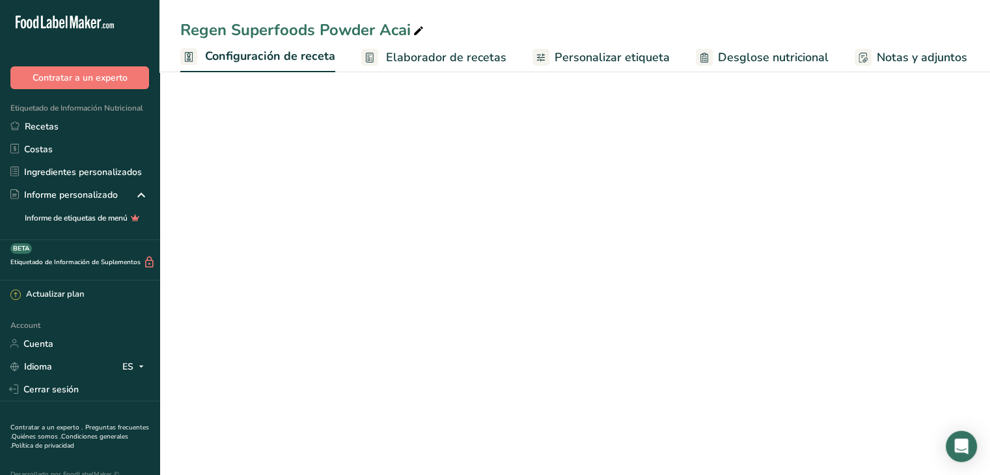
scroll to position [0, 5]
select select "19"
select select "22"
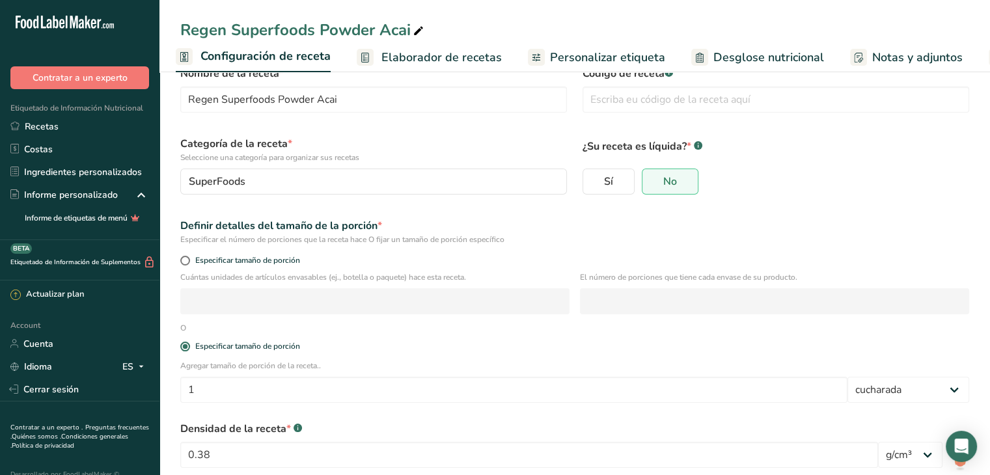
scroll to position [65, 0]
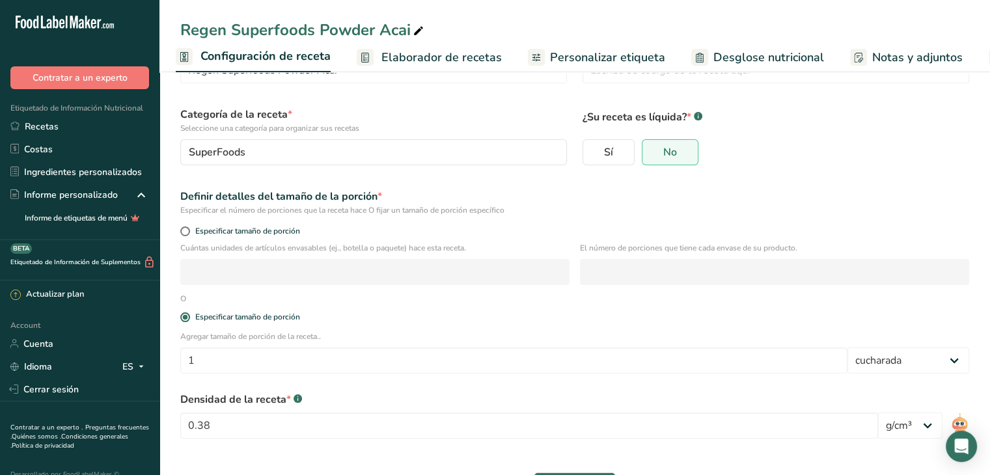
click at [422, 53] on span "Elaborador de recetas" at bounding box center [441, 58] width 120 height 18
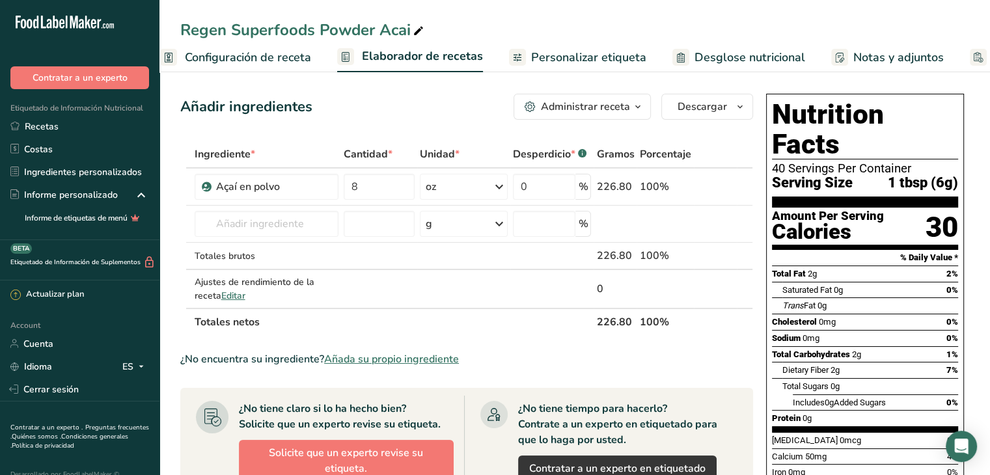
click at [204, 58] on span "Configuración de receta" at bounding box center [248, 58] width 126 height 18
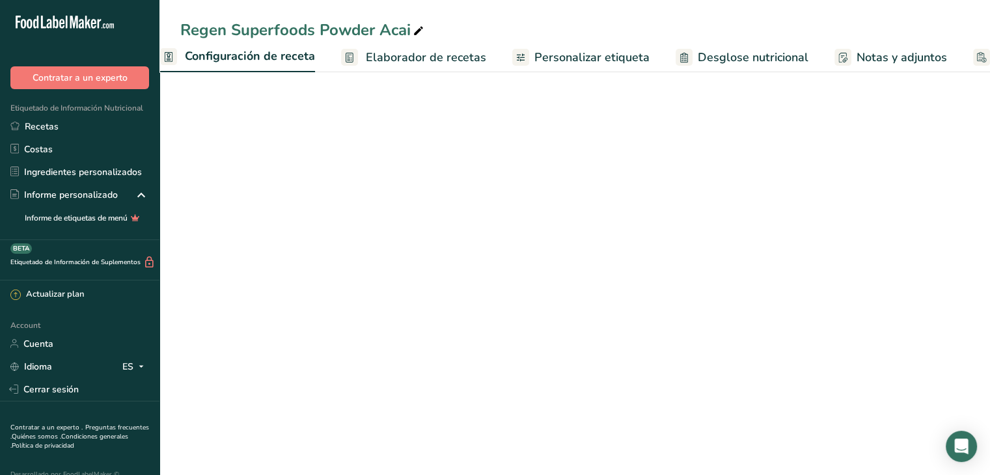
scroll to position [0, 5]
select select "19"
select select "22"
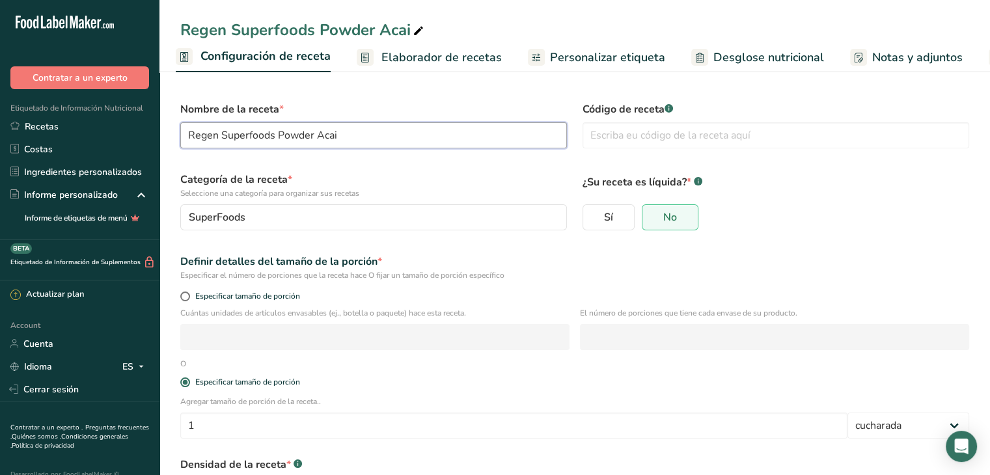
drag, startPoint x: 275, startPoint y: 133, endPoint x: 160, endPoint y: 136, distance: 115.2
click at [160, 136] on section "Nombre de la receta * Regen Superfoods Powder Acai Código de receta .a-a{fill:#…" at bounding box center [574, 326] width 830 height 517
drag, startPoint x: 367, startPoint y: 133, endPoint x: 267, endPoint y: 132, distance: 100.2
click at [267, 132] on input "ORGANIC ACAI Powder Acai" at bounding box center [373, 135] width 386 height 26
type input "ORGANIC ACAI POWDER"
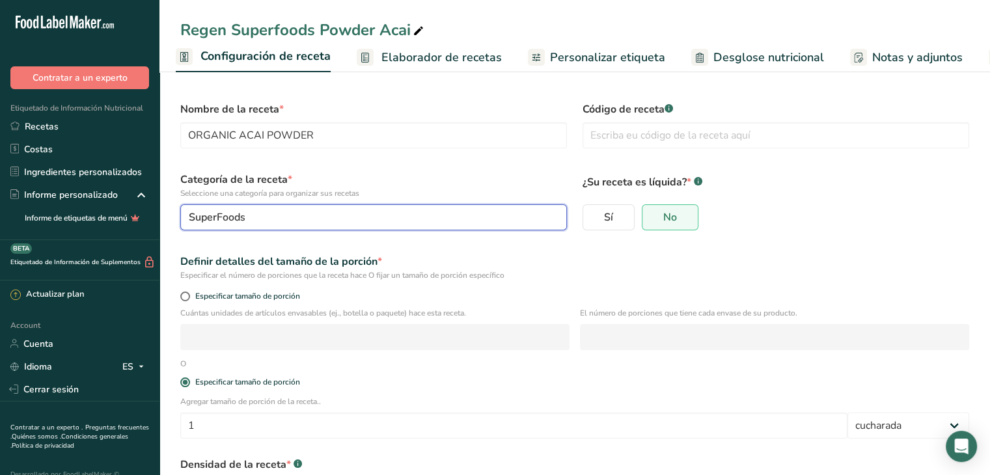
click at [359, 217] on div "SuperFoods" at bounding box center [370, 217] width 362 height 16
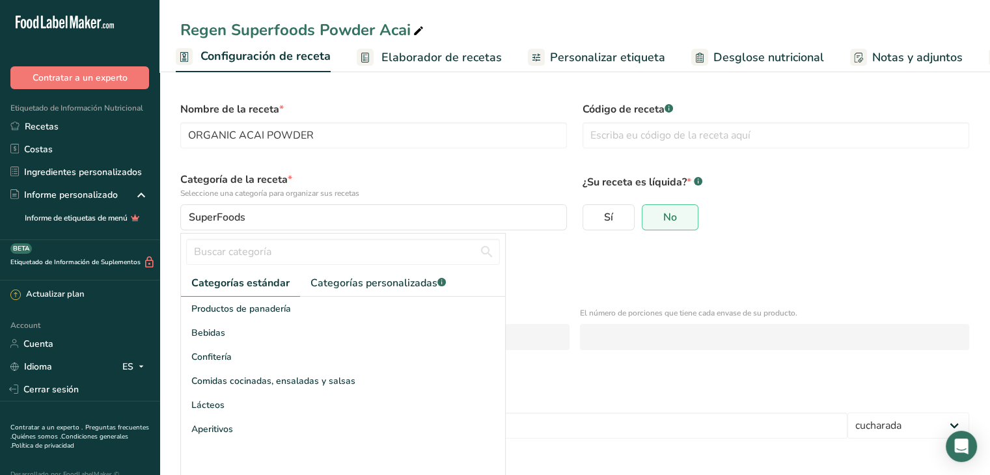
click at [403, 179] on label "Categoría de la receta * Seleccione una categoría para organizar sus recetas" at bounding box center [373, 185] width 386 height 27
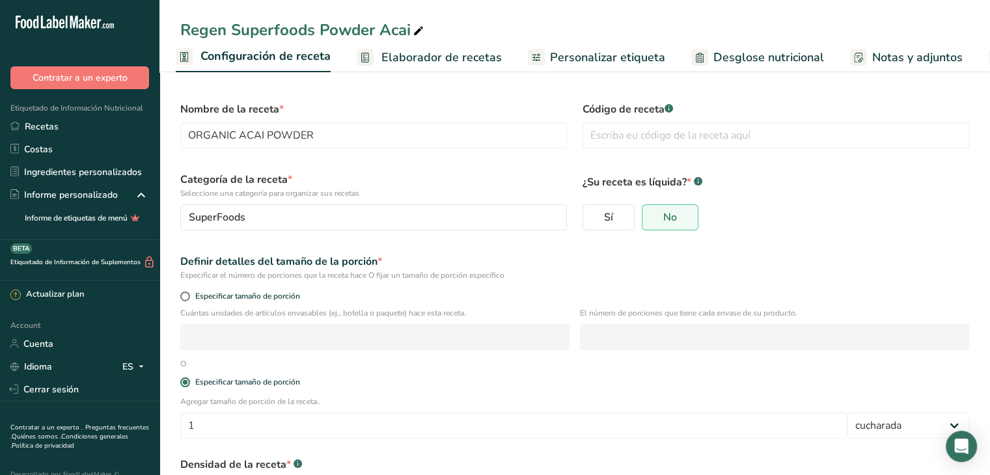
click at [448, 58] on span "Elaborador de recetas" at bounding box center [441, 58] width 120 height 18
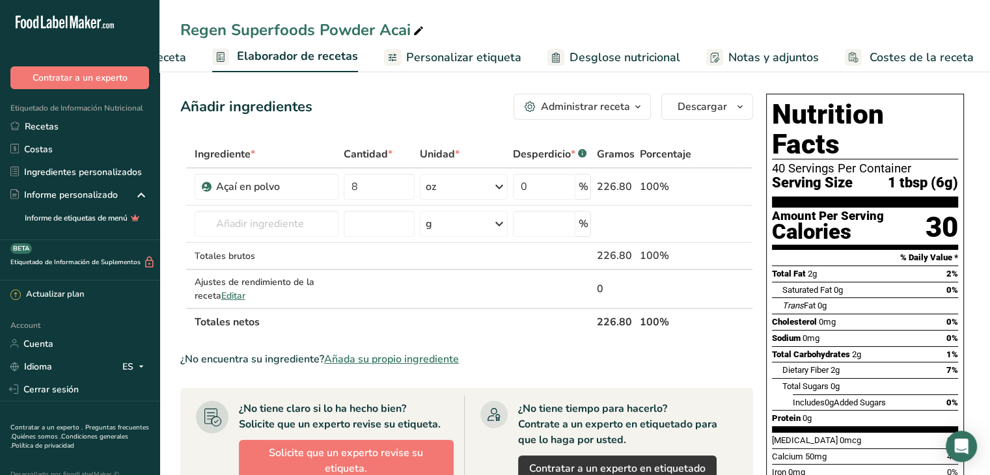
click at [440, 58] on span "Personalizar etiqueta" at bounding box center [463, 58] width 115 height 18
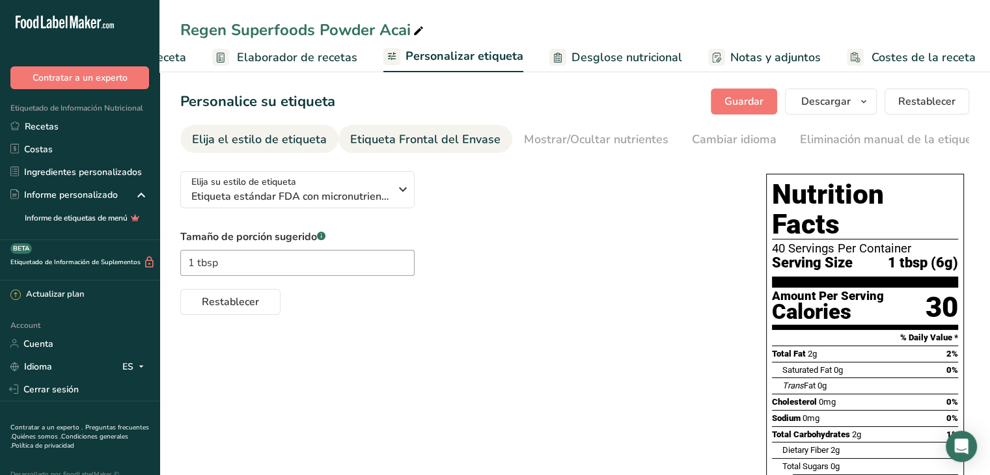
click at [440, 143] on div "Etiqueta Frontal del Envase" at bounding box center [425, 140] width 150 height 18
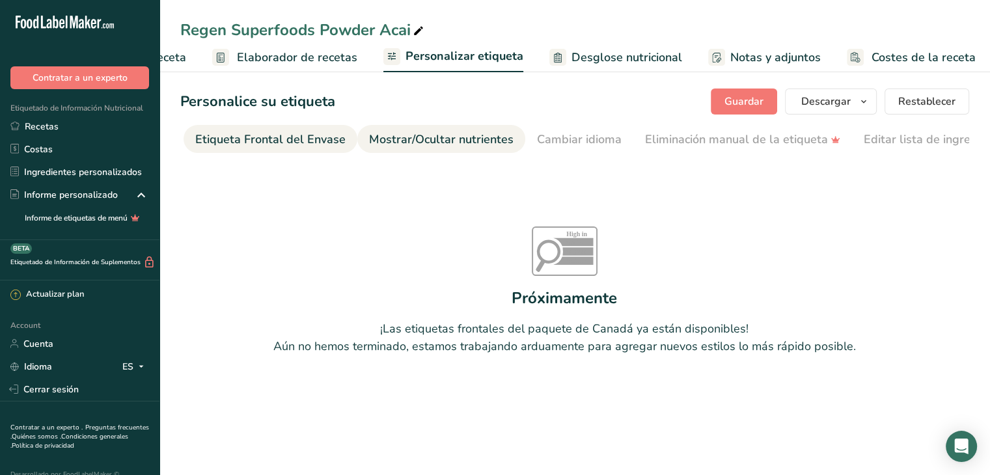
click at [476, 142] on div "Mostrar/Ocultar nutrientes" at bounding box center [441, 140] width 144 height 18
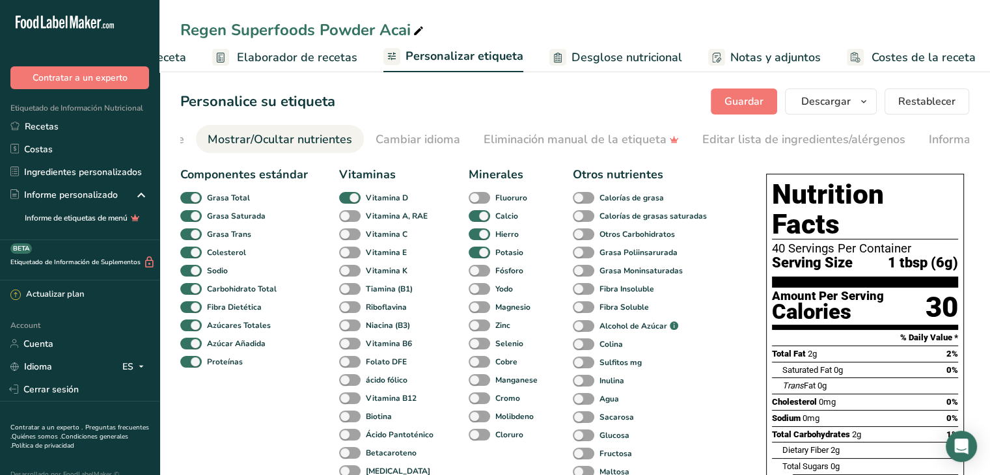
scroll to position [0, 325]
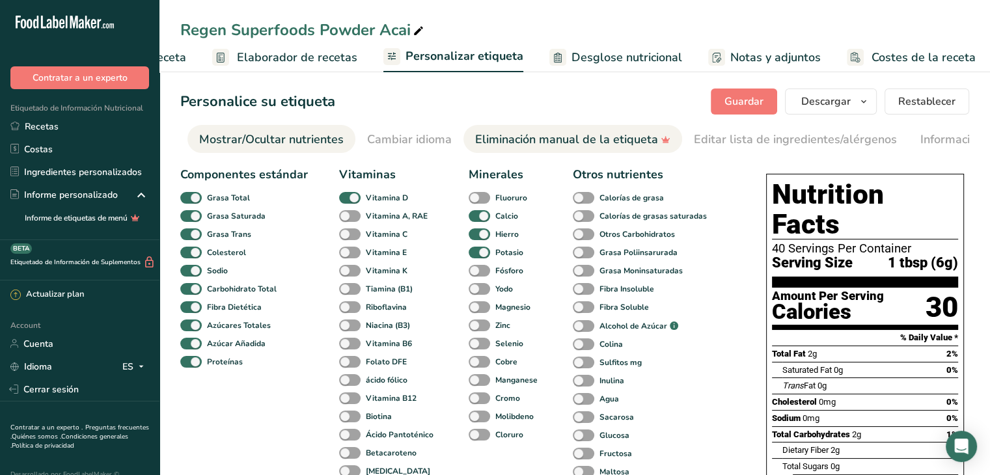
click at [517, 136] on div "Eliminación manual de la etiqueta" at bounding box center [572, 140] width 195 height 18
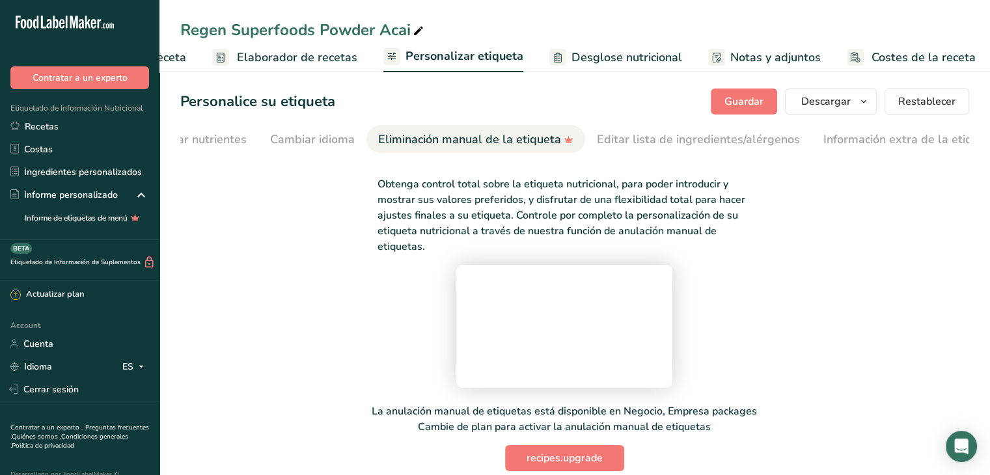
scroll to position [0, 441]
click at [255, 135] on div "Cambiar idioma" at bounding box center [292, 140] width 85 height 18
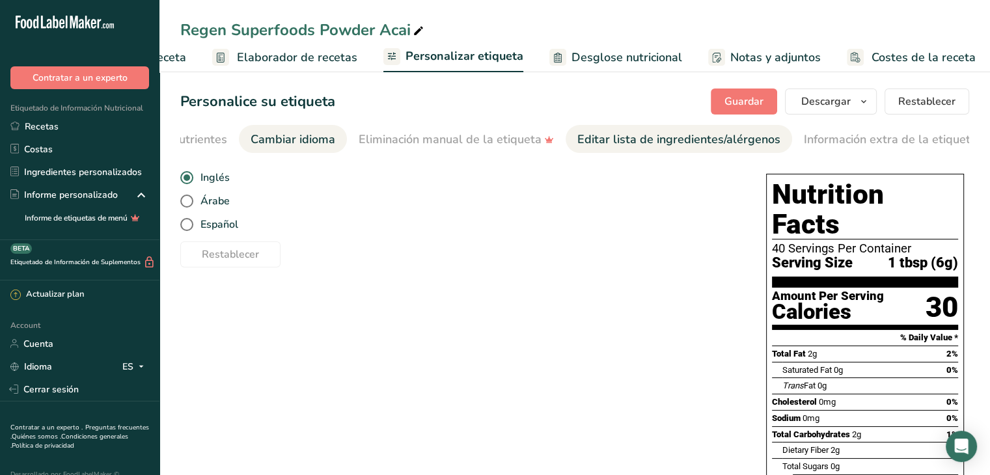
click at [597, 139] on div "Editar lista de ingredientes/alérgenos" at bounding box center [678, 140] width 203 height 18
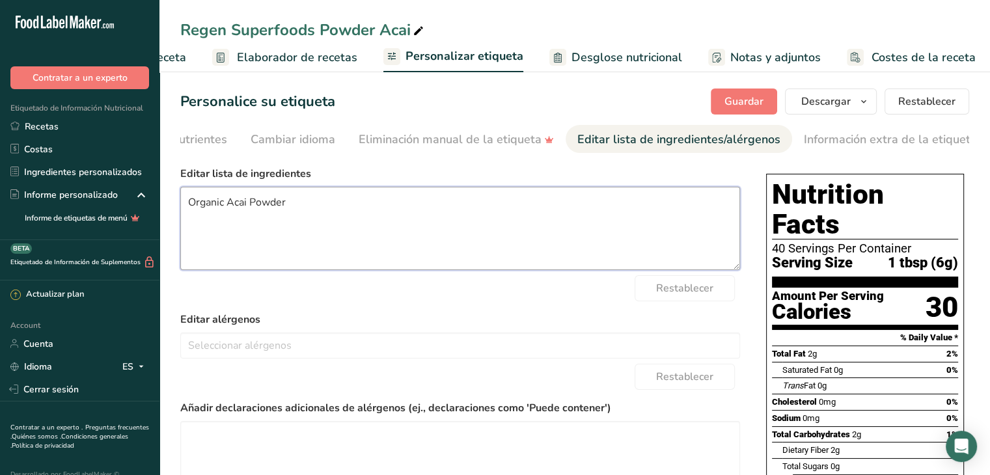
drag, startPoint x: 315, startPoint y: 209, endPoint x: 182, endPoint y: 211, distance: 133.4
click at [182, 211] on textarea "Organic Acai Powder" at bounding box center [460, 228] width 560 height 83
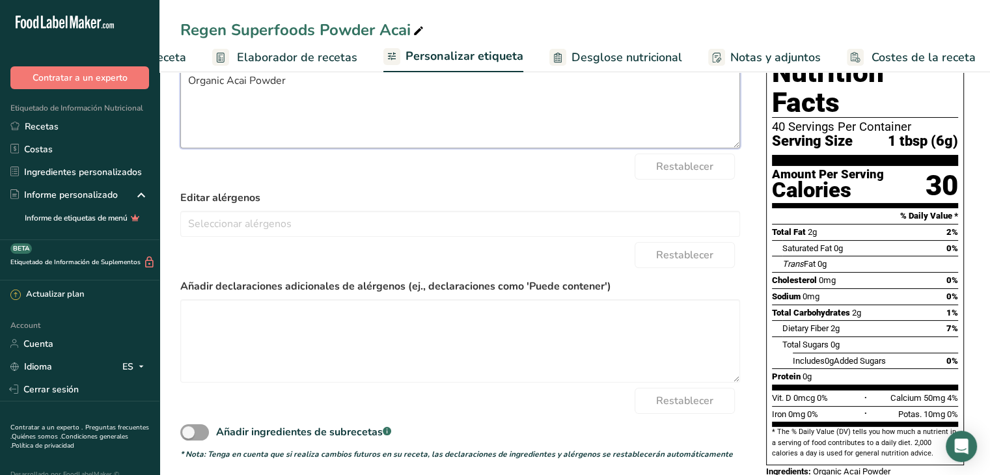
scroll to position [130, 0]
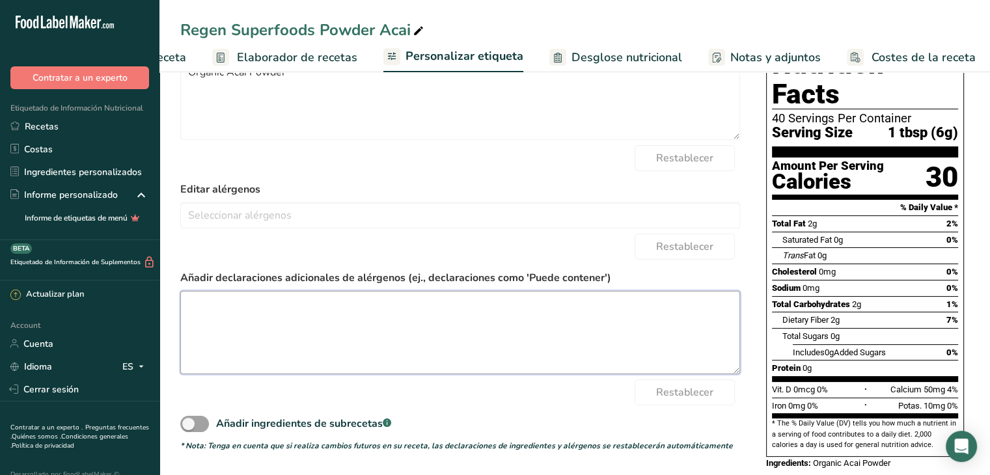
click at [305, 318] on textarea at bounding box center [460, 332] width 560 height 83
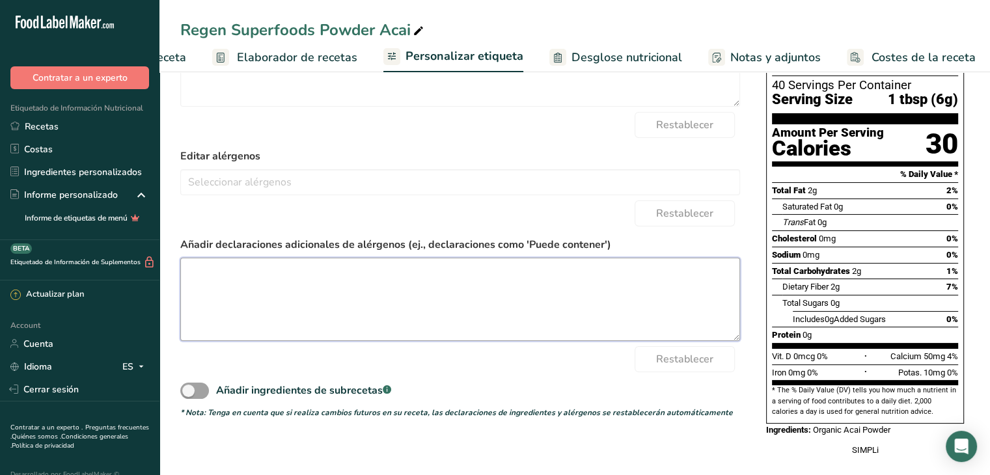
scroll to position [0, 0]
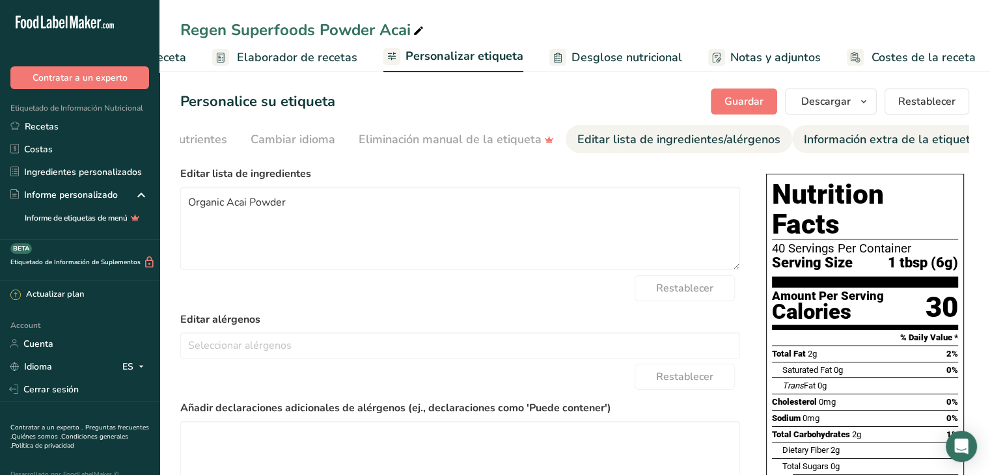
click at [823, 138] on div "Información extra de la etiqueta" at bounding box center [890, 140] width 173 height 18
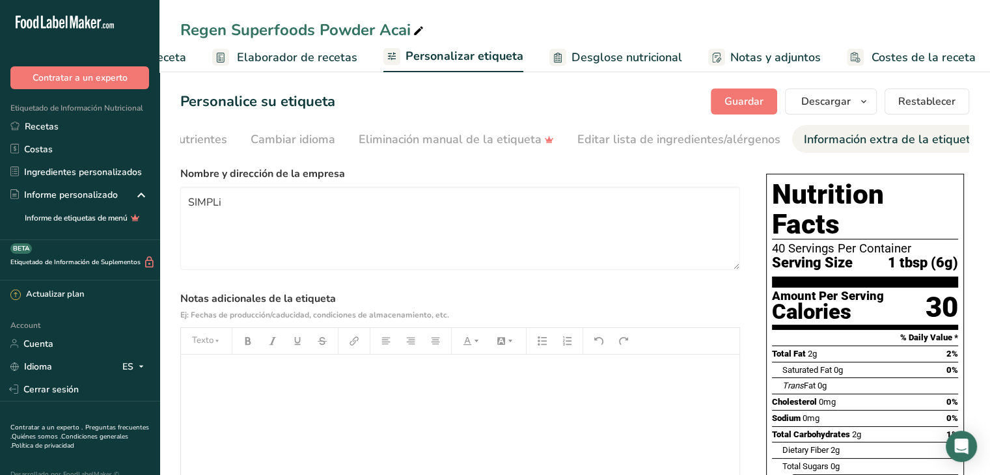
click at [250, 388] on div "﻿" at bounding box center [460, 436] width 558 height 163
click at [736, 100] on span "Guardar" at bounding box center [743, 102] width 39 height 16
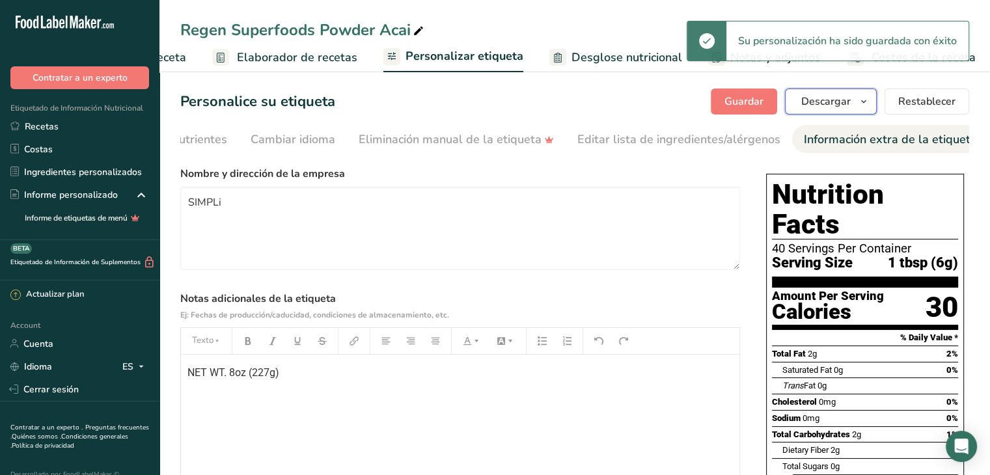
click at [855, 101] on button "Descargar" at bounding box center [831, 101] width 92 height 26
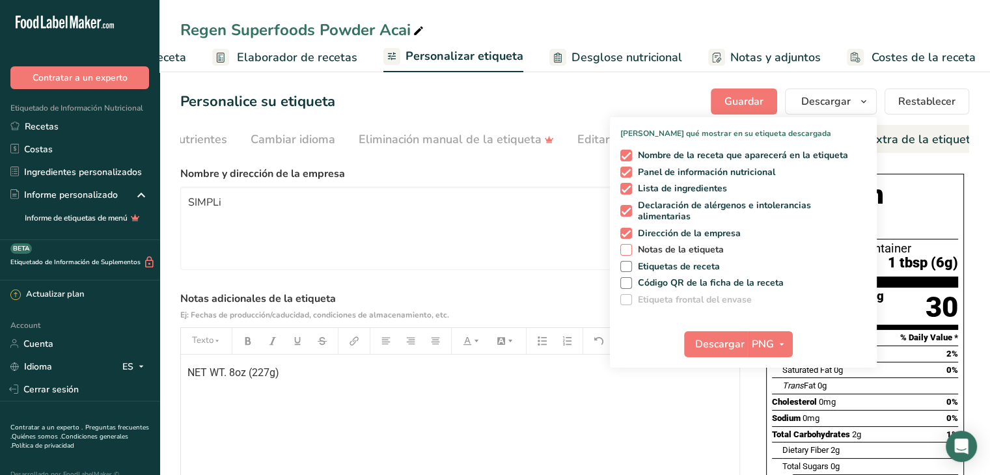
click at [668, 244] on span "Notas de la etiqueta" at bounding box center [678, 250] width 92 height 12
click at [628, 245] on input "Notas de la etiqueta" at bounding box center [624, 249] width 8 height 8
checkbox input "true"
click at [654, 262] on span "Etiquetas de receta" at bounding box center [676, 267] width 88 height 12
click at [628, 262] on input "Etiquetas de receta" at bounding box center [624, 266] width 8 height 8
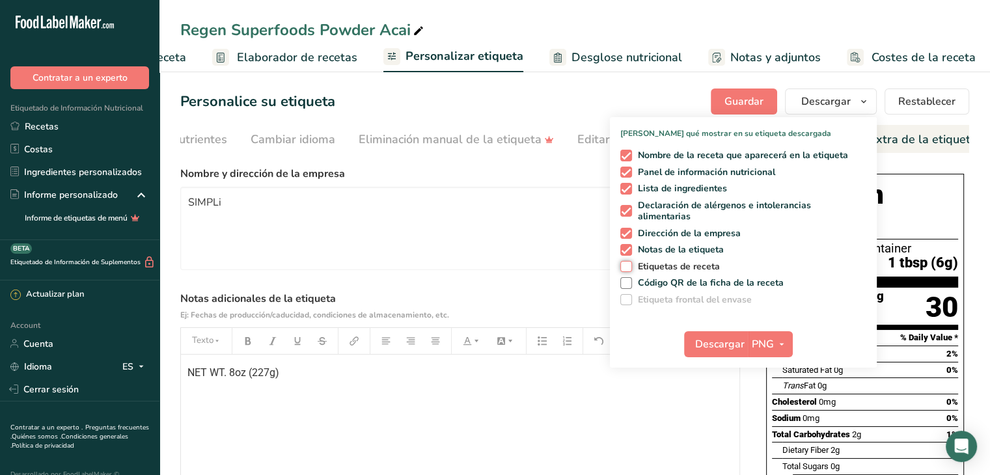
checkbox input "true"
click at [729, 344] on span "Descargar" at bounding box center [719, 344] width 49 height 16
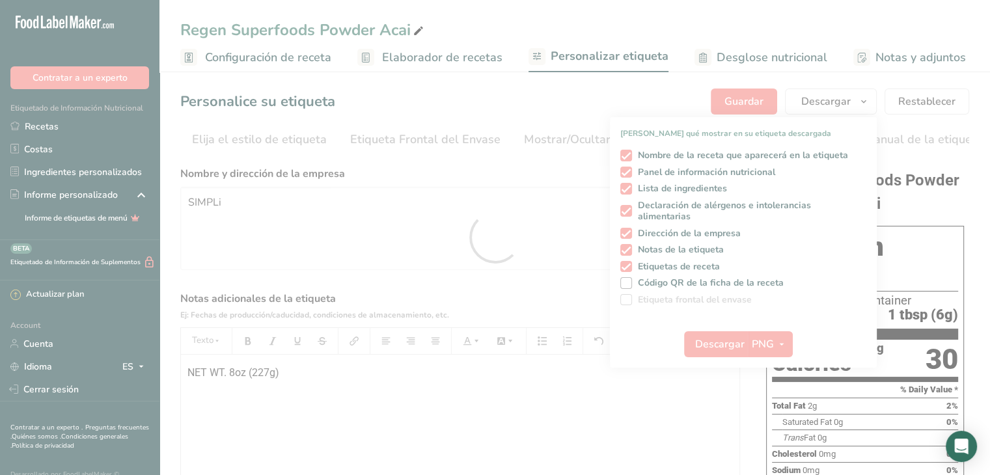
scroll to position [0, 441]
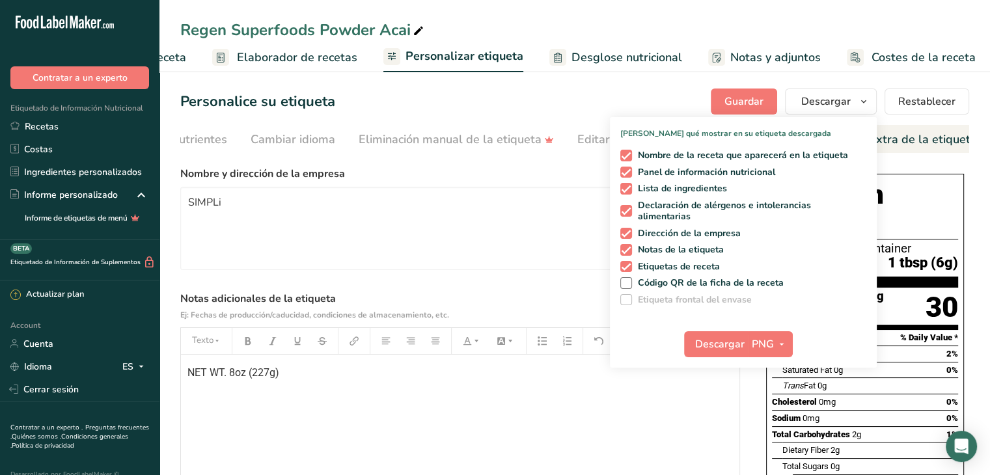
click at [696, 16] on div "Regen Superfoods Powder Acai Configuración de receta Elaborador de recetas Pers…" at bounding box center [574, 36] width 830 height 72
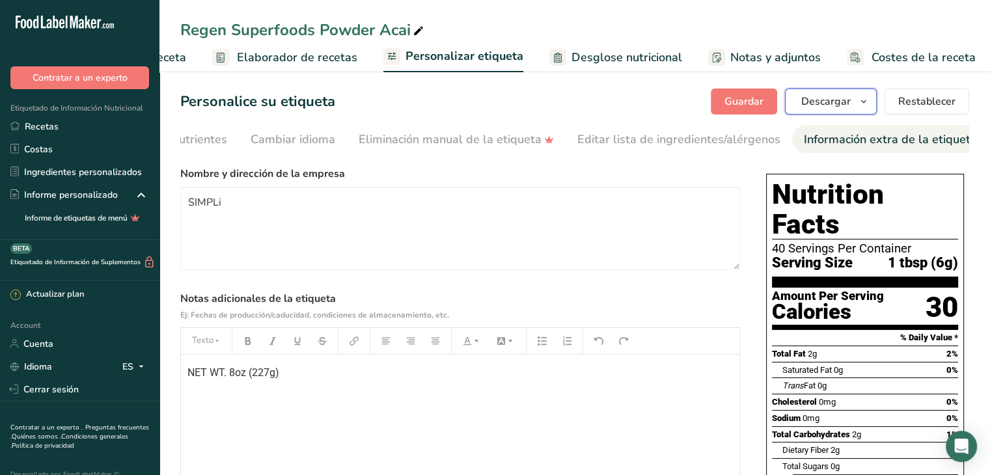
click at [858, 99] on span "button" at bounding box center [864, 102] width 16 height 16
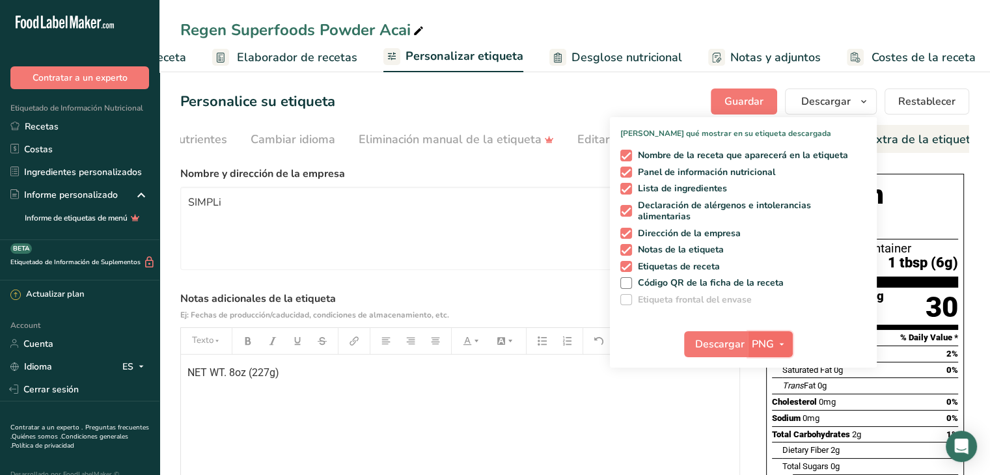
click at [776, 344] on icon "button" at bounding box center [781, 344] width 10 height 16
click at [772, 433] on link "PDF" at bounding box center [772, 434] width 42 height 21
click at [729, 345] on span "Descargar" at bounding box center [719, 344] width 49 height 16
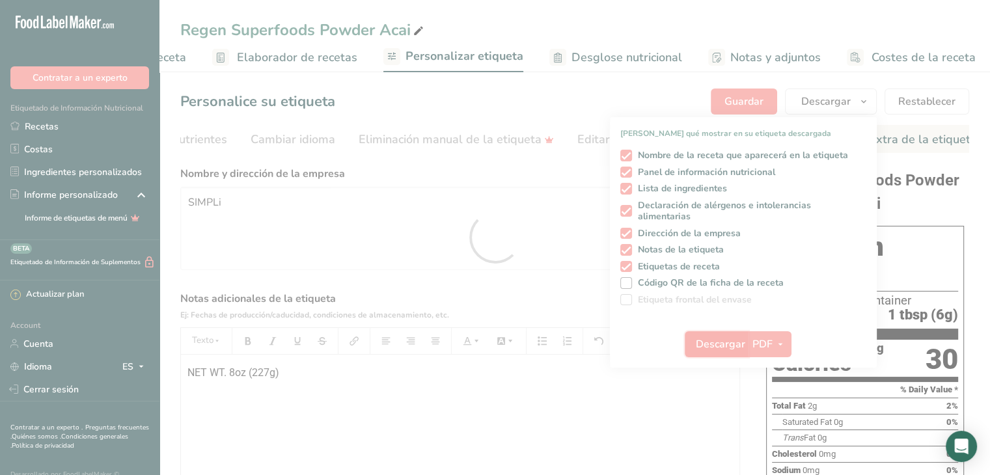
scroll to position [0, 0]
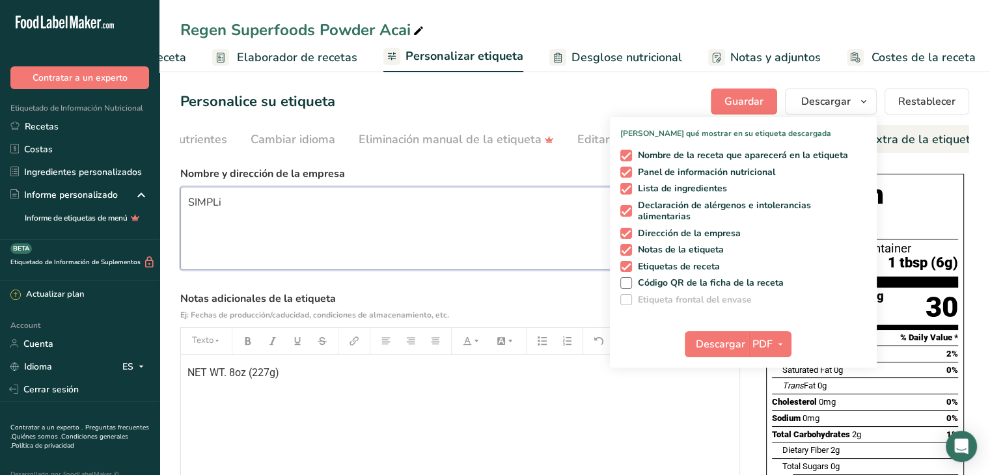
click at [552, 228] on textarea "SIMPLi" at bounding box center [460, 228] width 560 height 83
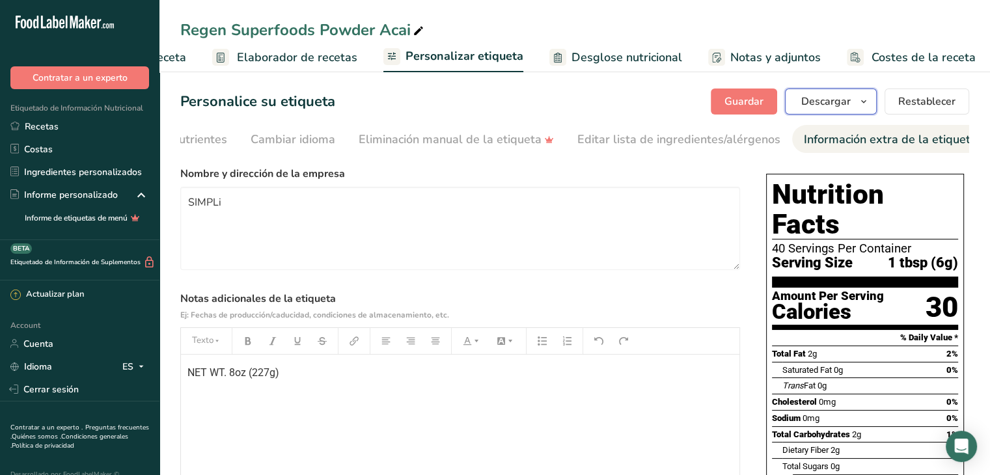
click at [853, 104] on button "Descargar" at bounding box center [831, 101] width 92 height 26
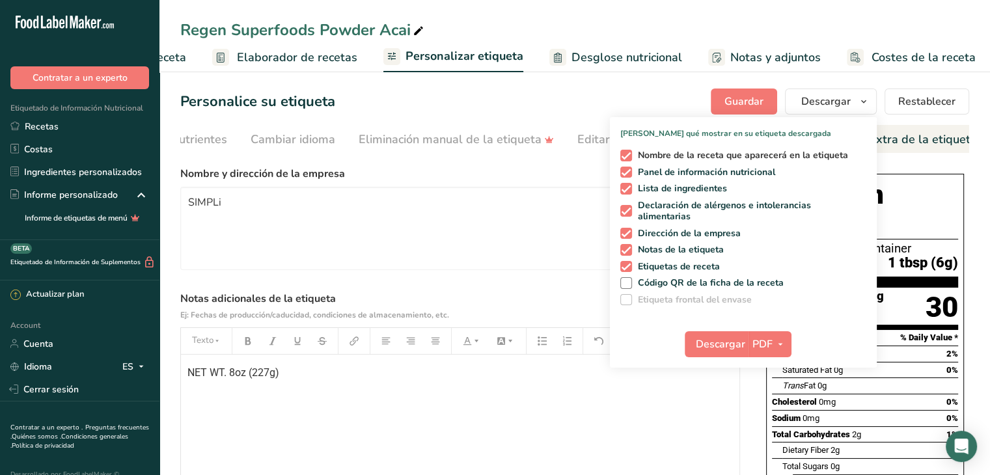
click at [630, 154] on span at bounding box center [626, 156] width 12 height 12
click at [628, 154] on input "Nombre de la receta que aparecerá en la etiqueta" at bounding box center [624, 155] width 8 height 8
checkbox input "false"
click at [629, 185] on span at bounding box center [626, 189] width 12 height 12
click at [628, 185] on input "Lista de ingredientes" at bounding box center [624, 188] width 8 height 8
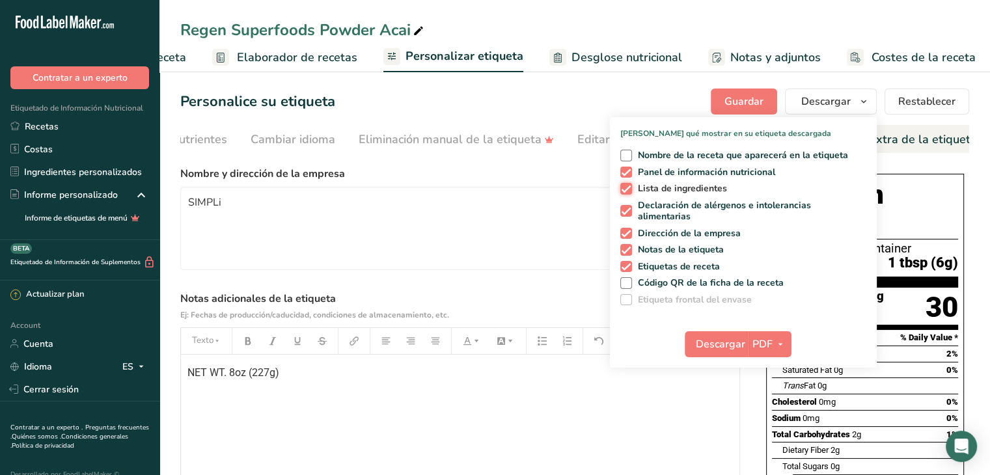
checkbox input "false"
click at [627, 211] on span at bounding box center [626, 211] width 12 height 12
click at [627, 211] on input "Declaración de alérgenos e intolerancias alimentarias" at bounding box center [624, 211] width 8 height 8
checkbox input "false"
click at [625, 232] on span at bounding box center [626, 234] width 12 height 12
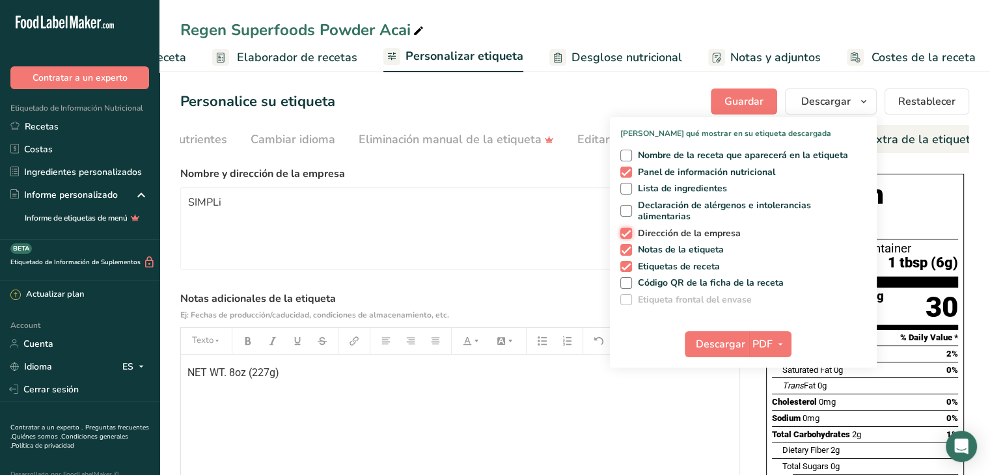
click at [625, 232] on input "Dirección de la empresa" at bounding box center [624, 233] width 8 height 8
checkbox input "false"
click at [628, 250] on span at bounding box center [626, 250] width 12 height 12
click at [628, 250] on input "Notas de la etiqueta" at bounding box center [624, 249] width 8 height 8
checkbox input "false"
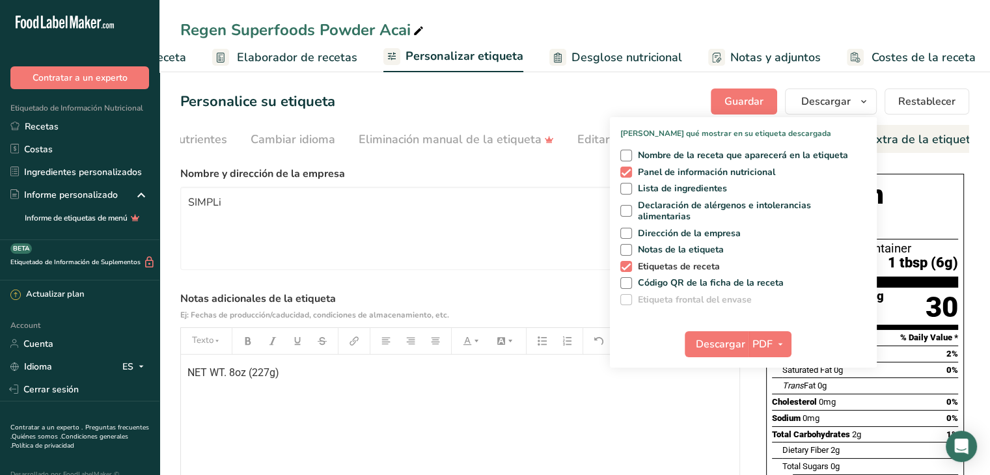
click at [626, 269] on span at bounding box center [626, 267] width 12 height 12
click at [626, 269] on input "Etiquetas de receta" at bounding box center [624, 266] width 8 height 8
checkbox input "false"
click at [779, 342] on icon "button" at bounding box center [780, 344] width 10 height 16
click at [774, 368] on link "PNG" at bounding box center [770, 370] width 42 height 21
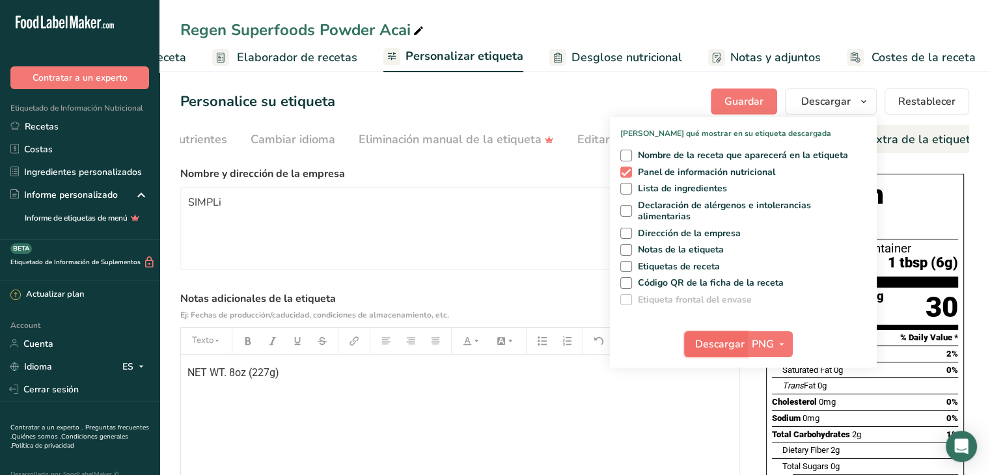
click at [725, 345] on span "Descargar" at bounding box center [719, 344] width 49 height 16
click at [580, 140] on div "Editar lista de ingredientes/alérgenos" at bounding box center [678, 140] width 203 height 18
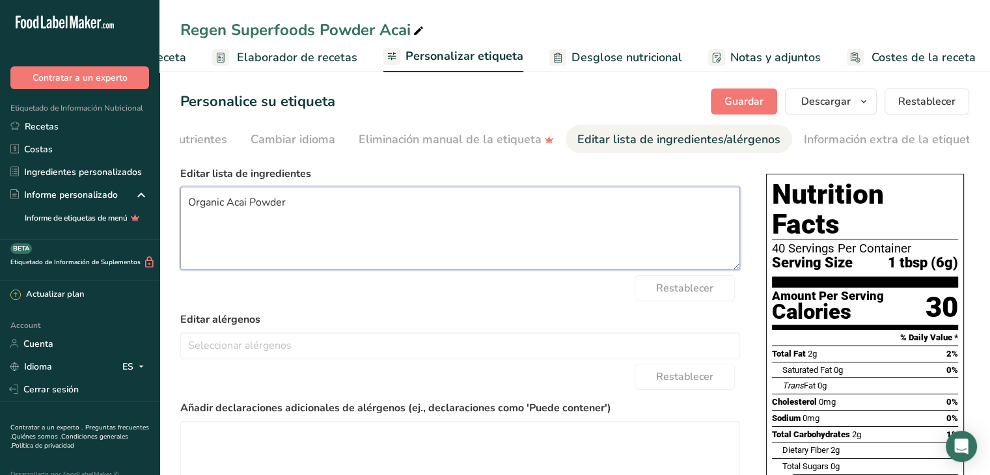
drag, startPoint x: 325, startPoint y: 207, endPoint x: 159, endPoint y: 206, distance: 166.6
click at [159, 206] on div ".a-20{fill:#fff;} Contratar a un experto Etiquetado de Información Nutricional …" at bounding box center [495, 338] width 990 height 677
type textarea "o"
type textarea "ORGANIC ACAI POWDER"
click at [745, 105] on span "Guardar" at bounding box center [743, 102] width 39 height 16
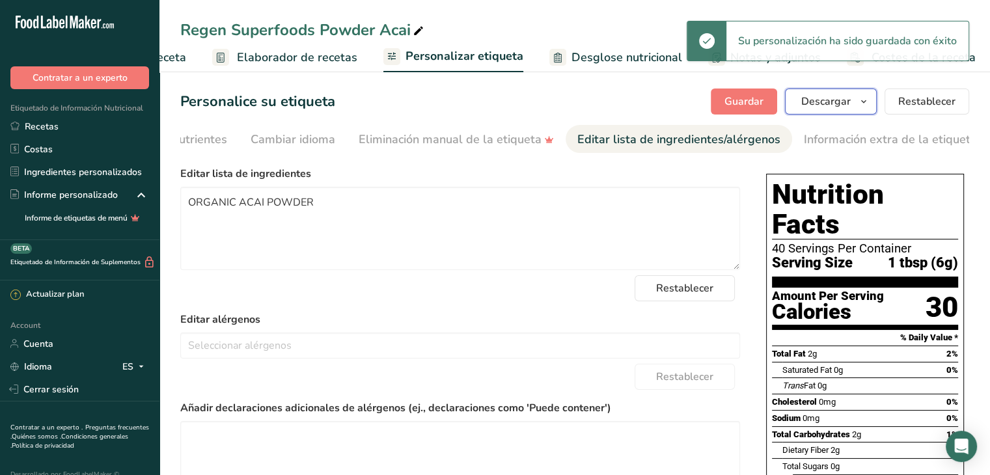
click at [859, 104] on span "button" at bounding box center [864, 102] width 16 height 16
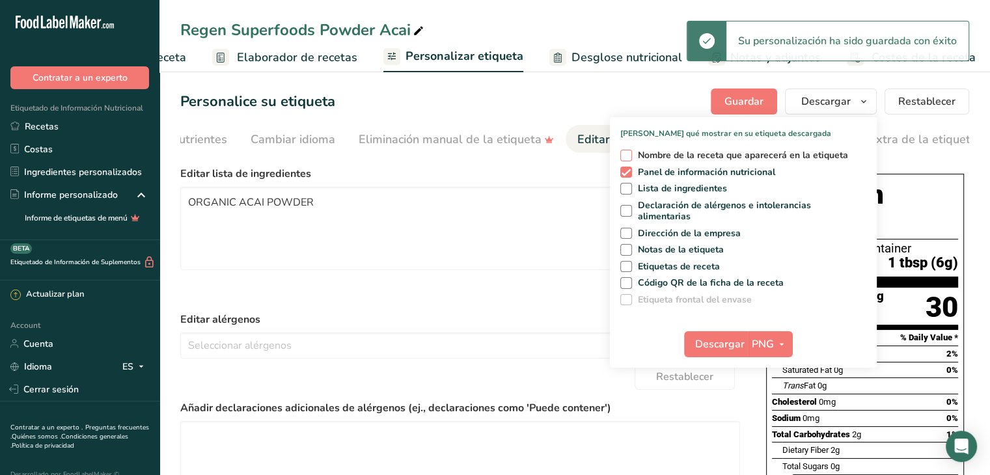
click at [641, 157] on span "Nombre de la receta que aparecerá en la etiqueta" at bounding box center [740, 156] width 217 height 12
click at [628, 157] on input "Nombre de la receta que aparecerá en la etiqueta" at bounding box center [624, 155] width 8 height 8
checkbox input "true"
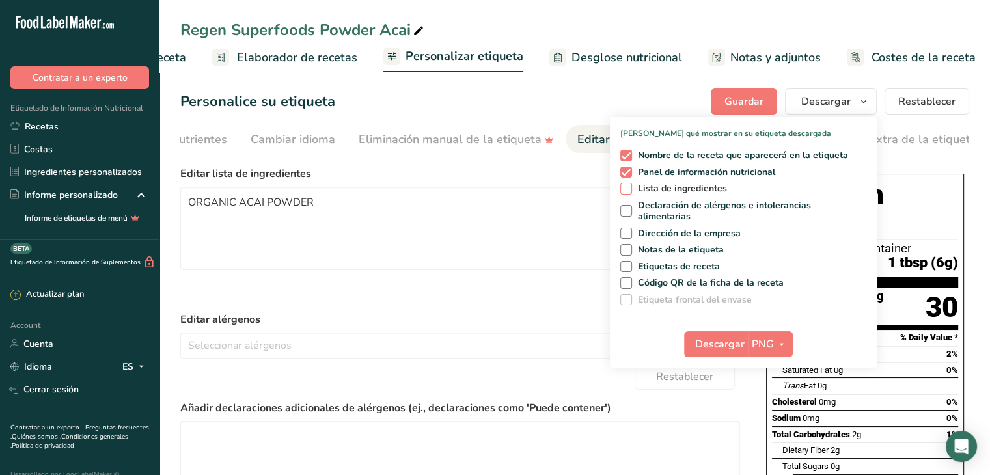
click at [634, 190] on span "Lista de ingredientes" at bounding box center [680, 189] width 96 height 12
click at [628, 190] on input "Lista de ingredientes" at bounding box center [624, 188] width 8 height 8
checkbox input "true"
click at [637, 212] on span "Declaración de alérgenos e intolerancias alimentarias" at bounding box center [747, 211] width 230 height 23
click at [628, 212] on input "Declaración de alérgenos e intolerancias alimentarias" at bounding box center [624, 211] width 8 height 8
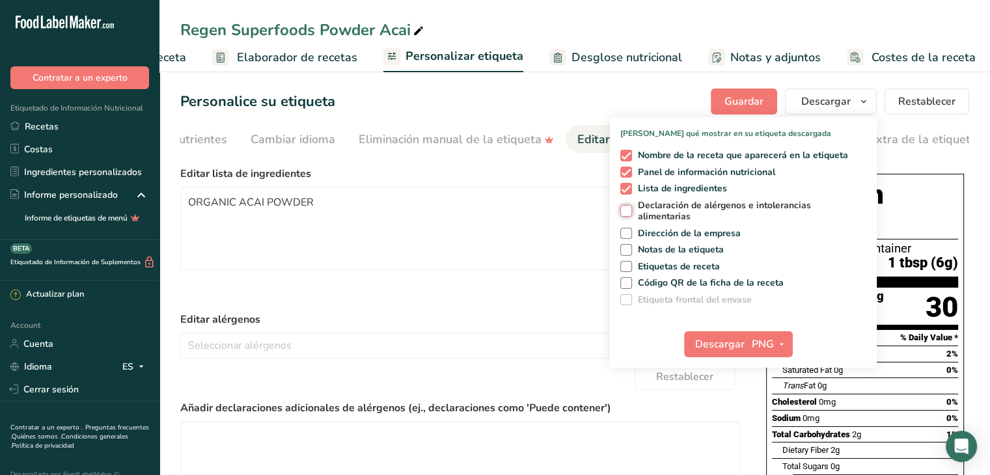
checkbox input "true"
click at [632, 235] on span "Dirección de la empresa" at bounding box center [686, 234] width 109 height 12
click at [628, 235] on input "Dirección de la empresa" at bounding box center [624, 233] width 8 height 8
checkbox input "true"
click at [633, 250] on span "Notas de la etiqueta" at bounding box center [678, 250] width 92 height 12
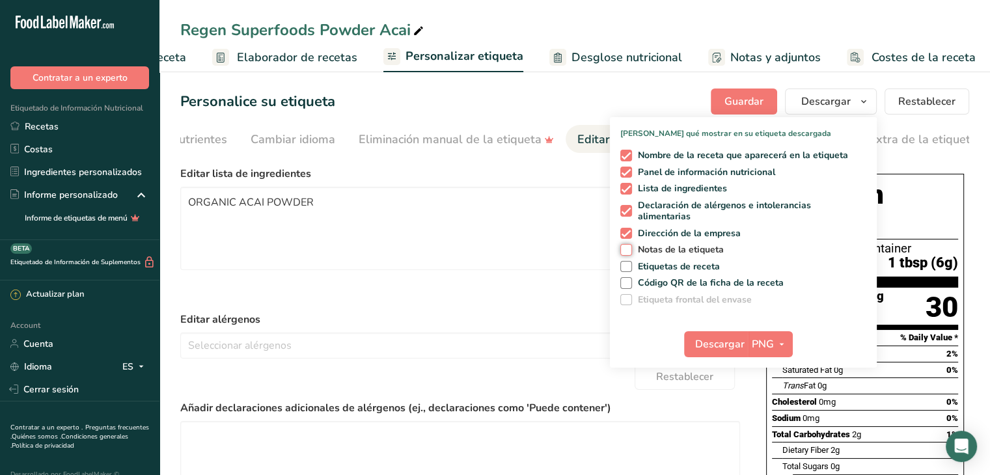
click at [628, 250] on input "Notas de la etiqueta" at bounding box center [624, 249] width 8 height 8
checkbox input "true"
click at [630, 267] on span at bounding box center [626, 267] width 12 height 12
click at [628, 267] on input "Etiquetas de receta" at bounding box center [624, 266] width 8 height 8
checkbox input "true"
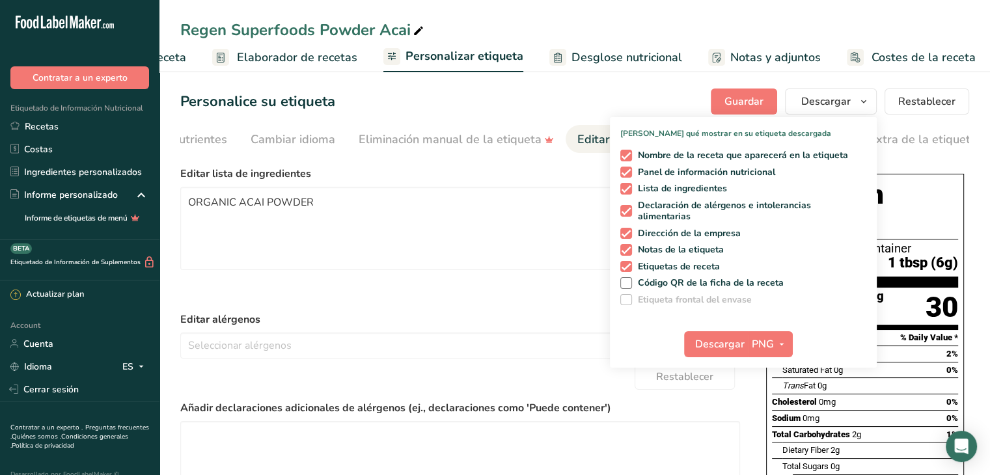
click at [530, 172] on label "Editar lista de ingredientes" at bounding box center [460, 174] width 560 height 16
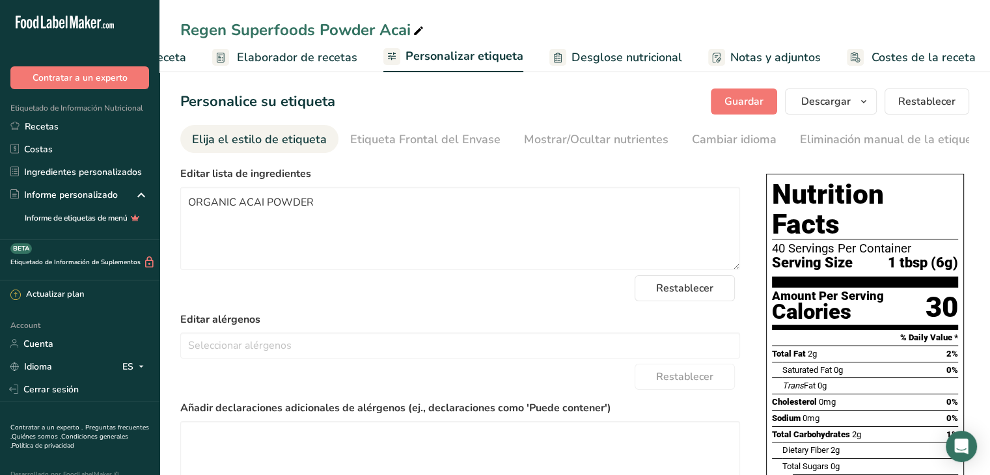
click at [230, 140] on div "Elija el estilo de etiqueta" at bounding box center [259, 140] width 135 height 18
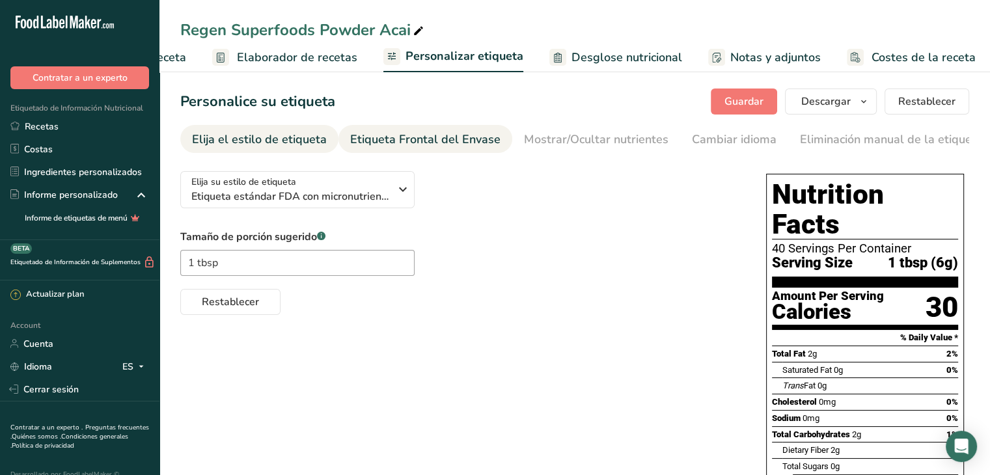
click at [388, 134] on div "Etiqueta Frontal del Envase" at bounding box center [425, 140] width 150 height 18
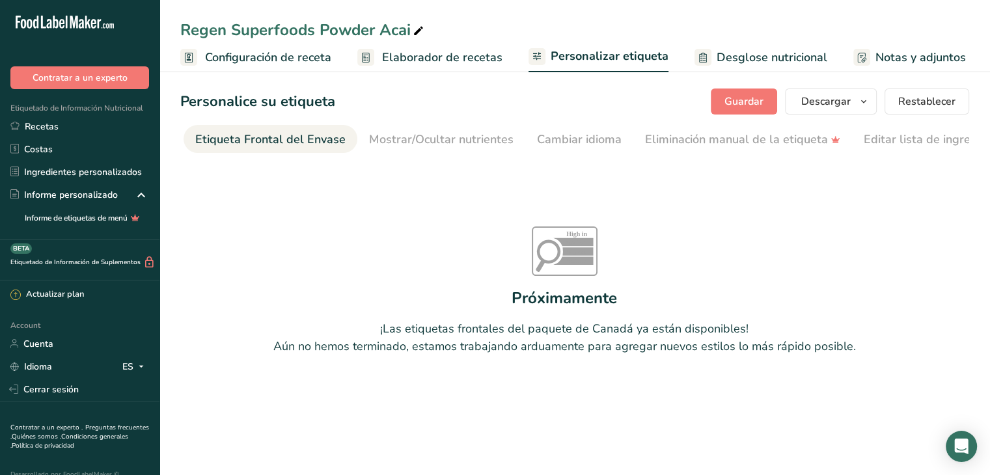
click at [263, 62] on span "Configuración de receta" at bounding box center [268, 58] width 126 height 18
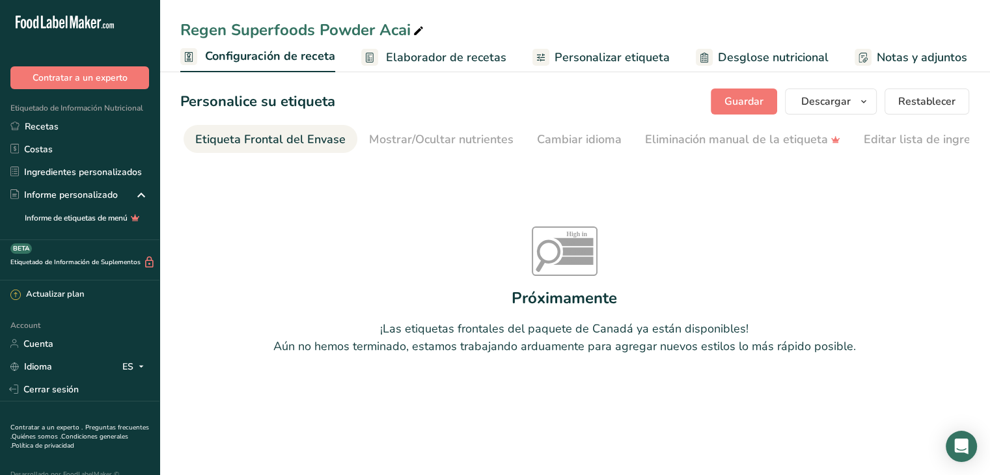
scroll to position [0, 5]
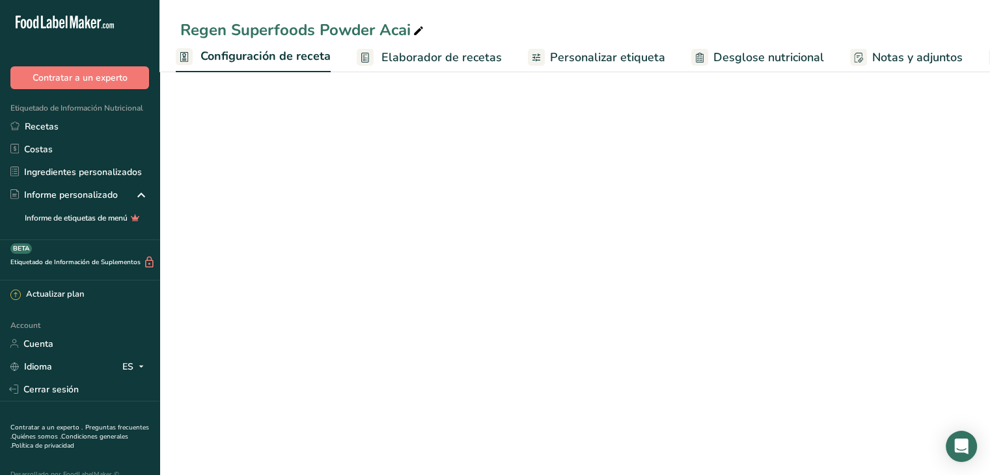
select select "19"
select select "22"
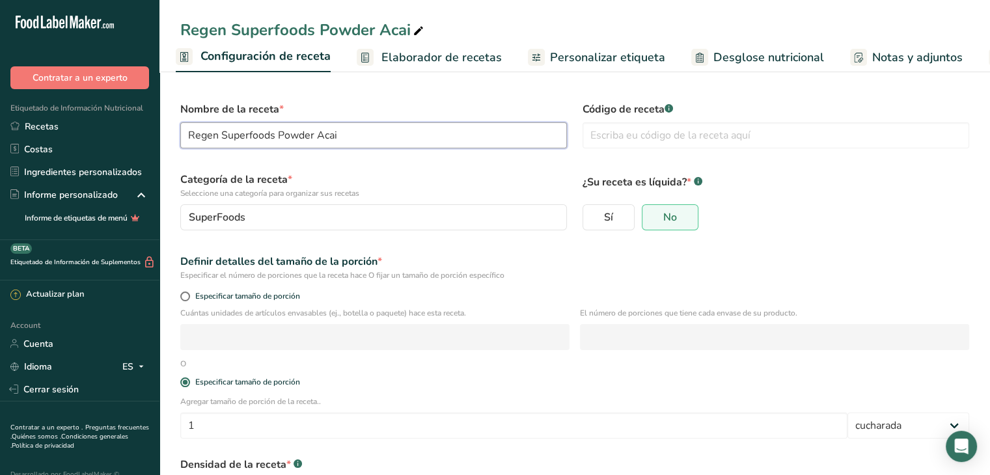
drag, startPoint x: 358, startPoint y: 133, endPoint x: 165, endPoint y: 129, distance: 193.9
click at [165, 129] on section "Nombre de la receta * Regen Superfoods Powder Acai Código de receta .a-a{fill:#…" at bounding box center [574, 326] width 830 height 517
type input "ORGANIC ACAI POWDER"
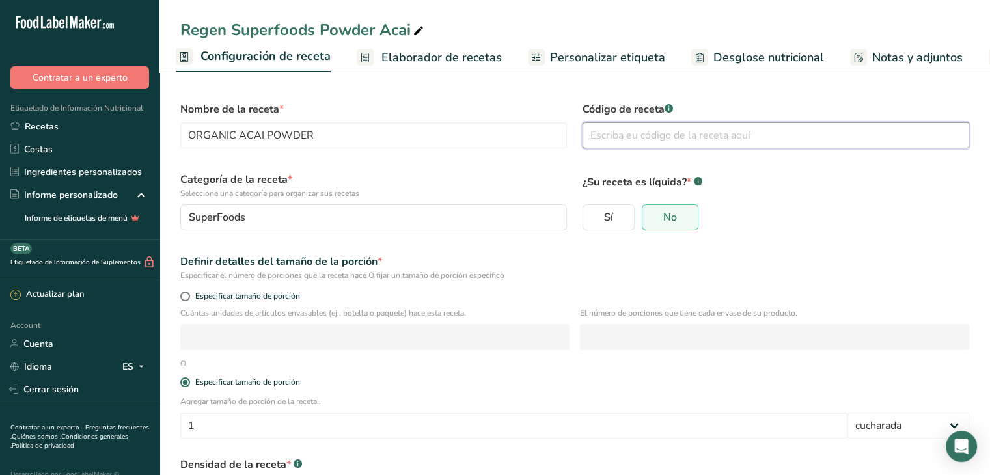
click at [635, 133] on input "text" at bounding box center [775, 135] width 386 height 26
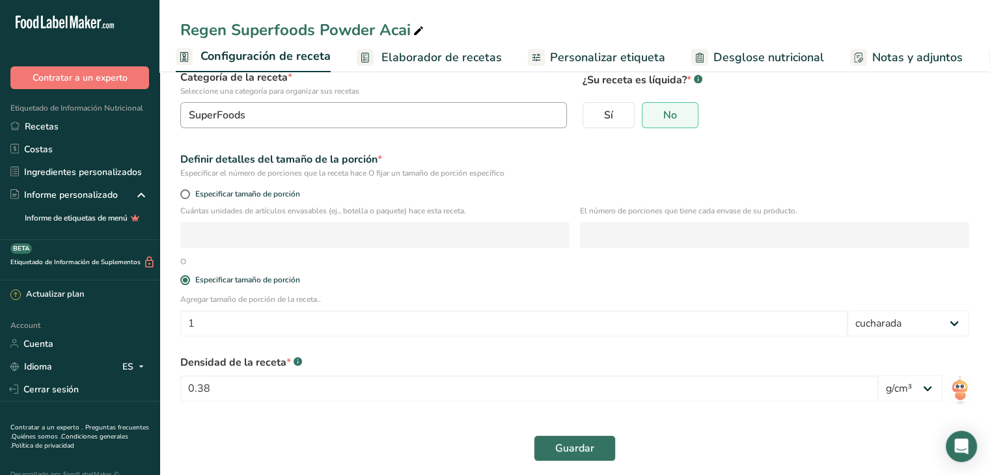
scroll to position [109, 0]
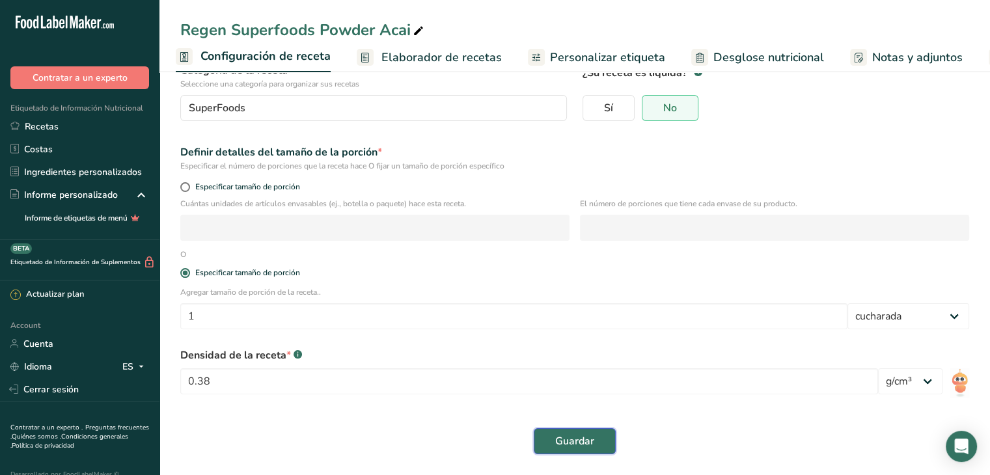
click at [579, 444] on span "Guardar" at bounding box center [574, 441] width 39 height 16
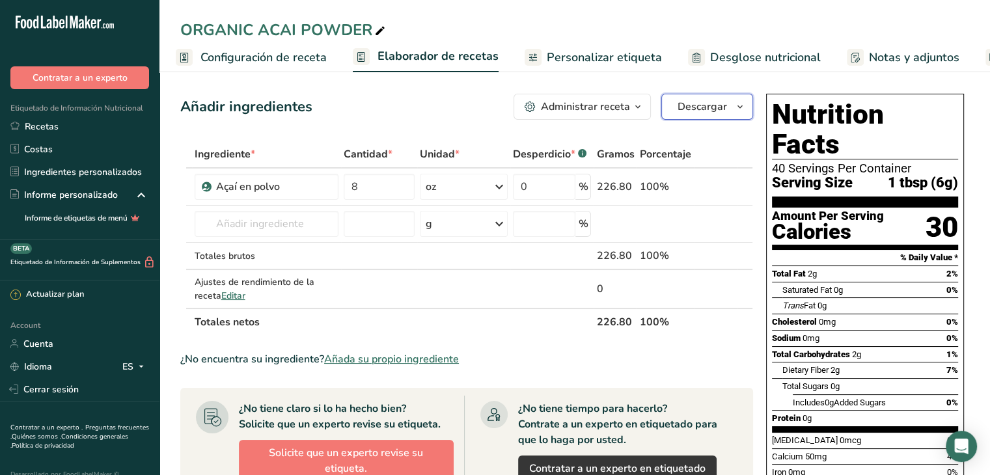
click at [733, 105] on span "button" at bounding box center [740, 107] width 16 height 16
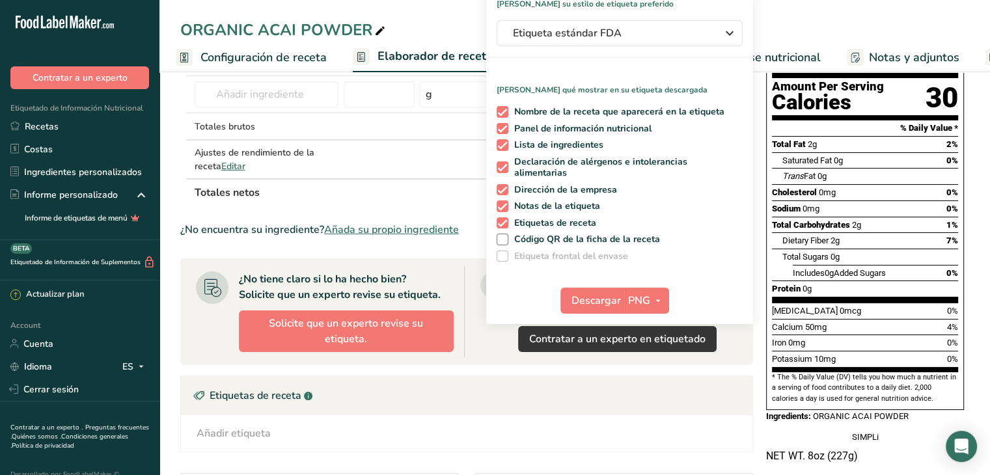
scroll to position [130, 0]
click at [659, 299] on icon "button" at bounding box center [658, 300] width 10 height 16
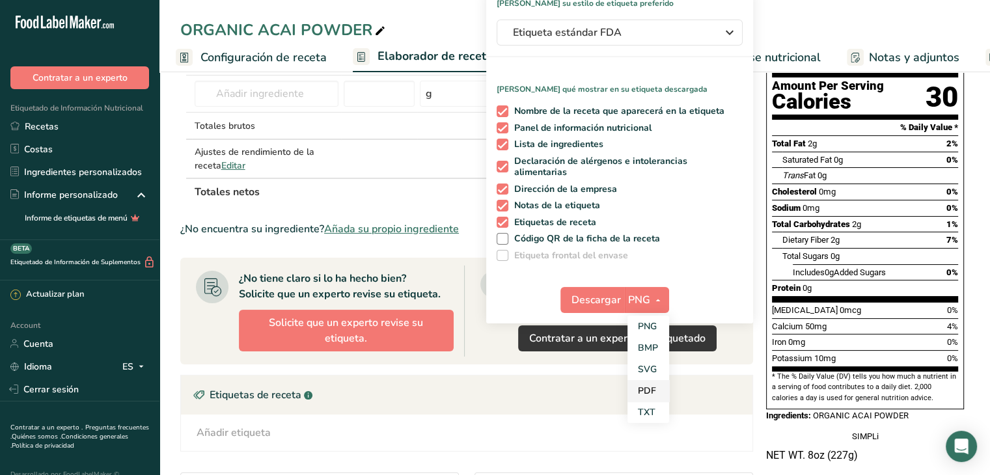
click at [646, 385] on link "PDF" at bounding box center [648, 390] width 42 height 21
click at [601, 301] on span "Descargar" at bounding box center [596, 300] width 49 height 16
